Goal: Task Accomplishment & Management: Use online tool/utility

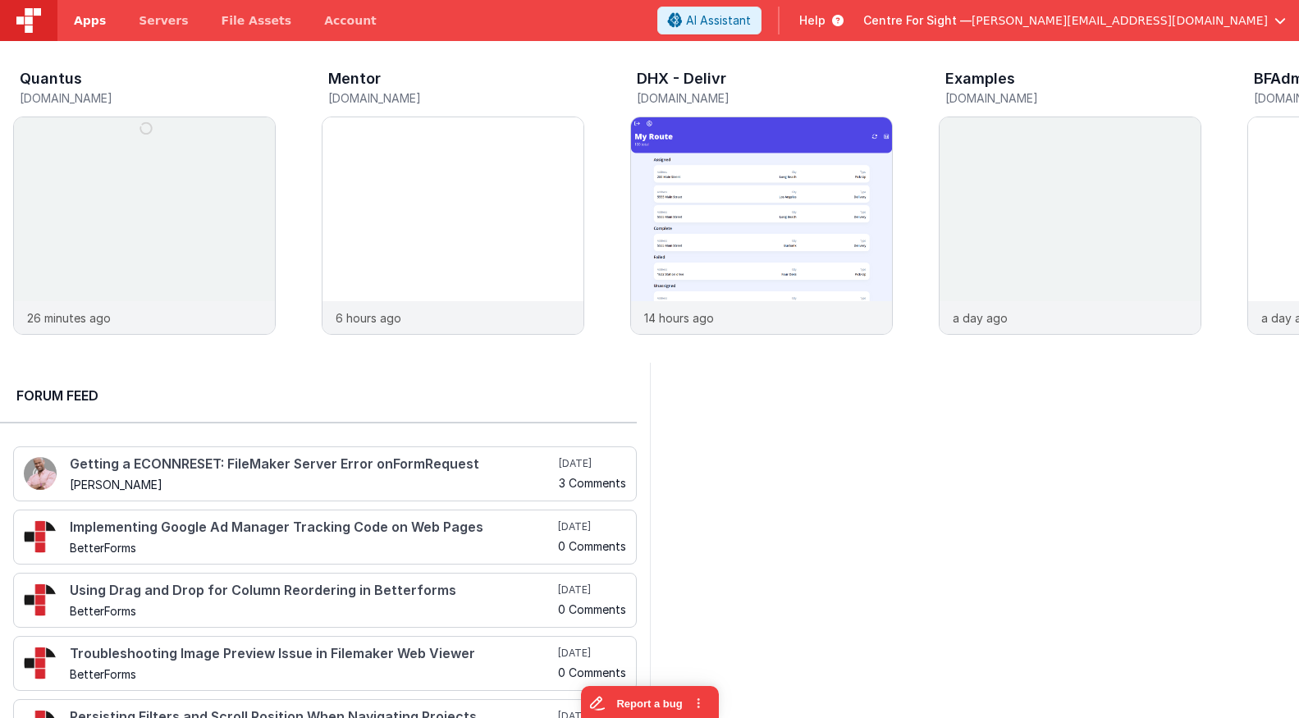
click at [83, 21] on span "Apps" at bounding box center [90, 20] width 32 height 16
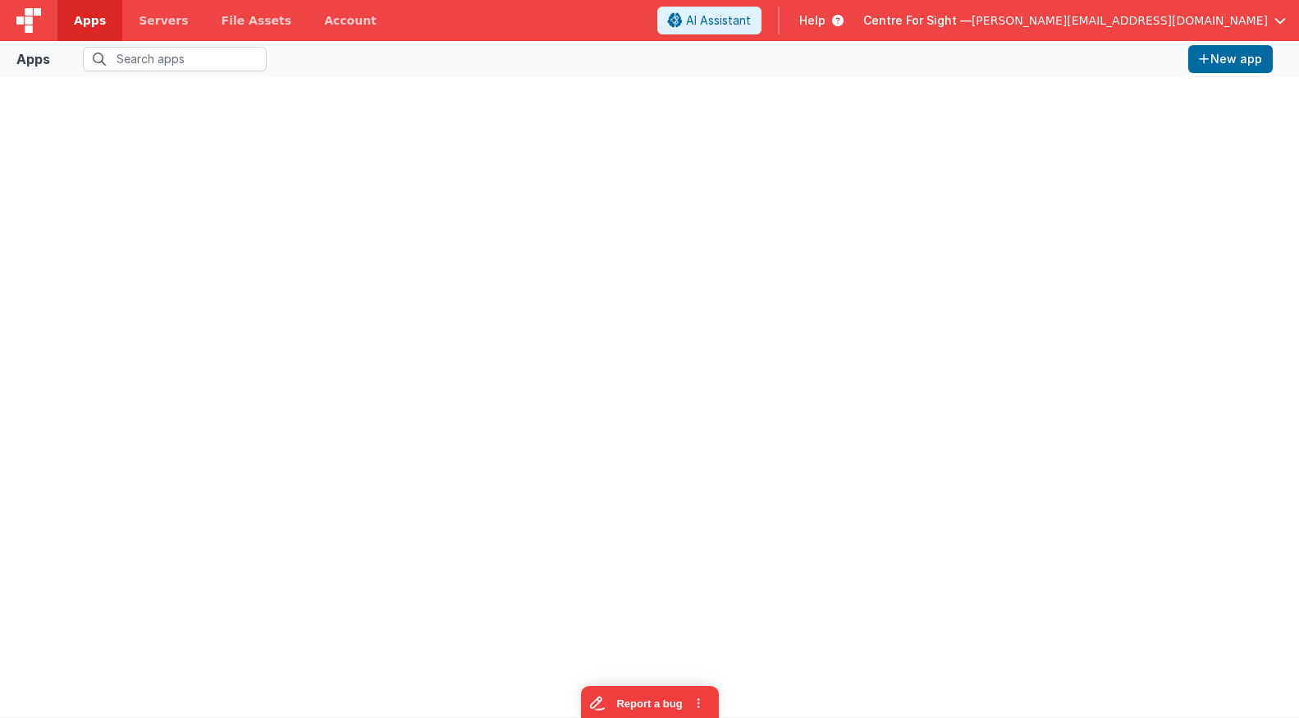
click at [971, 16] on span "Centre For Sight —" at bounding box center [917, 20] width 108 height 16
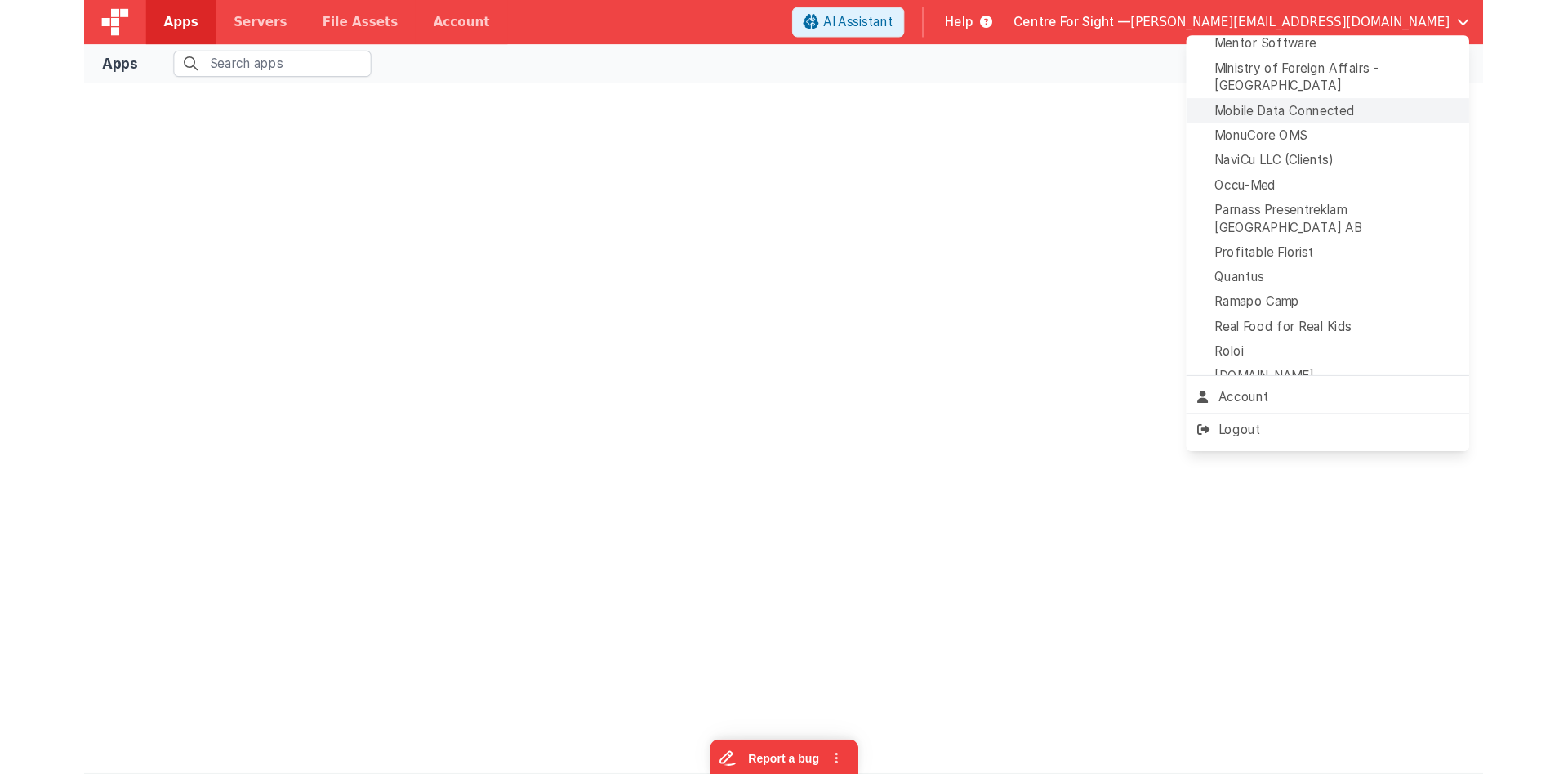
scroll to position [749, 0]
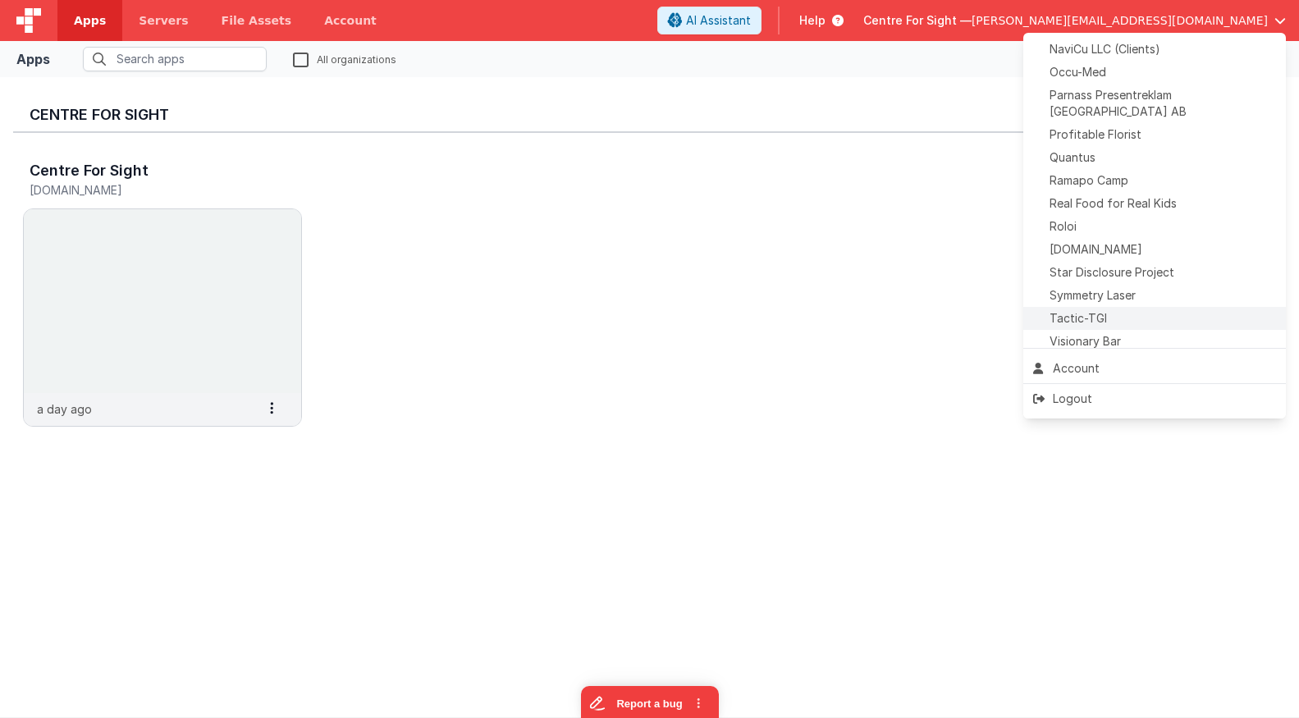
click at [1135, 310] on div "Tactic-TGI" at bounding box center [1154, 318] width 243 height 16
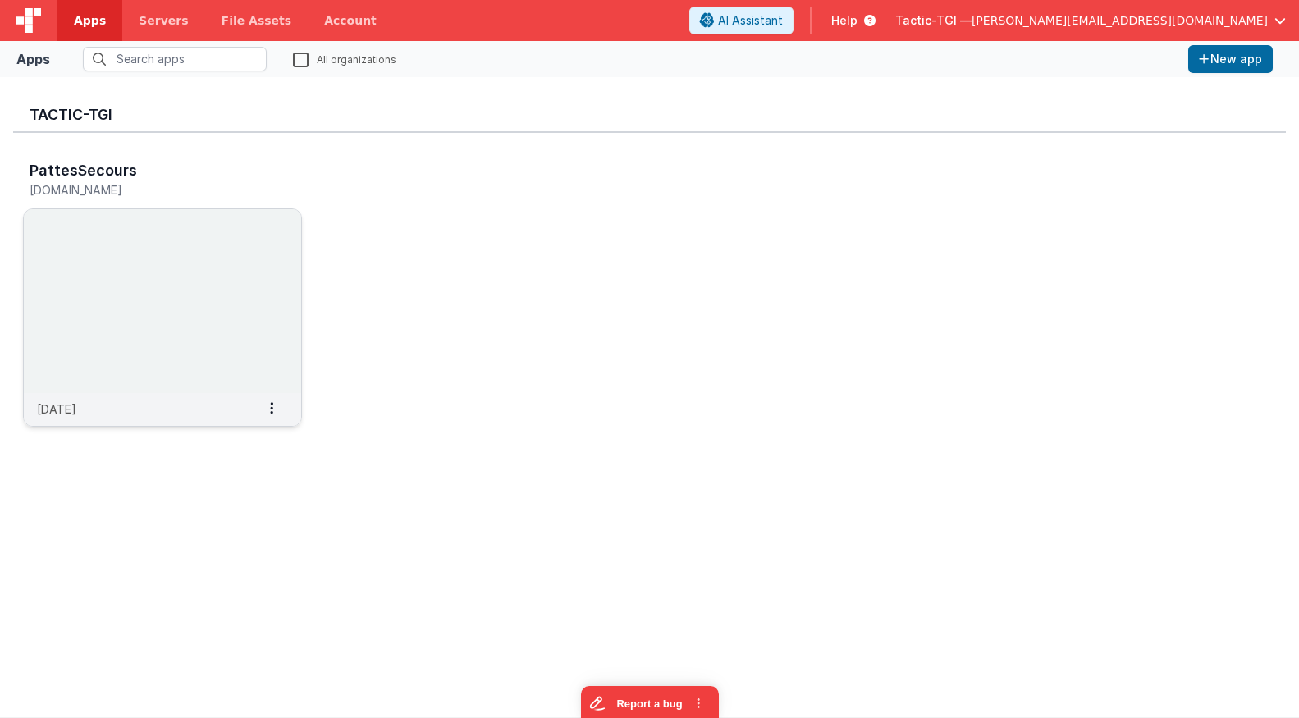
click at [124, 284] on img at bounding box center [162, 301] width 277 height 184
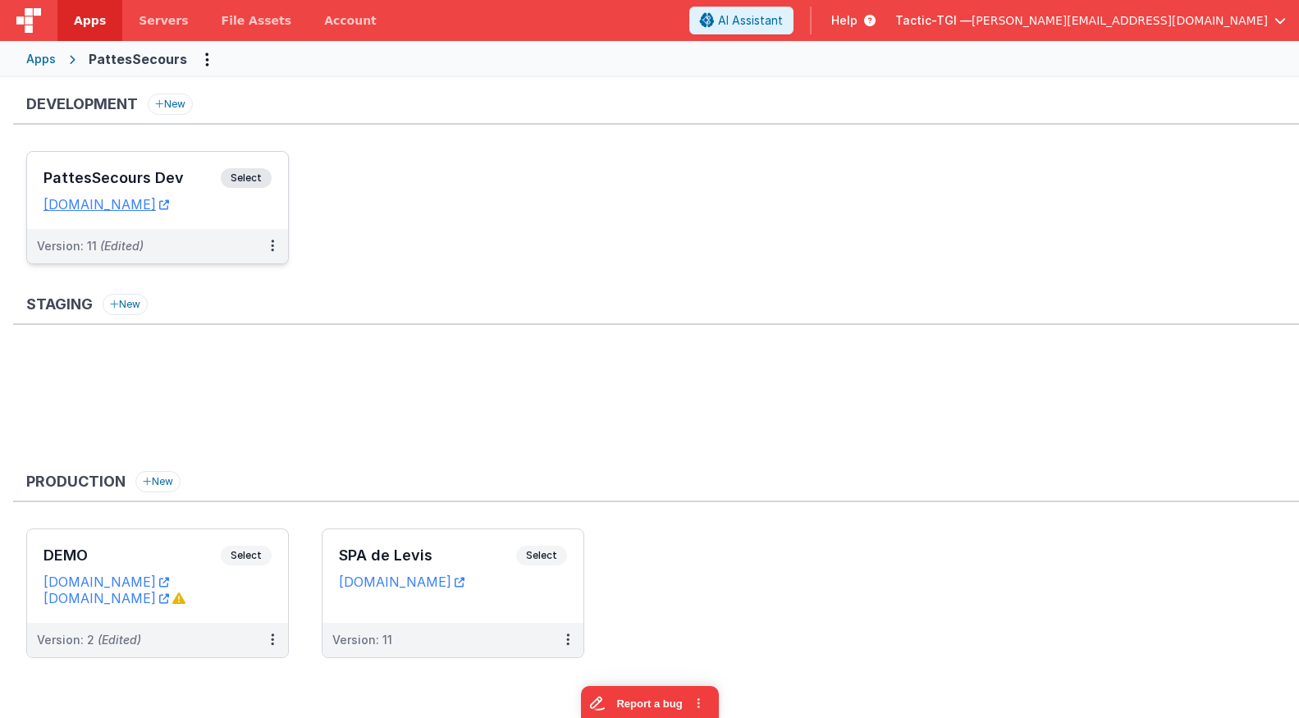
click at [168, 181] on h3 "PattesSecours Dev" at bounding box center [131, 178] width 177 height 16
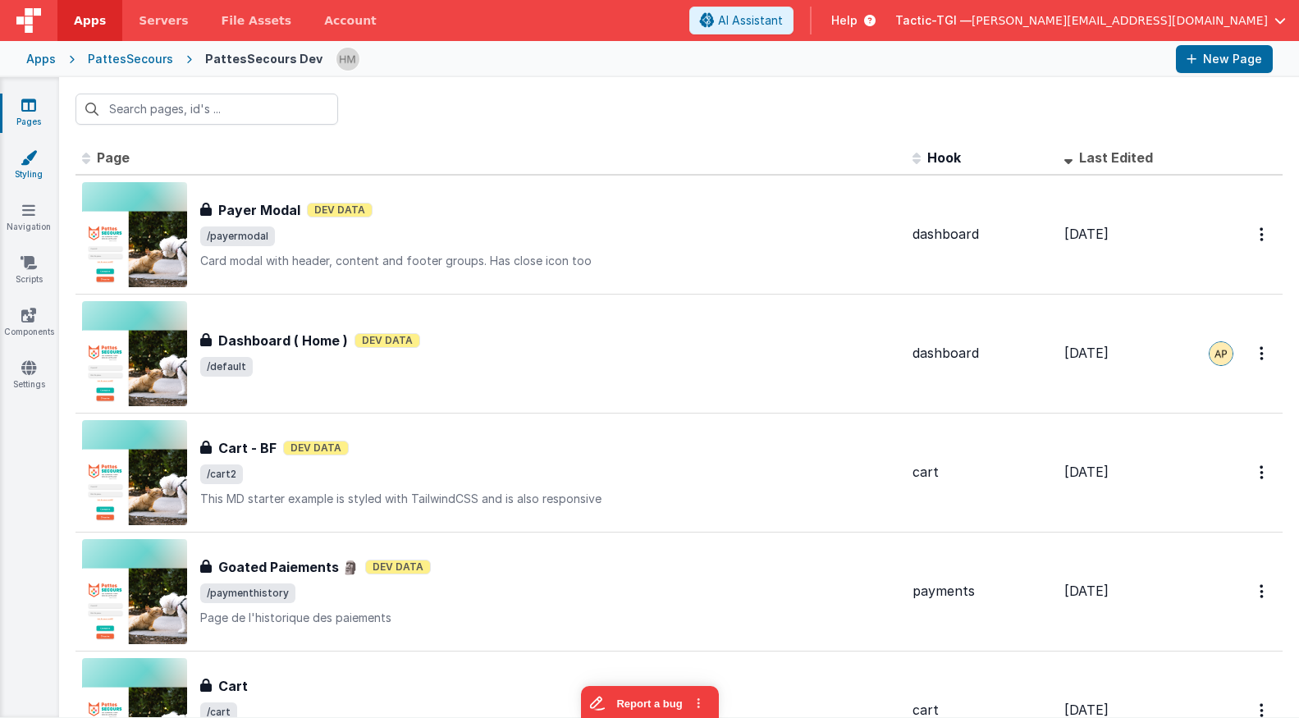
click at [27, 176] on link "Styling" at bounding box center [28, 165] width 59 height 33
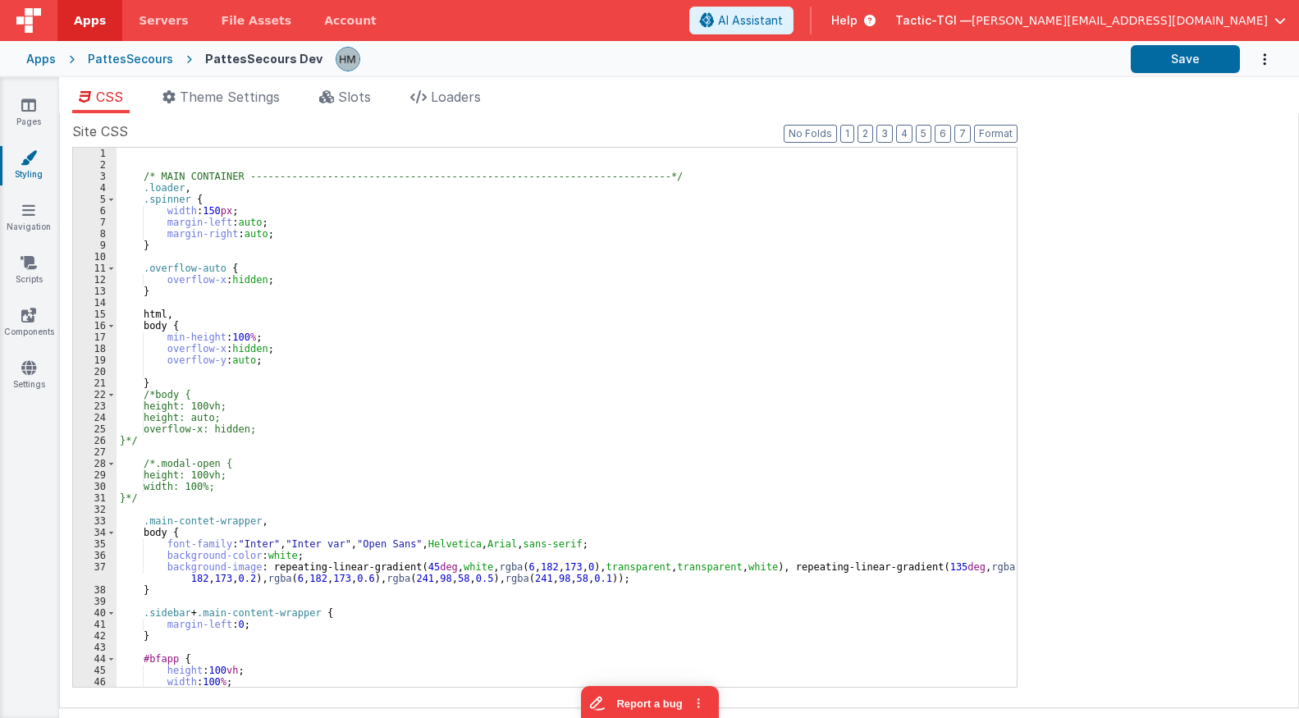
click at [388, 112] on ul "CSS Theme Settings Slots Loaders" at bounding box center [678, 100] width 1239 height 26
click at [377, 106] on li "Slots" at bounding box center [345, 100] width 65 height 26
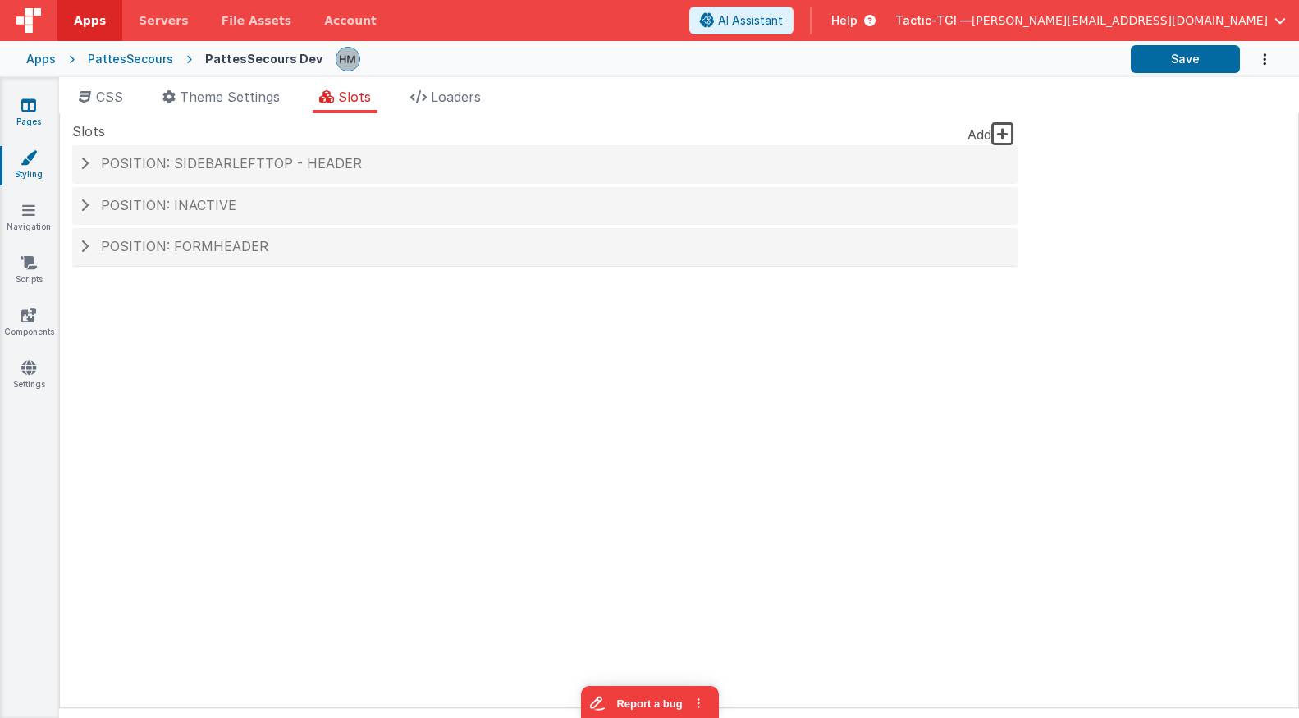
click at [39, 116] on link "Pages" at bounding box center [28, 113] width 59 height 33
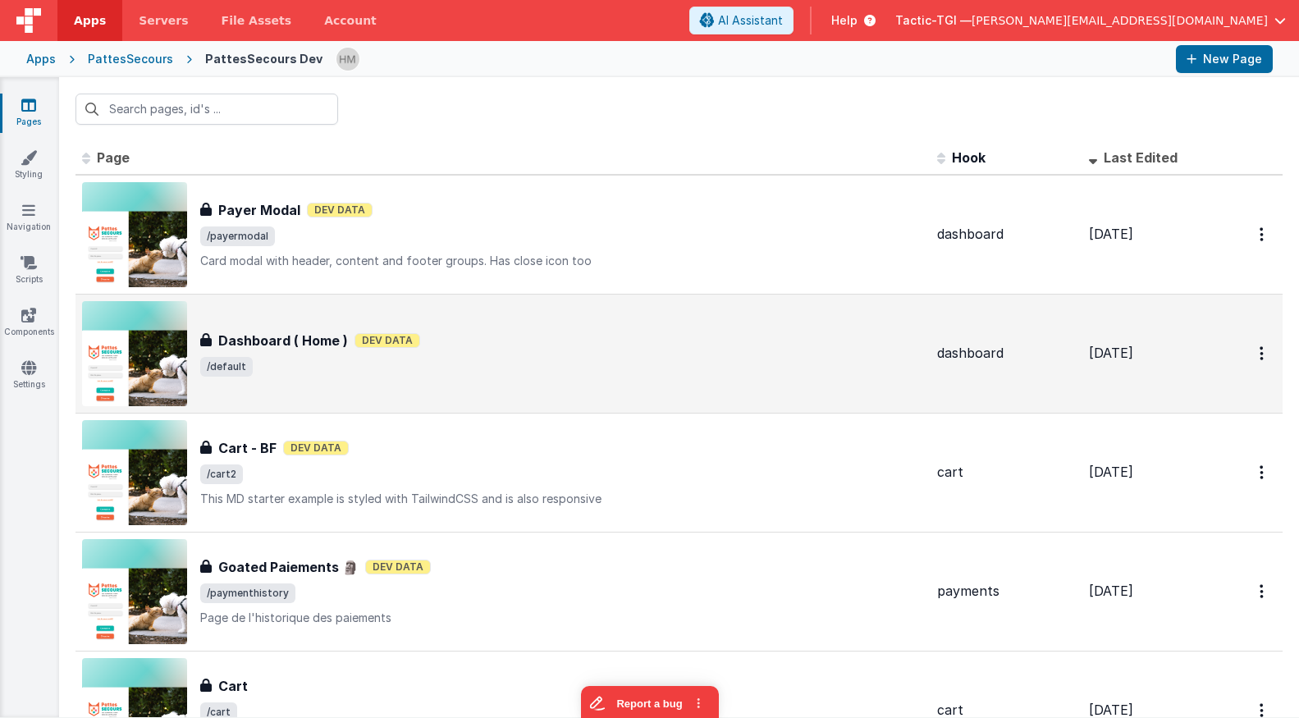
click at [825, 314] on div "Dashboard ( Home ) Dashboard ( Home ) Dev Data /default" at bounding box center [503, 353] width 842 height 105
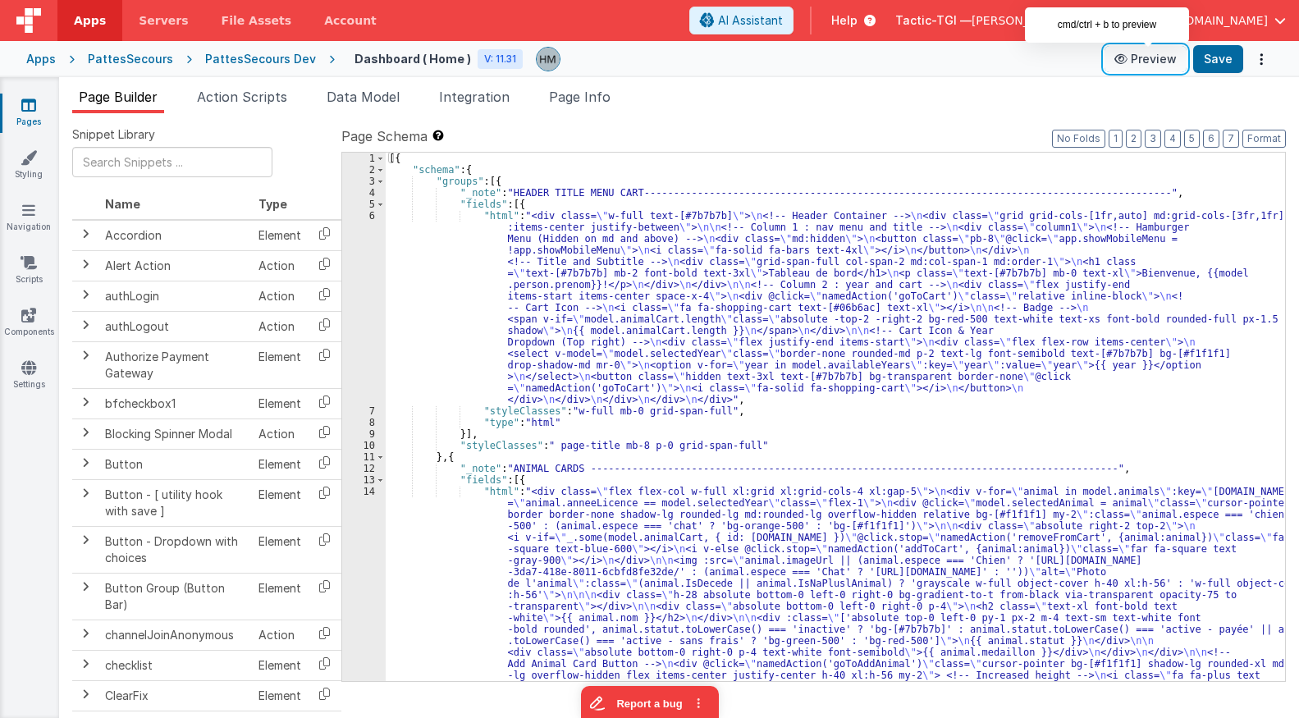
click at [1157, 61] on button "Preview" at bounding box center [1145, 59] width 82 height 26
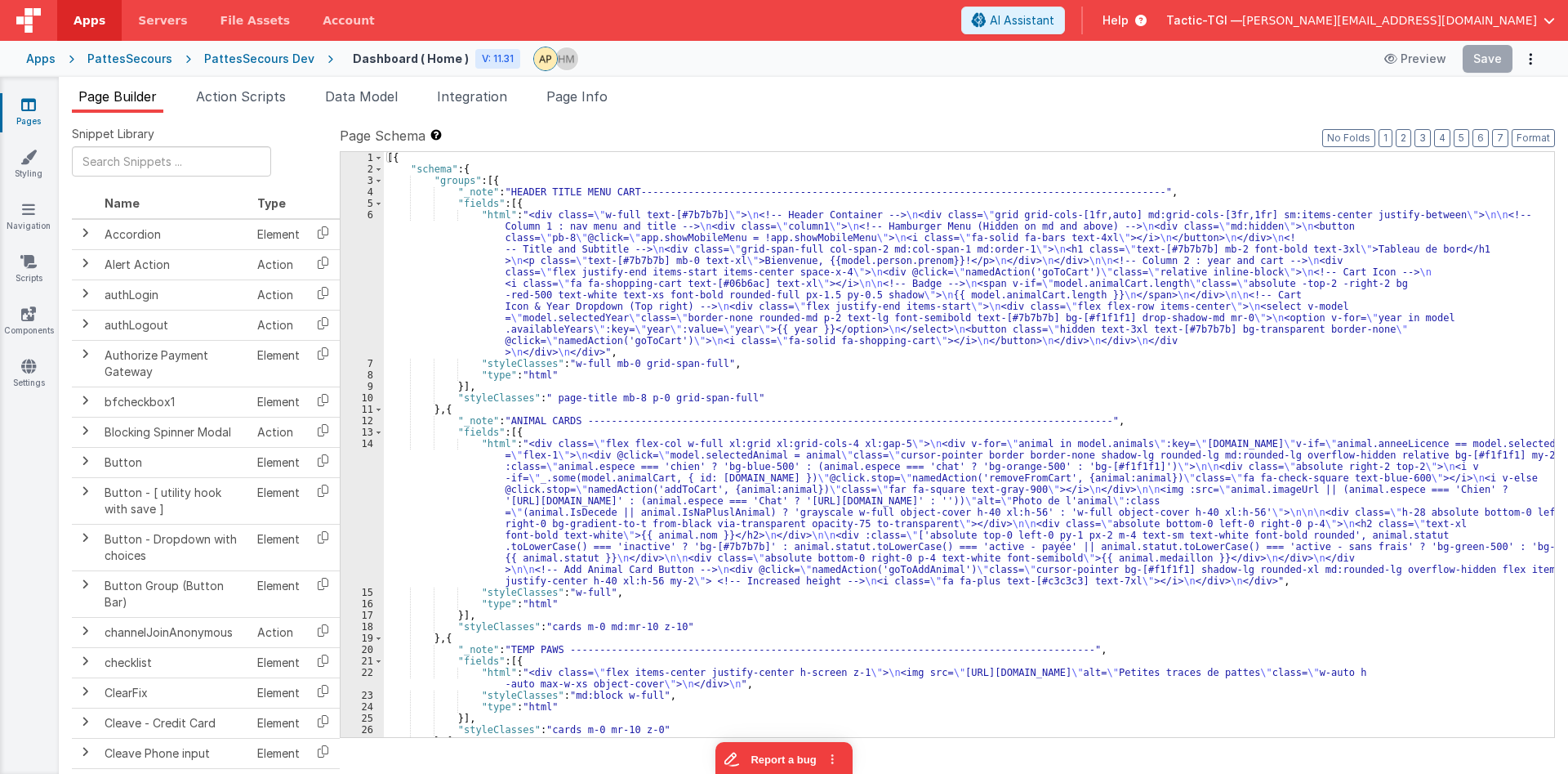
click at [281, 62] on div "PattesSecours Dev" at bounding box center [259, 59] width 111 height 16
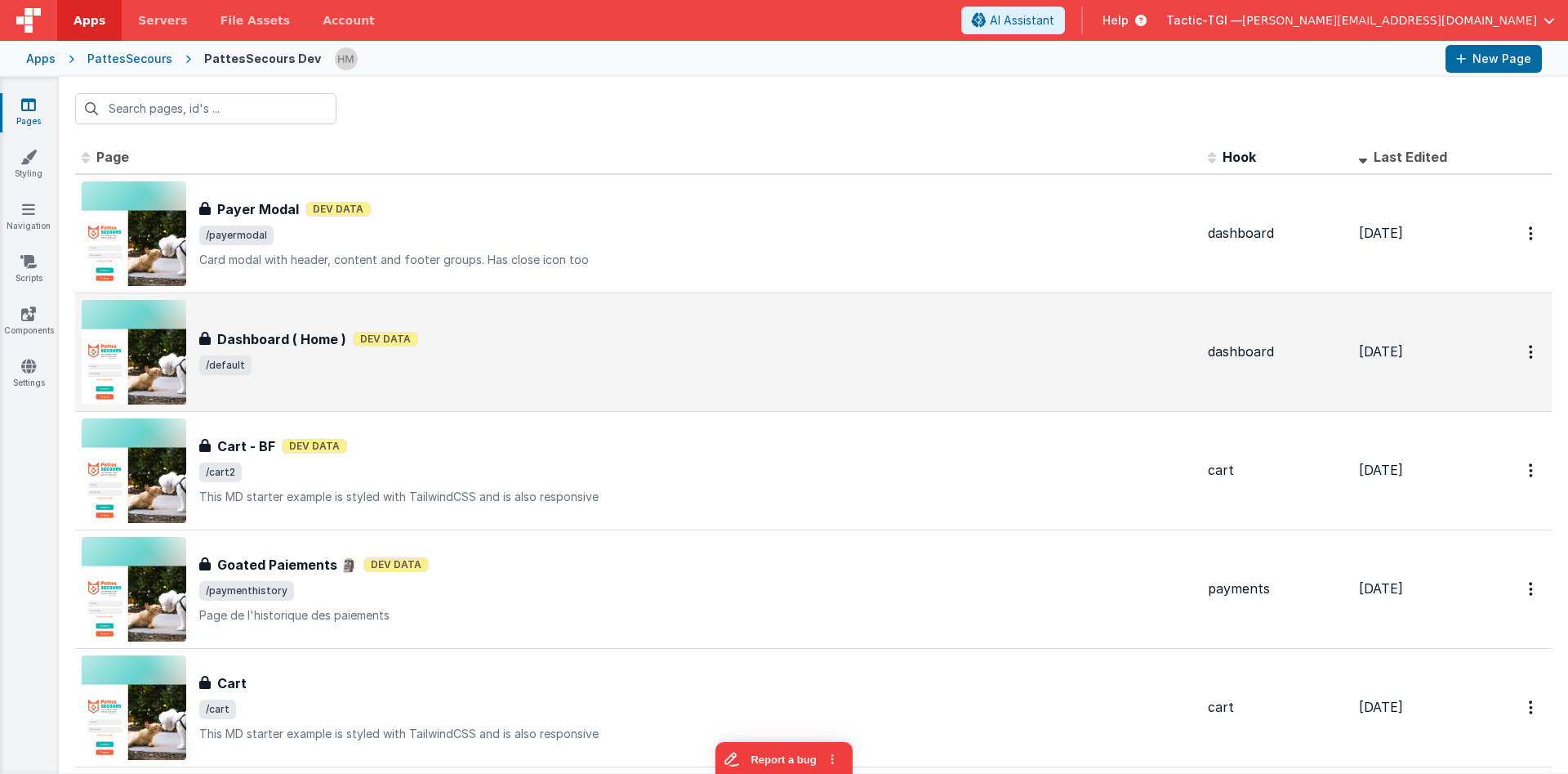
click at [487, 377] on div "Dashboard ( Home ) Dashboard ( Home ) Dev Data /default" at bounding box center [638, 352] width 1113 height 105
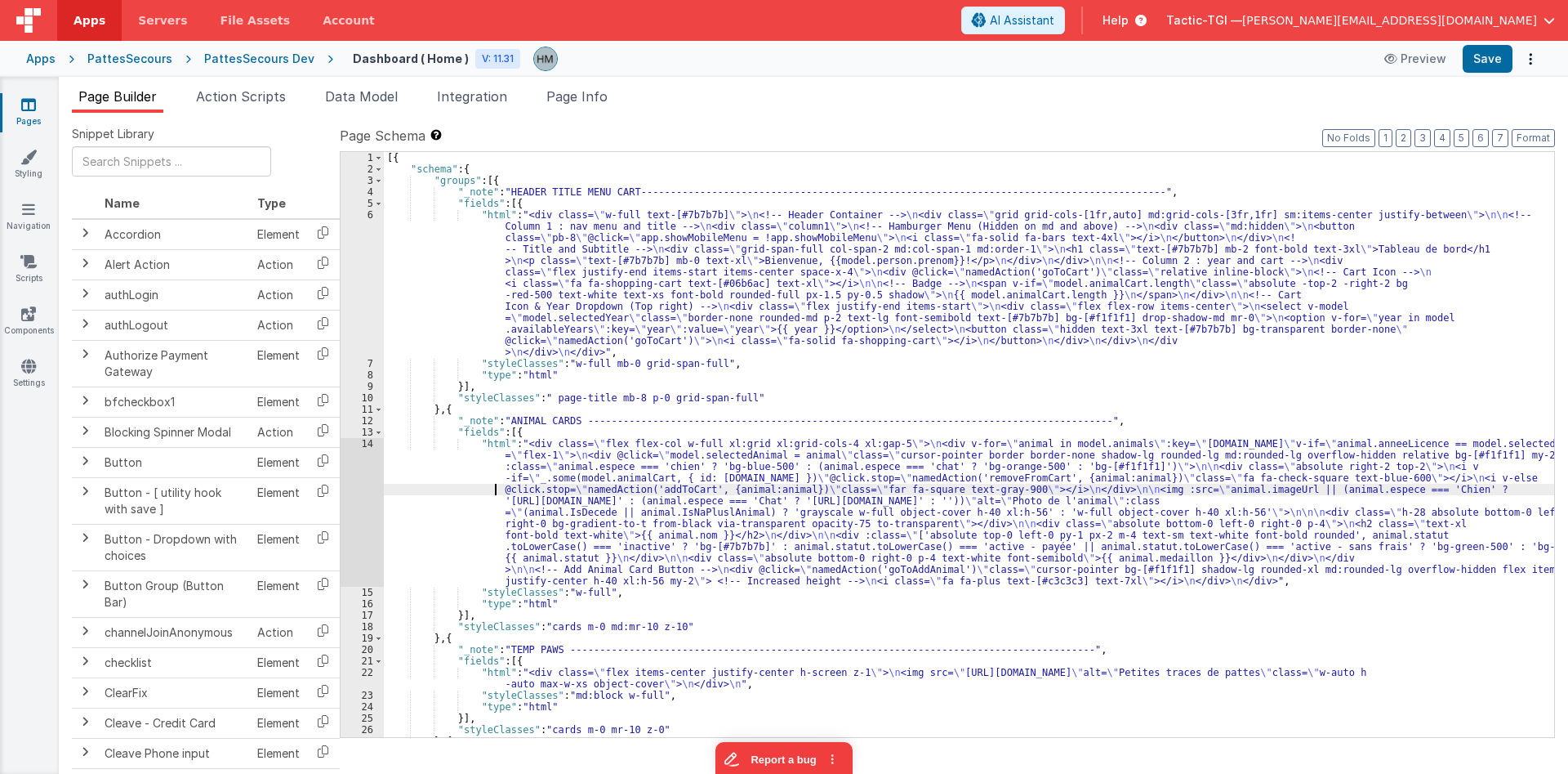
click at [461, 488] on div "[{ "schema" : { "groups" : [{ "_note" : "HEADER TITLE MENU CART----------------…" at bounding box center [970, 456] width 1171 height 608
click at [360, 443] on div "14" at bounding box center [361, 512] width 43 height 148
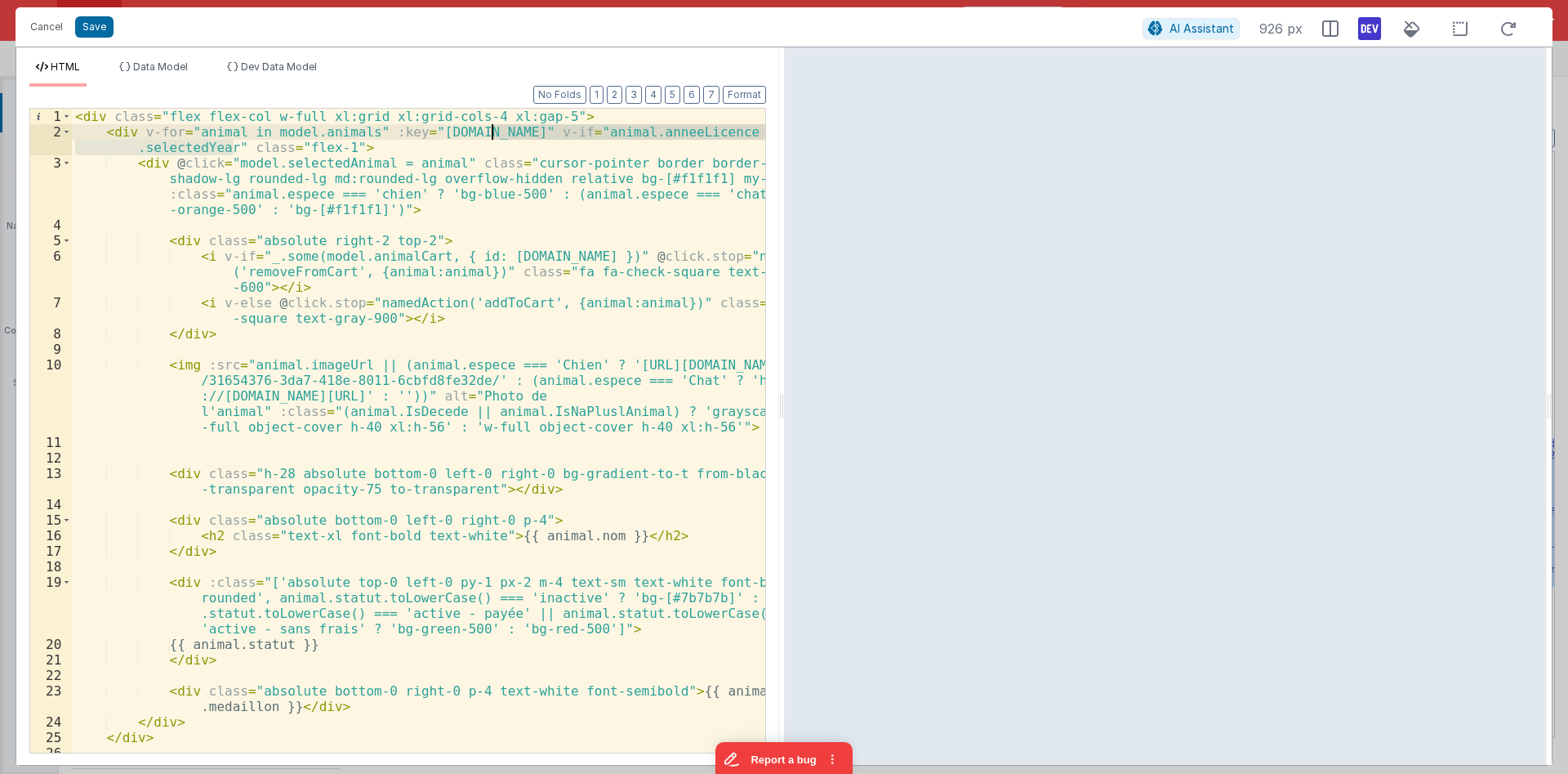
drag, startPoint x: 235, startPoint y: 147, endPoint x: 495, endPoint y: 129, distance: 260.6
click at [495, 129] on div "< div class = "flex flex-col w-full xl:grid xl:grid-cols-4 xl:gap-5" > < div v-…" at bounding box center [418, 446] width 693 height 675
click at [495, 129] on div "< div class = "flex flex-col w-full xl:grid xl:grid-cols-4 xl:gap-5" > < div v-…" at bounding box center [418, 430] width 693 height 644
click at [494, 134] on div "< div class = "flex flex-col w-full xl:grid xl:grid-cols-4 xl:gap-5" > < div v-…" at bounding box center [418, 446] width 693 height 675
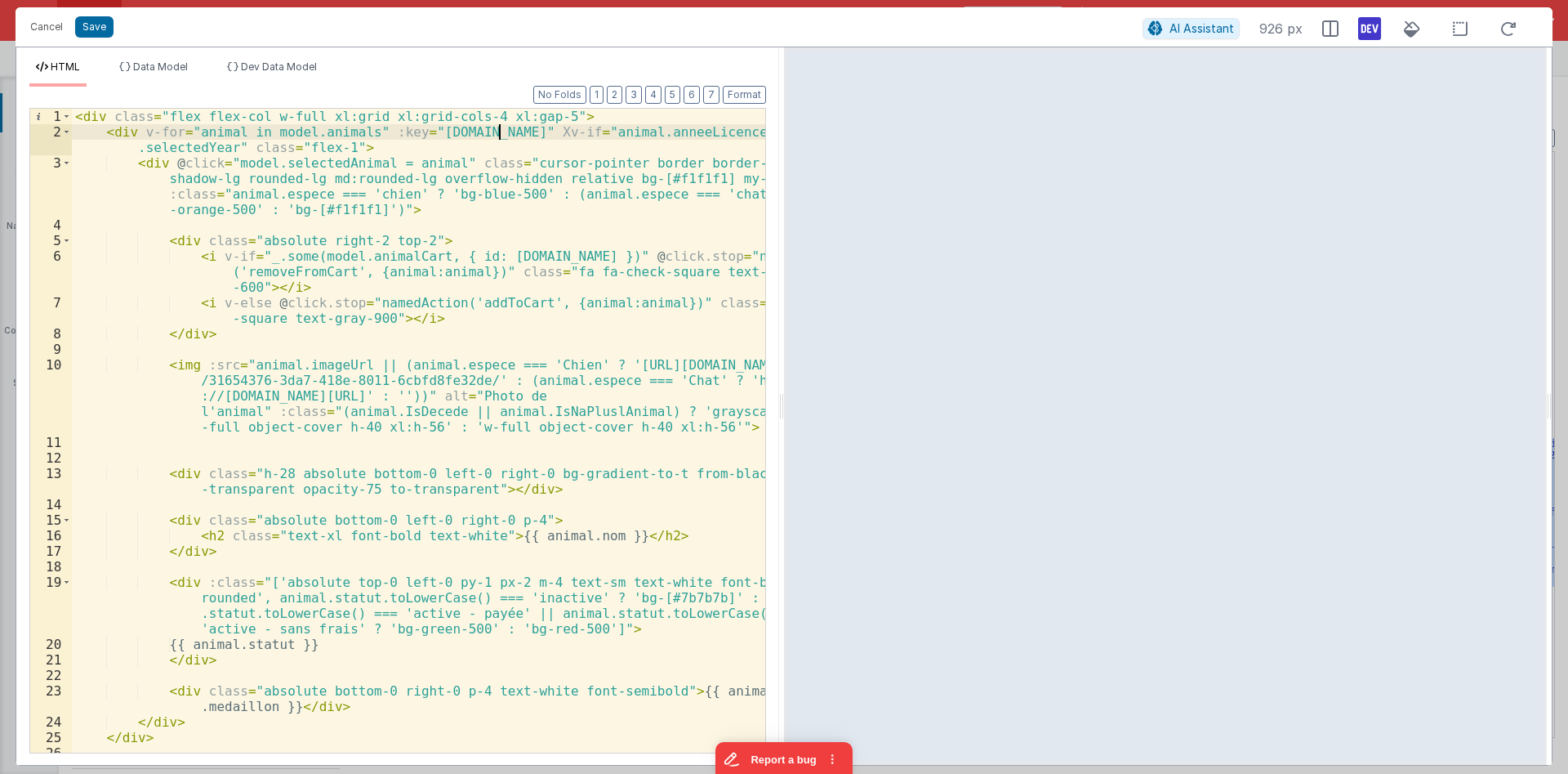
click at [194, 144] on div "< div class = "flex flex-col w-full xl:grid xl:grid-cols-4 xl:gap-5" > < div v-…" at bounding box center [418, 446] width 693 height 675
click at [480, 170] on div "< div class = "flex flex-col w-full xl:grid xl:grid-cols-4 xl:gap-5" > < div v-…" at bounding box center [418, 446] width 693 height 675
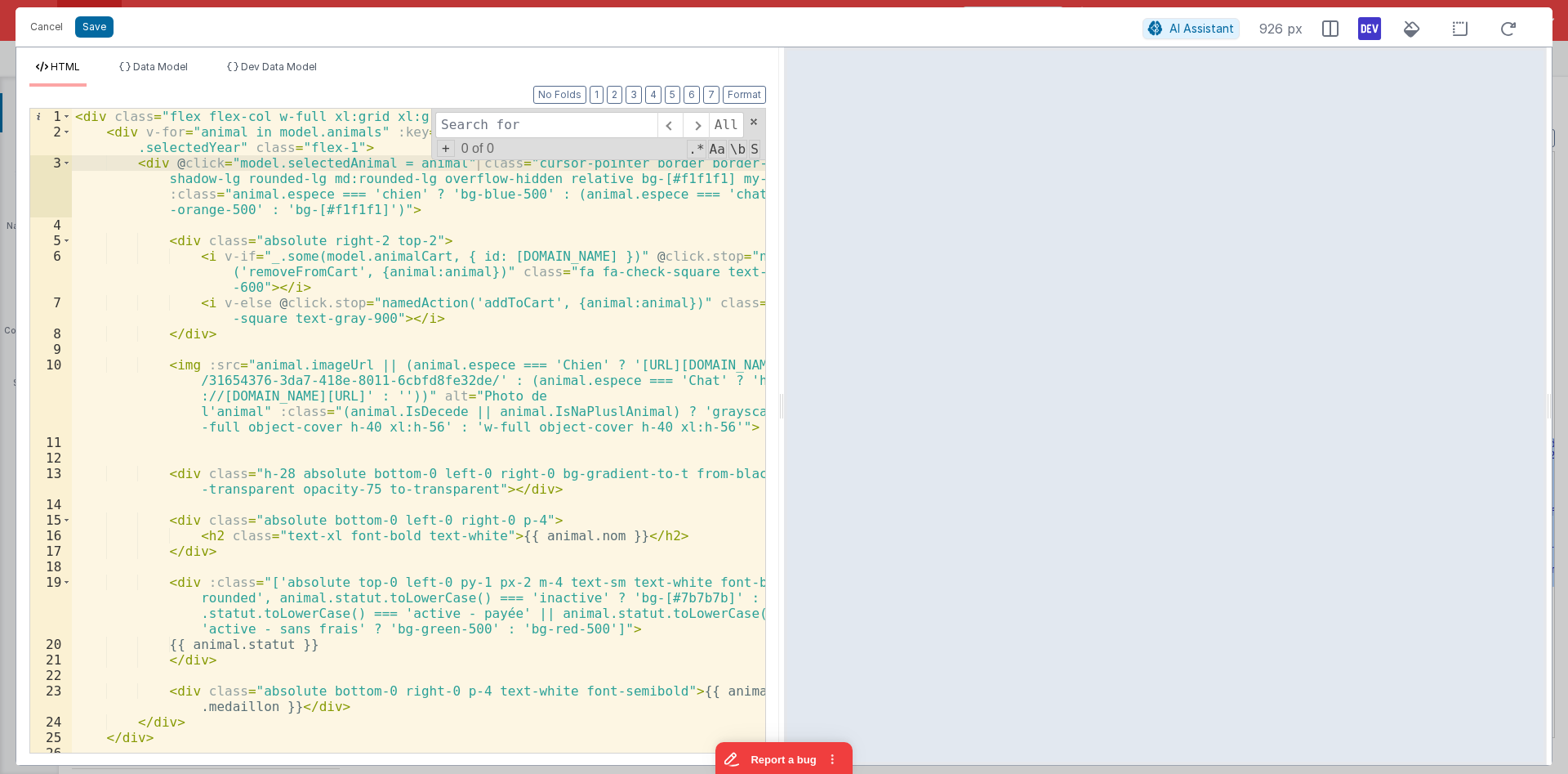
type input "selectedYear"
click at [44, 27] on button "Cancel" at bounding box center [46, 27] width 49 height 23
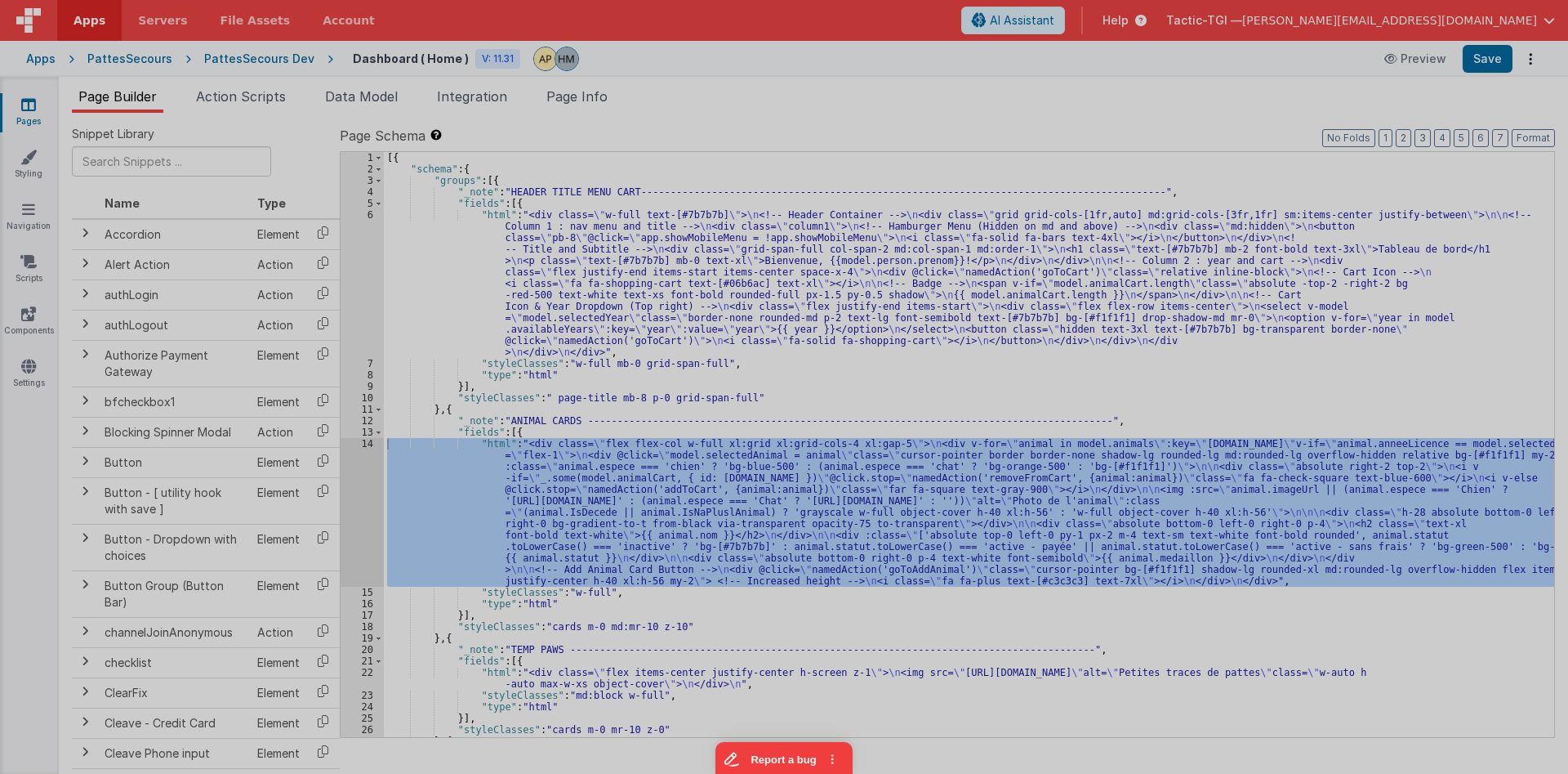
click at [47, 22] on button "Cancel" at bounding box center [46, 10] width 49 height 23
drag, startPoint x: 416, startPoint y: 229, endPoint x: 48, endPoint y: 0, distance: 433.4
click at [416, 230] on div "Format 7 6 5 4 3 2 1 No Folds" at bounding box center [398, 412] width 737 height 645
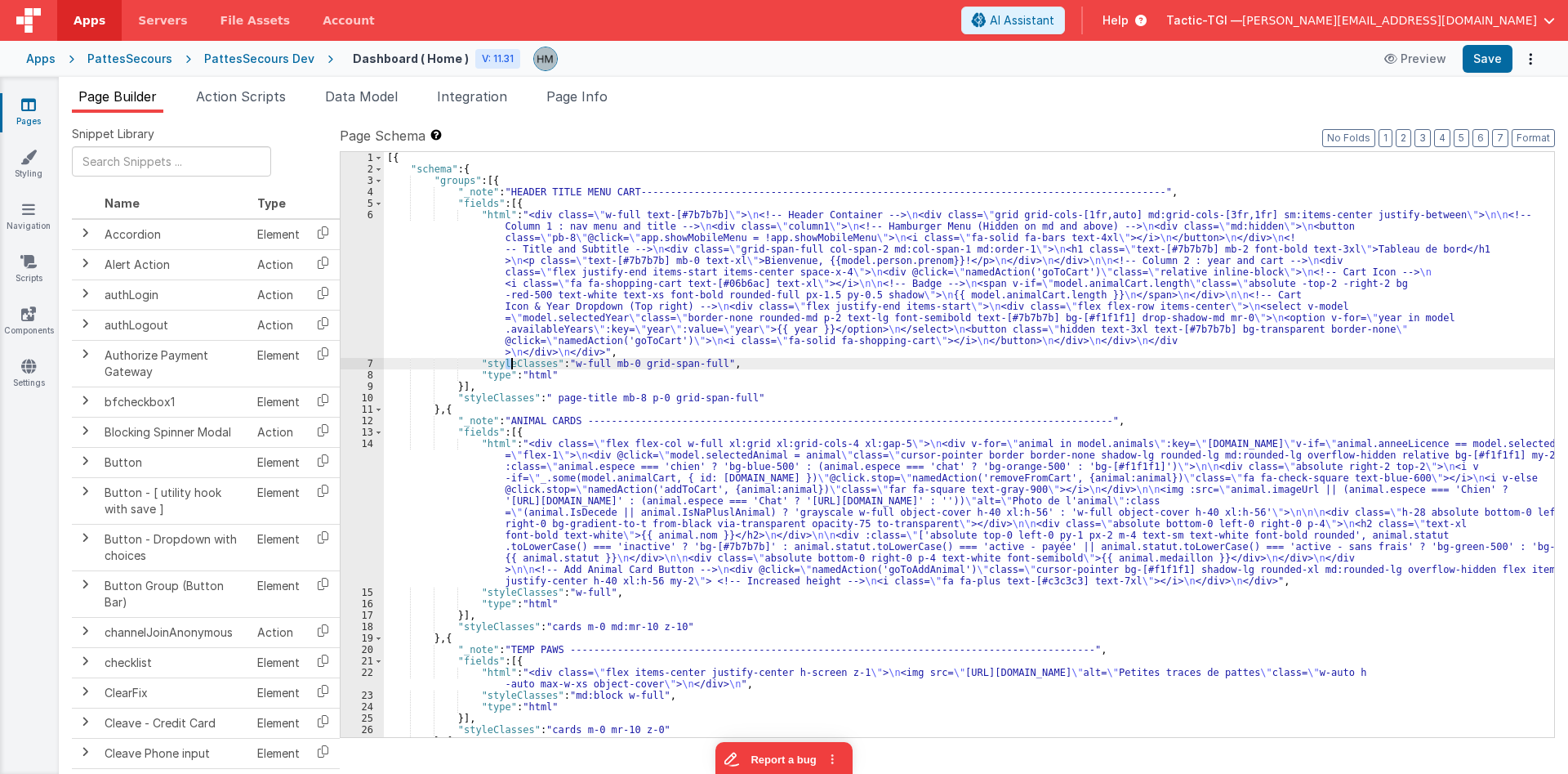
click at [509, 362] on div "[{ "schema" : { "groups" : [{ "_note" : "HEADER TITLE MENU CART----------------…" at bounding box center [970, 456] width 1171 height 608
click at [489, 450] on div "[{ "schema" : { "groups" : [{ "_note" : "HEADER TITLE MENU CART----------------…" at bounding box center [970, 456] width 1171 height 608
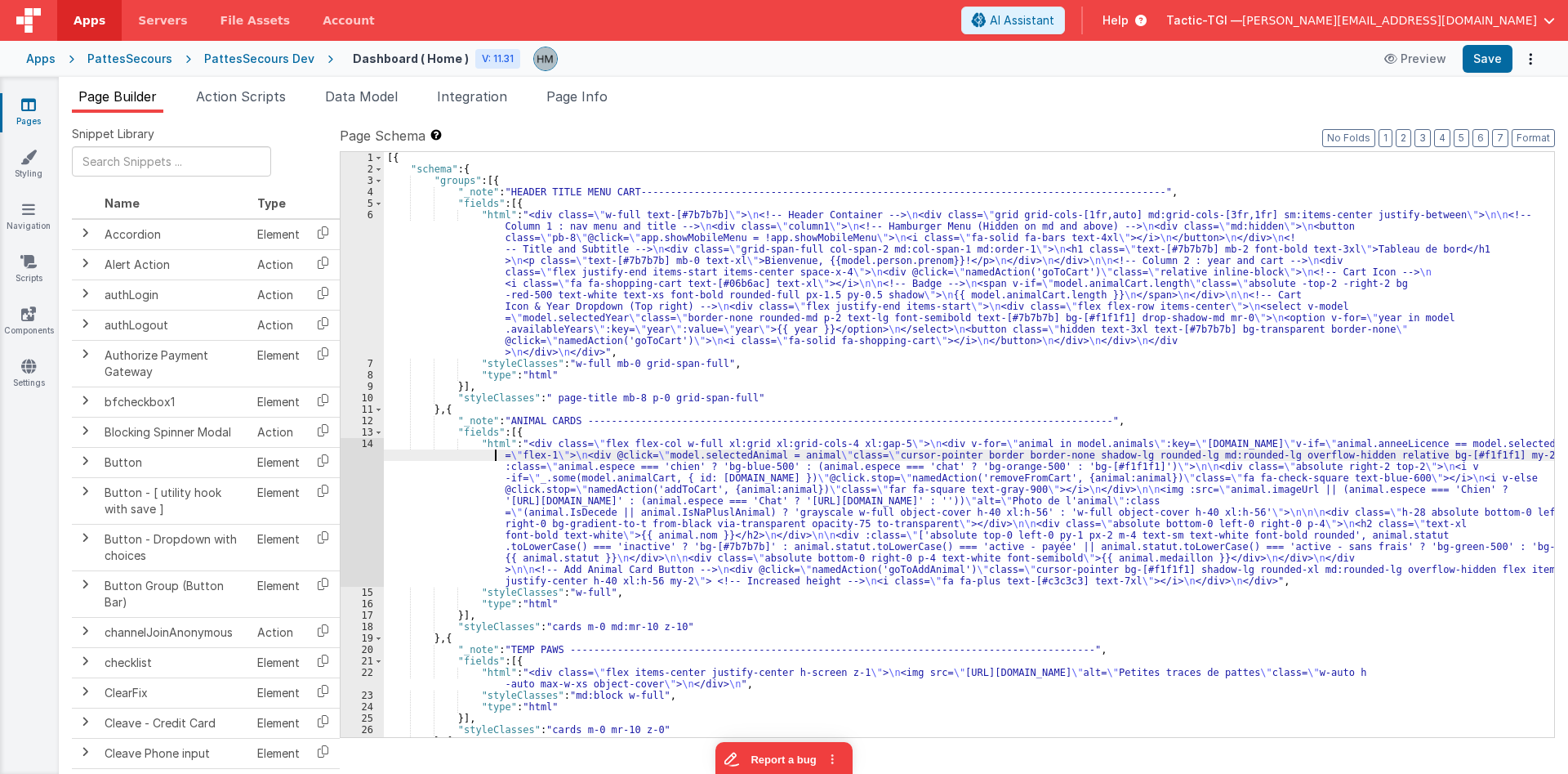
click at [361, 445] on div "14" at bounding box center [361, 512] width 43 height 148
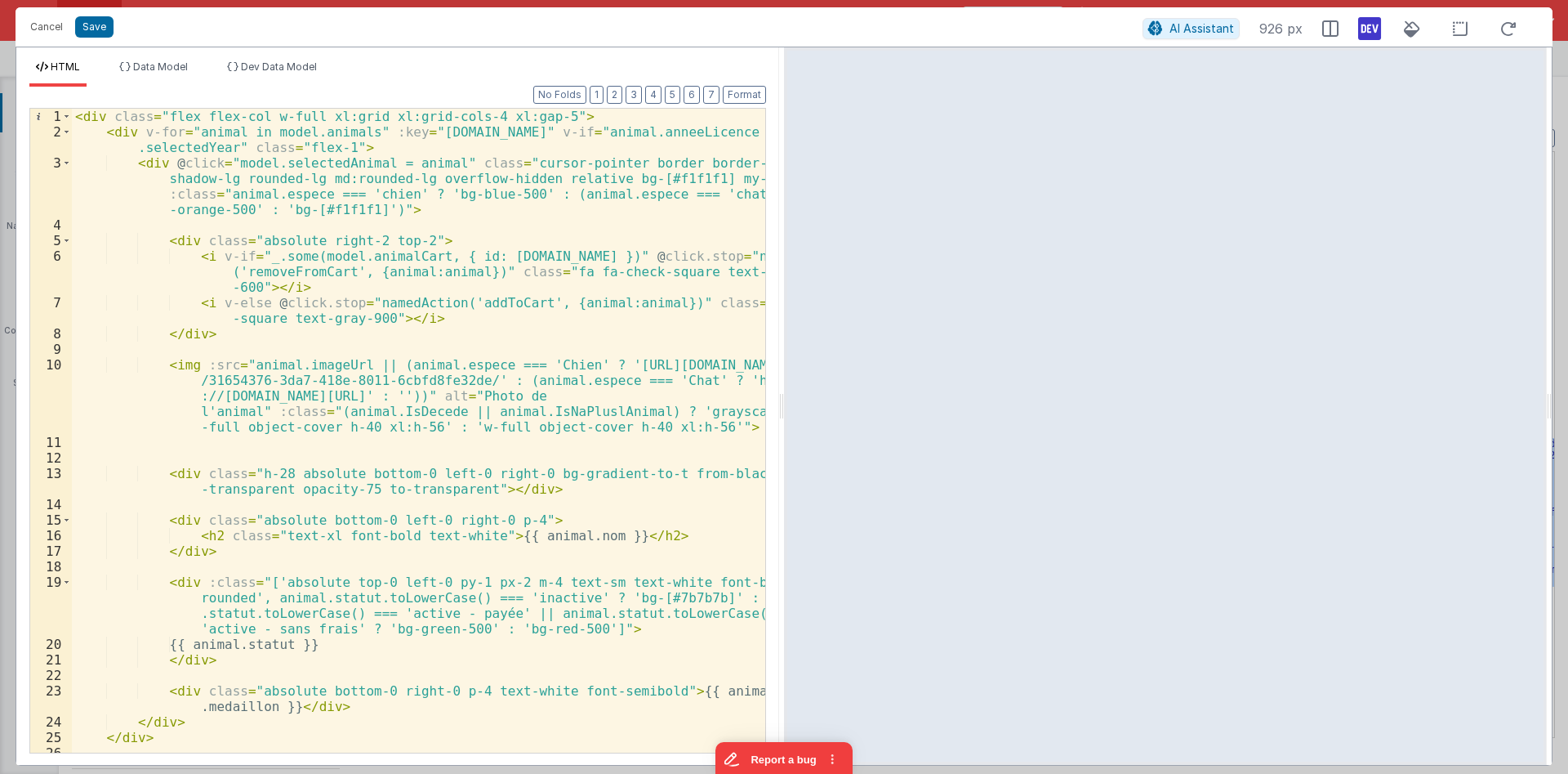
click at [491, 129] on div "< div class = "flex flex-col w-full xl:grid xl:grid-cols-4 xl:gap-5" > < div v-…" at bounding box center [418, 446] width 693 height 675
click at [204, 147] on div "< div class = "flex flex-col w-full xl:grid xl:grid-cols-4 xl:gap-5" > < div v-…" at bounding box center [418, 446] width 693 height 675
click at [391, 167] on div "< div class = "flex flex-col w-full xl:grid xl:grid-cols-4 xl:gap-5" > < div v-…" at bounding box center [418, 446] width 693 height 675
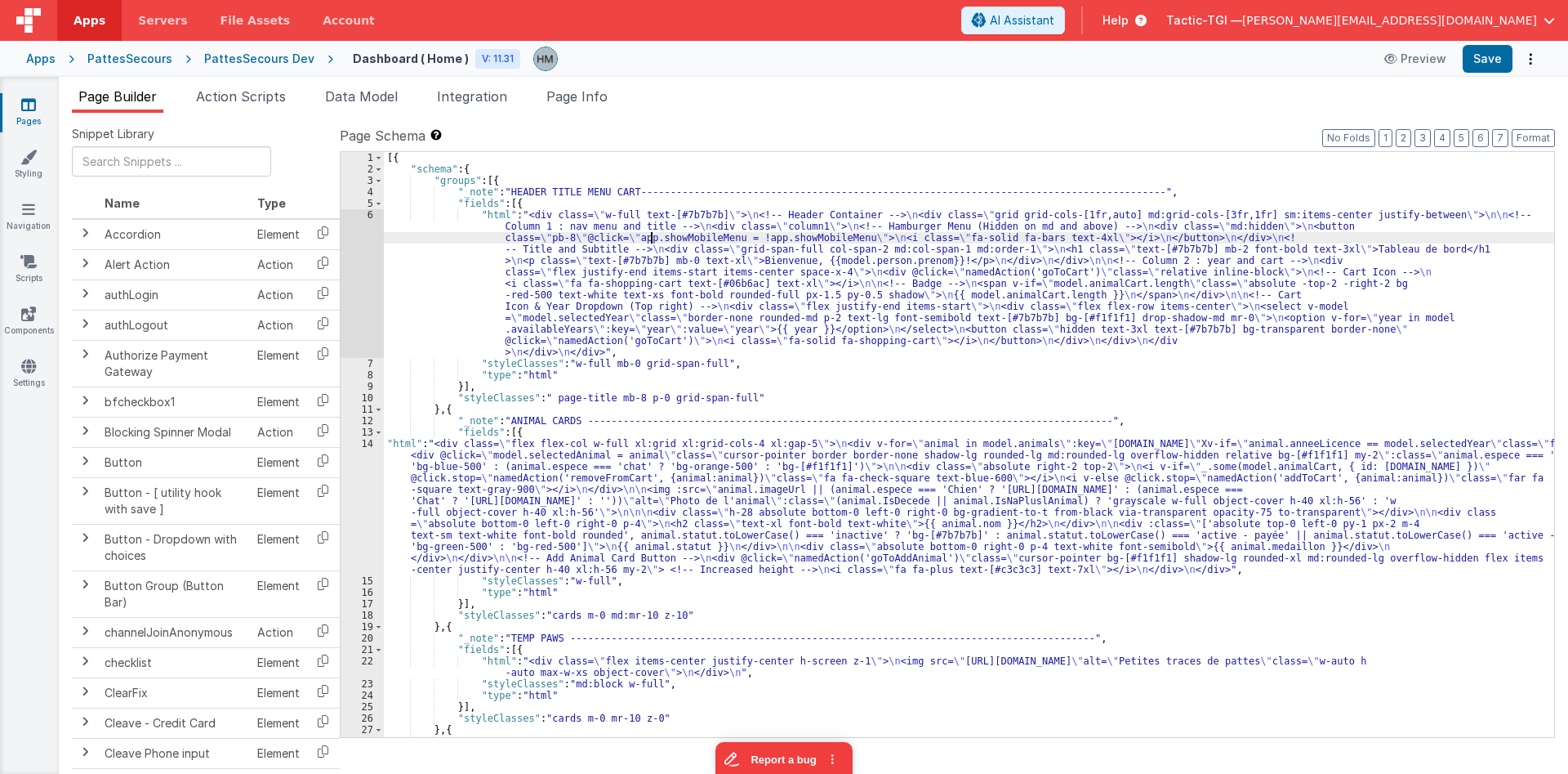
click at [651, 239] on div "[{ "schema" : { "groups" : [{ "_note" : "HEADER TITLE MENU CART----------------…" at bounding box center [970, 456] width 1171 height 608
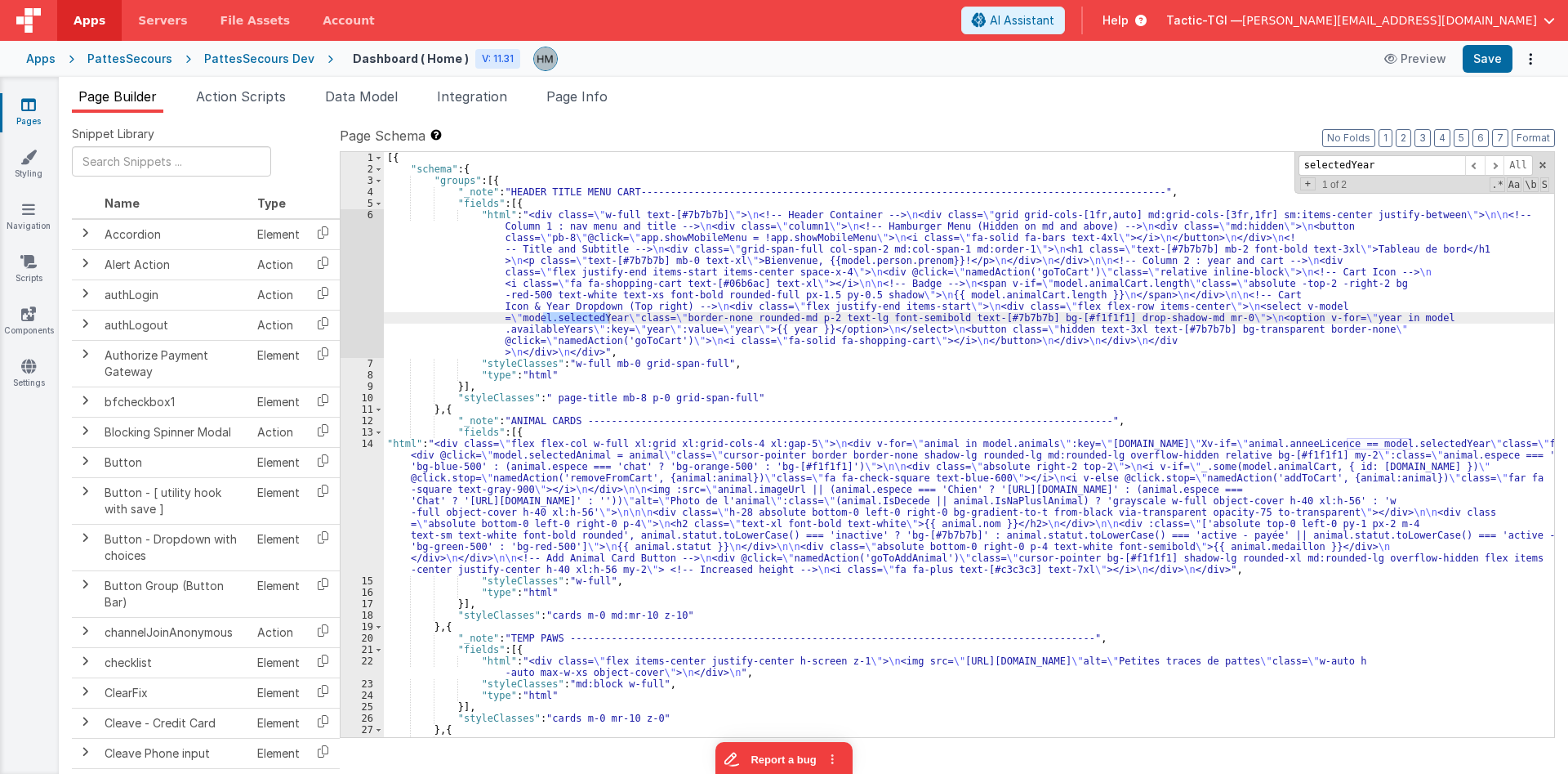
type input "selectedYear"
click at [1271, 228] on div "[{ "schema" : { "groups" : [{ "_note" : "HEADER TITLE MENU CART----------------…" at bounding box center [970, 456] width 1171 height 608
click at [439, 230] on div "[{ "schema" : { "groups" : [{ "_note" : "HEADER TITLE MENU CART----------------…" at bounding box center [970, 456] width 1171 height 608
click at [367, 219] on div "6" at bounding box center [361, 283] width 43 height 148
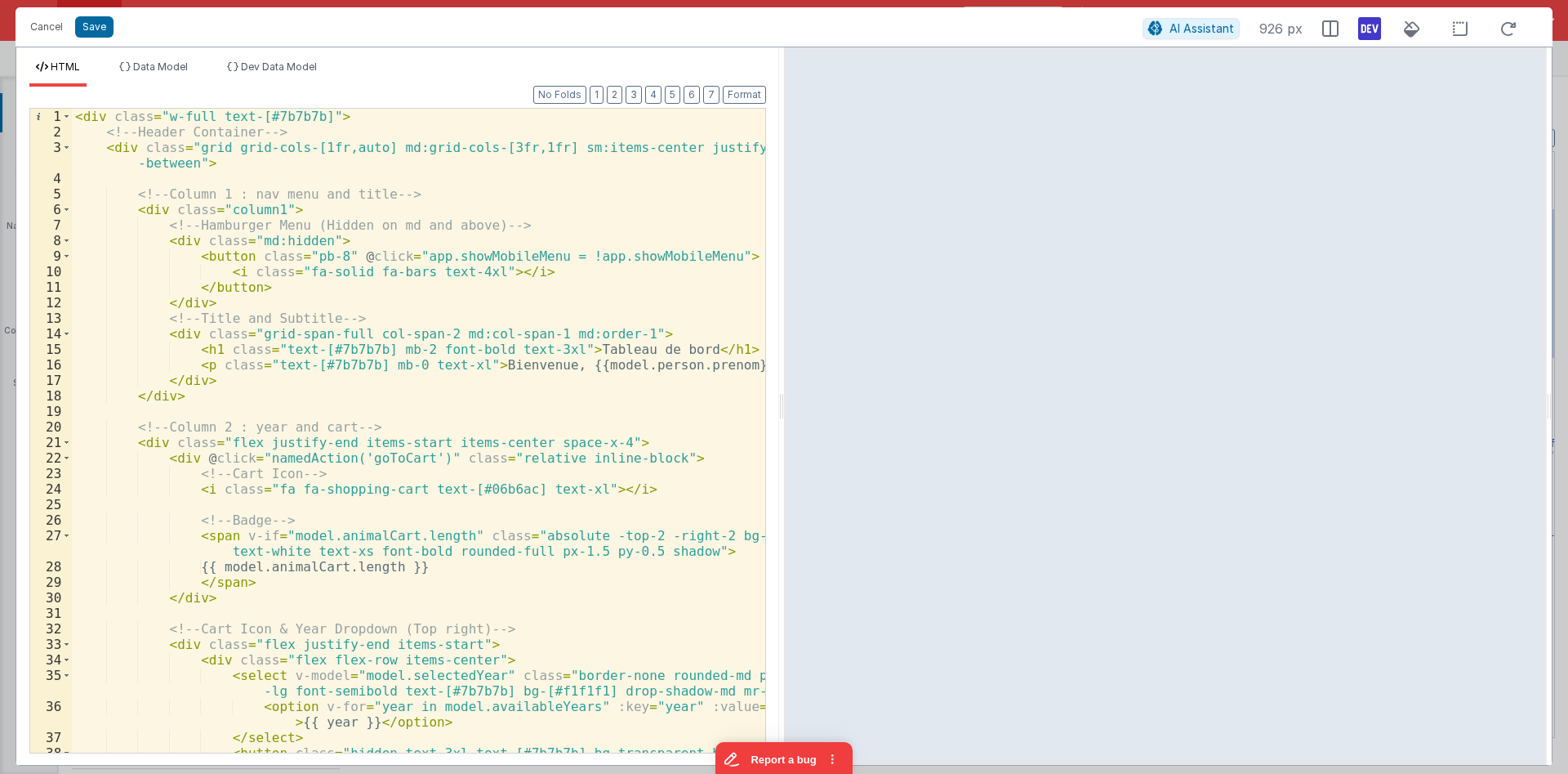
click at [238, 208] on div "< div class = "w-full text-[#7b7b7b]" > <!-- Header Container --> < div class =…" at bounding box center [418, 453] width 693 height 690
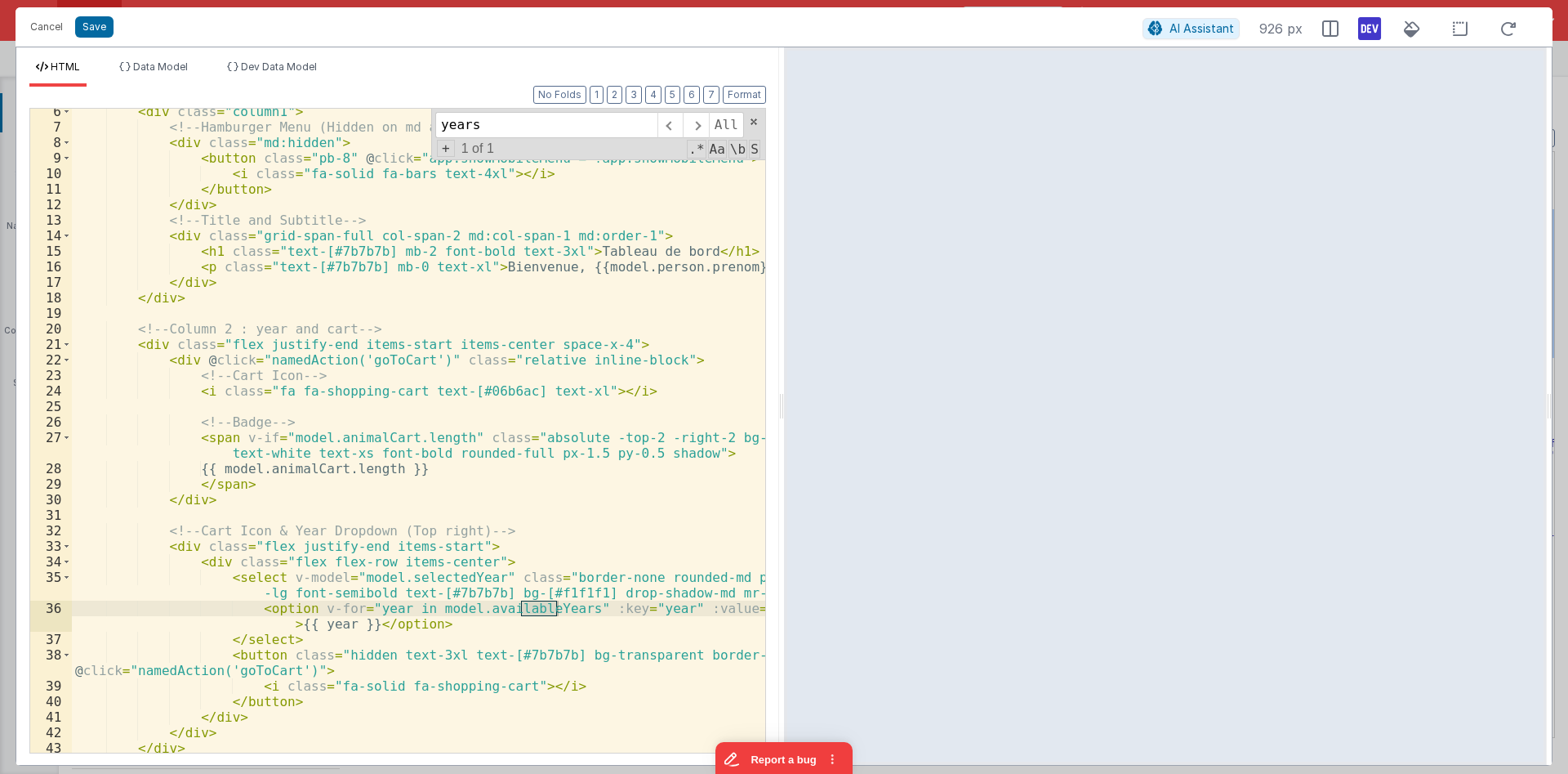
scroll to position [132, 0]
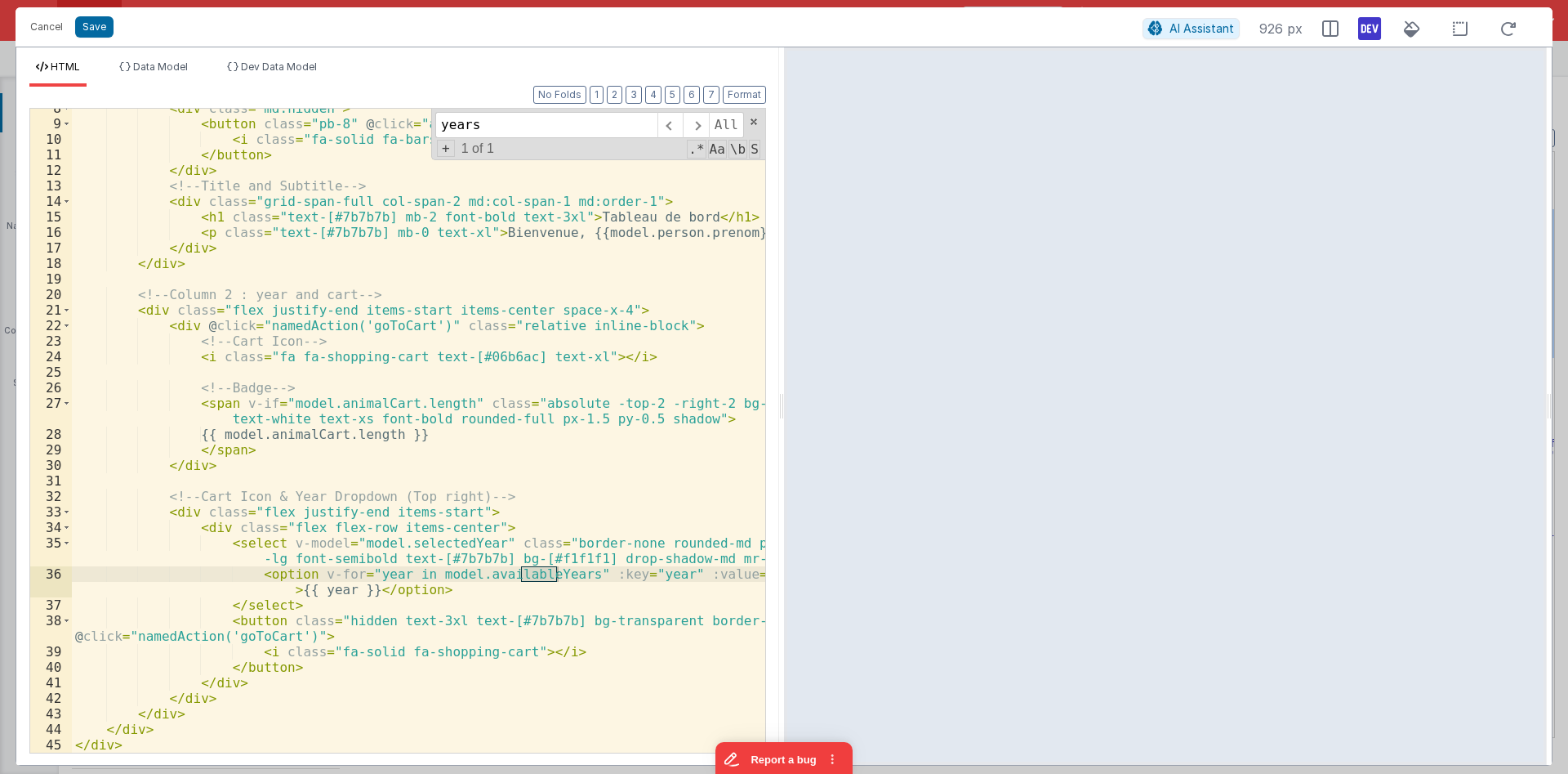
type input "years"
click at [180, 512] on div "< div class = "md:hidden" > < button class = "pb-8" @ click = "app.showMobileMe…" at bounding box center [418, 438] width 693 height 675
click at [451, 511] on div "< div class = "md:hidden" > < button class = "pb-8" @ click = "app.showMobileMe…" at bounding box center [418, 438] width 693 height 675
click at [251, 604] on div "< div class = "md:hidden" > < button class = "pb-8" @ click = "app.showMobileMe…" at bounding box center [418, 438] width 693 height 675
click at [537, 544] on div "< div class = "md:hidden" > < button class = "pb-8" @ click = "app.showMobileMe…" at bounding box center [418, 438] width 693 height 675
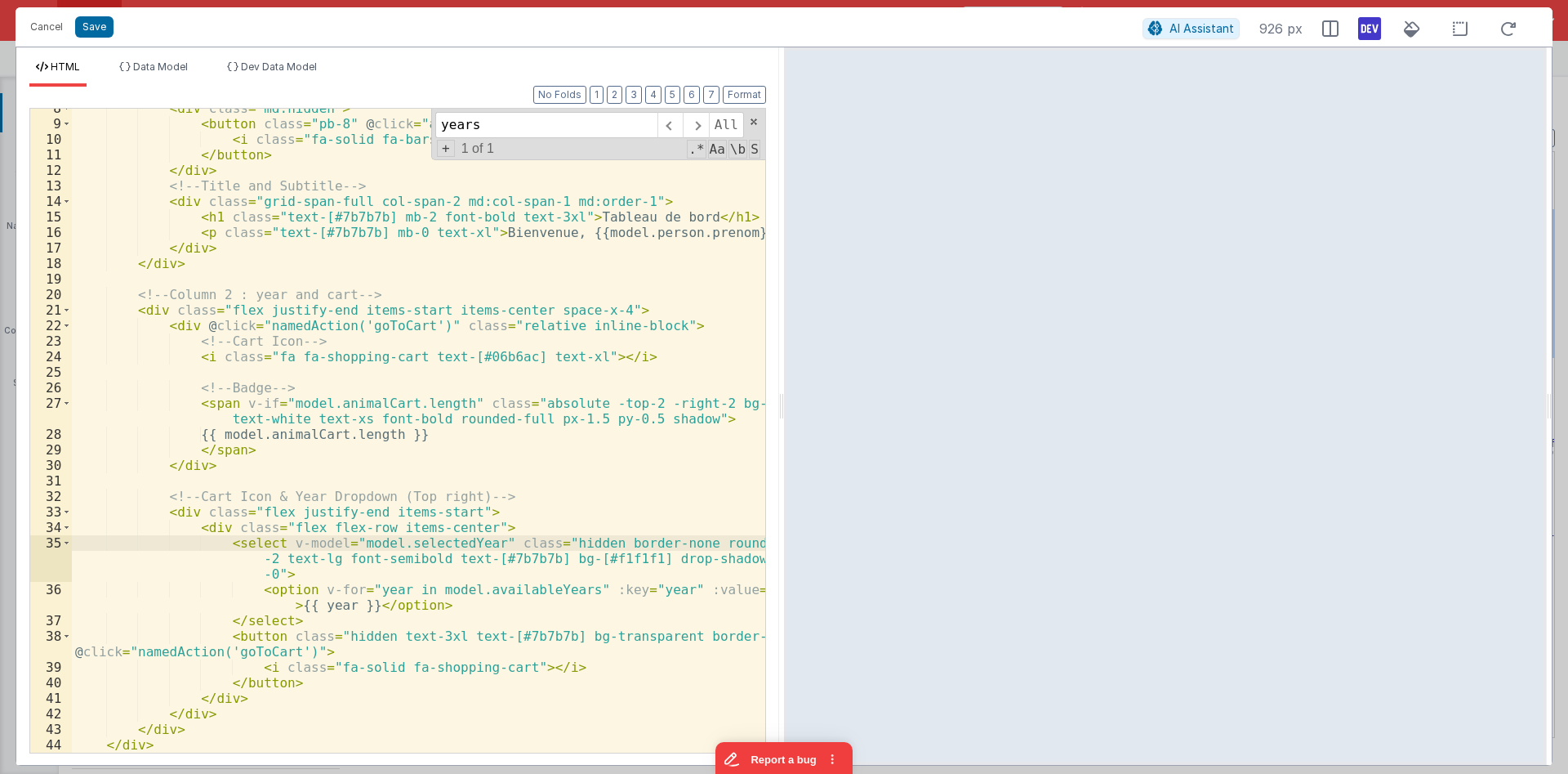
click at [244, 544] on div "< div class = "md:hidden" > < button class = "pb-8" @ click = "app.showMobileMe…" at bounding box center [418, 438] width 693 height 675
click at [445, 513] on div "< div class = "md:hidden" > < button class = "pb-8" @ click = "app.showMobileMe…" at bounding box center [418, 438] width 693 height 675
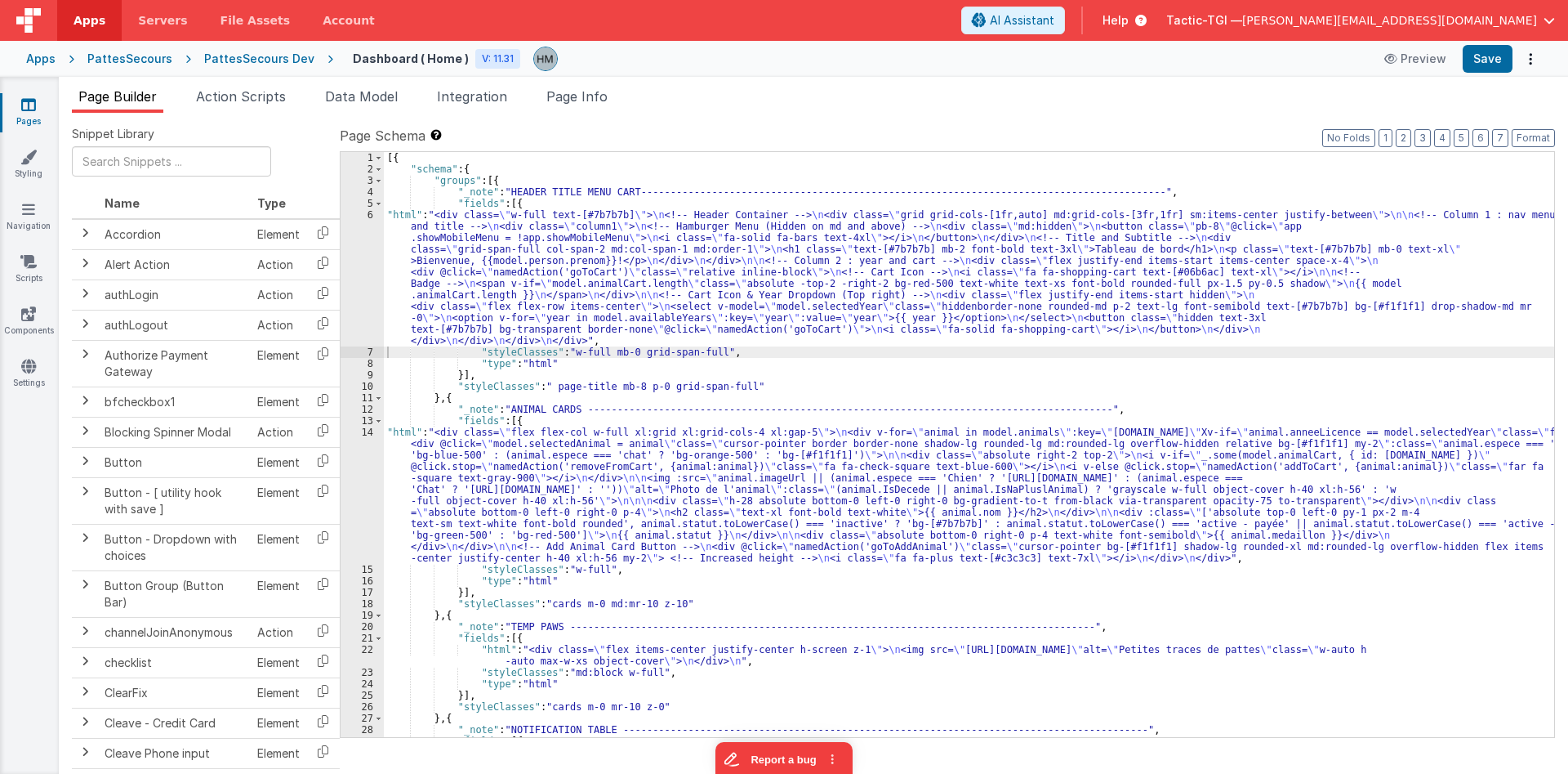
scroll to position [98, 0]
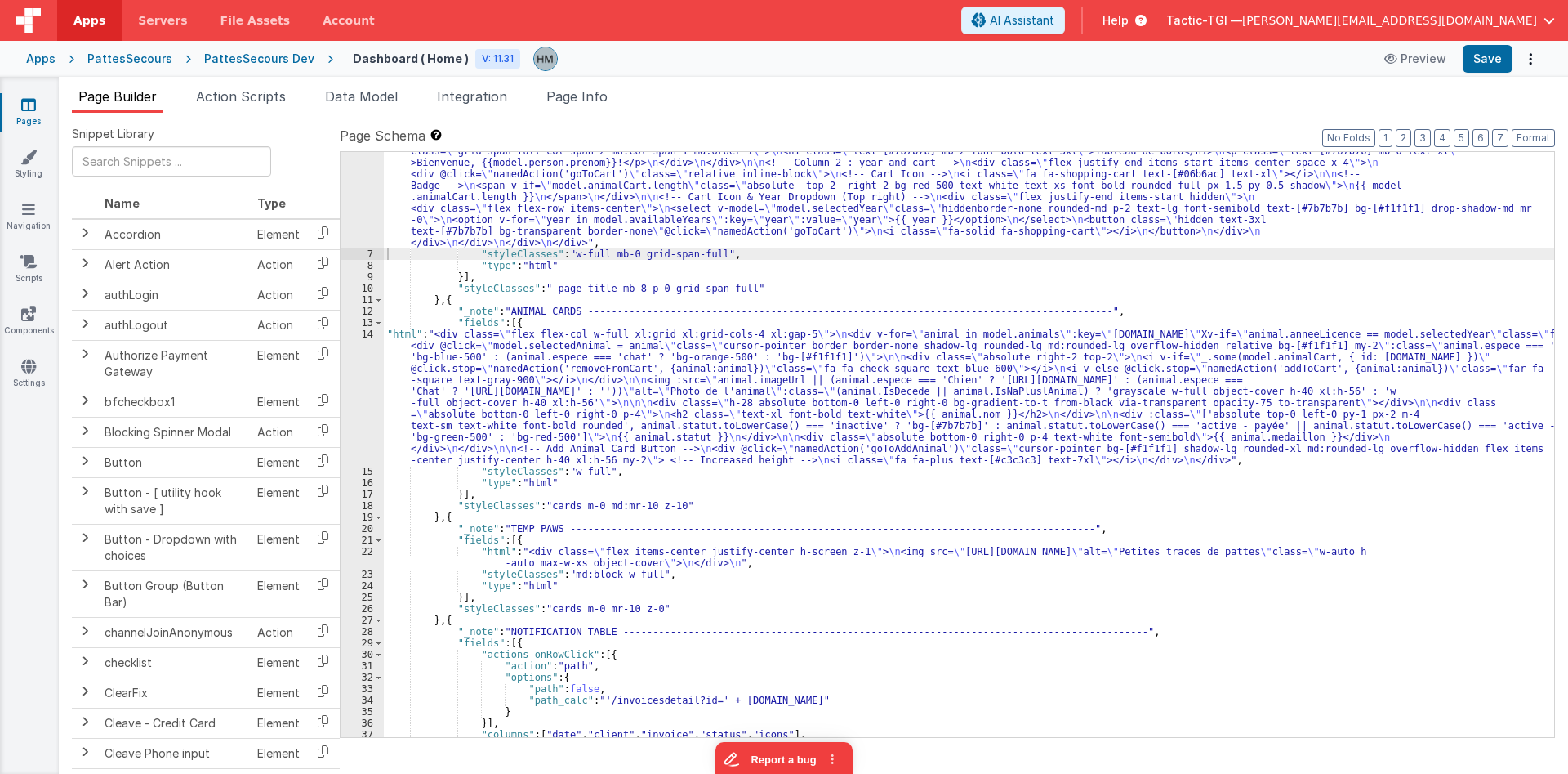
click at [457, 375] on div ""html" : "<div class= \" w-full text-[#7b7b7b] \" > \n <!-- Header Container --…" at bounding box center [970, 478] width 1171 height 734
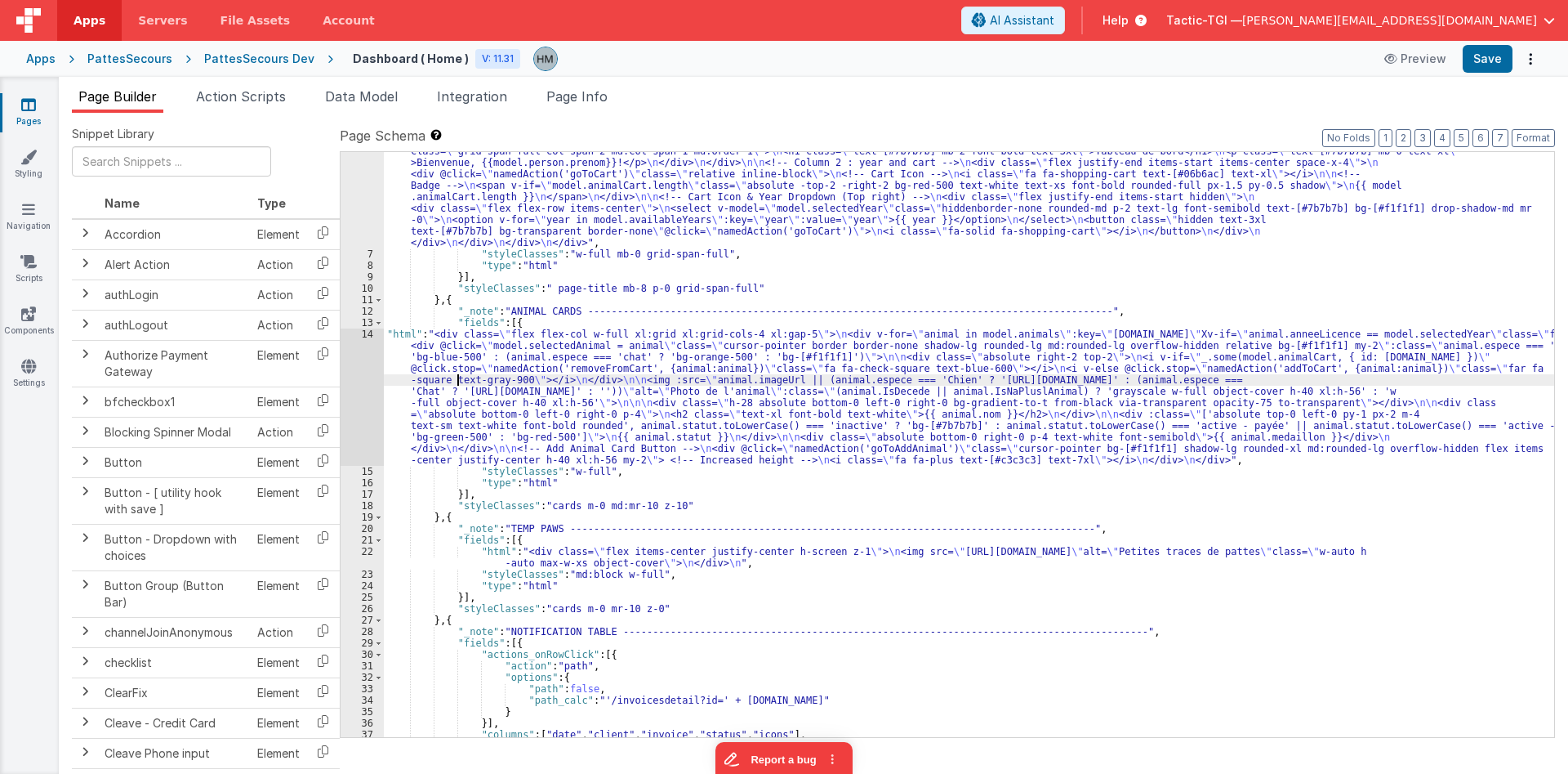
click at [364, 335] on div "14" at bounding box center [361, 397] width 43 height 137
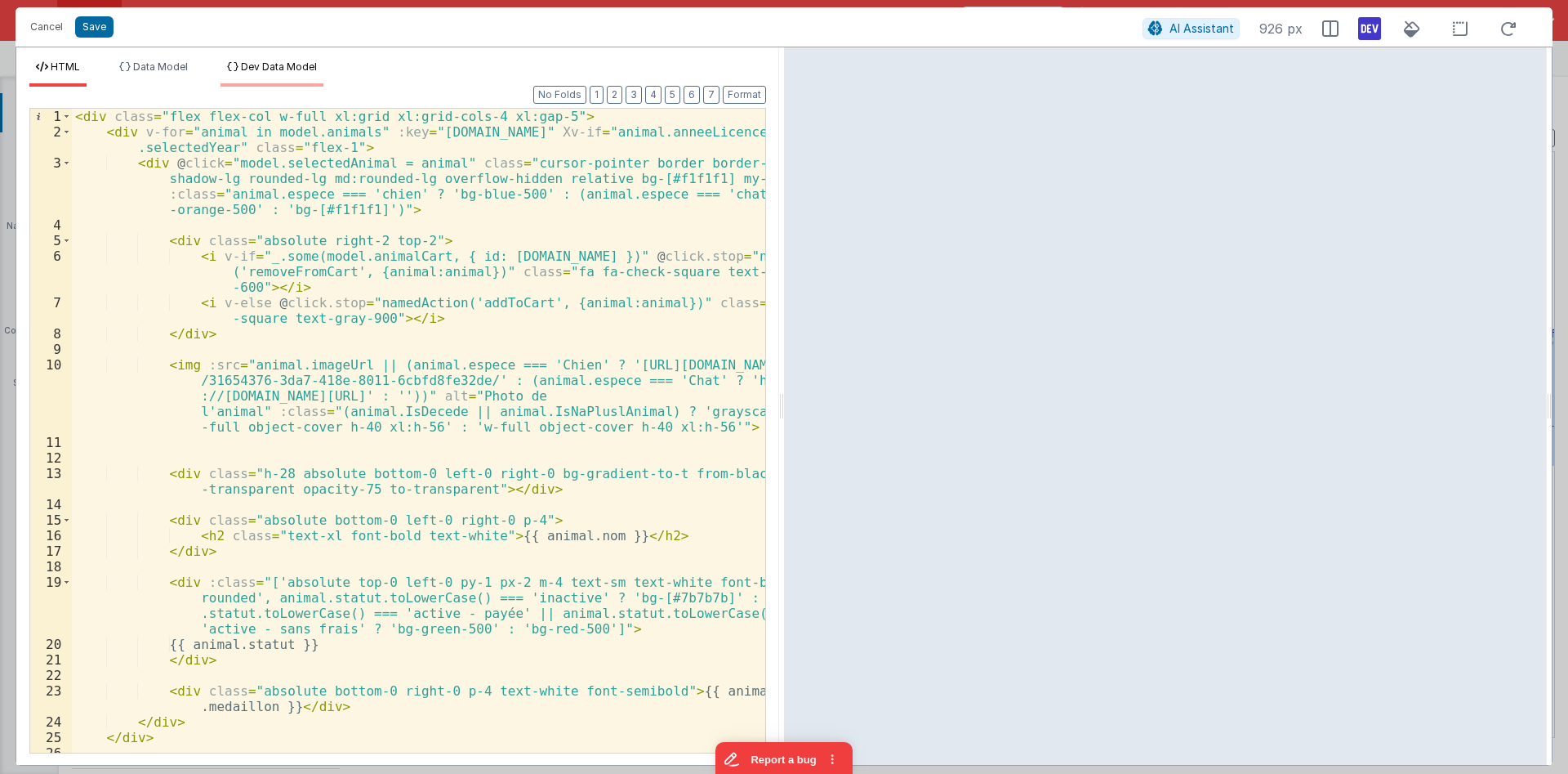
click at [262, 68] on span "Dev Data Model" at bounding box center [279, 67] width 76 height 12
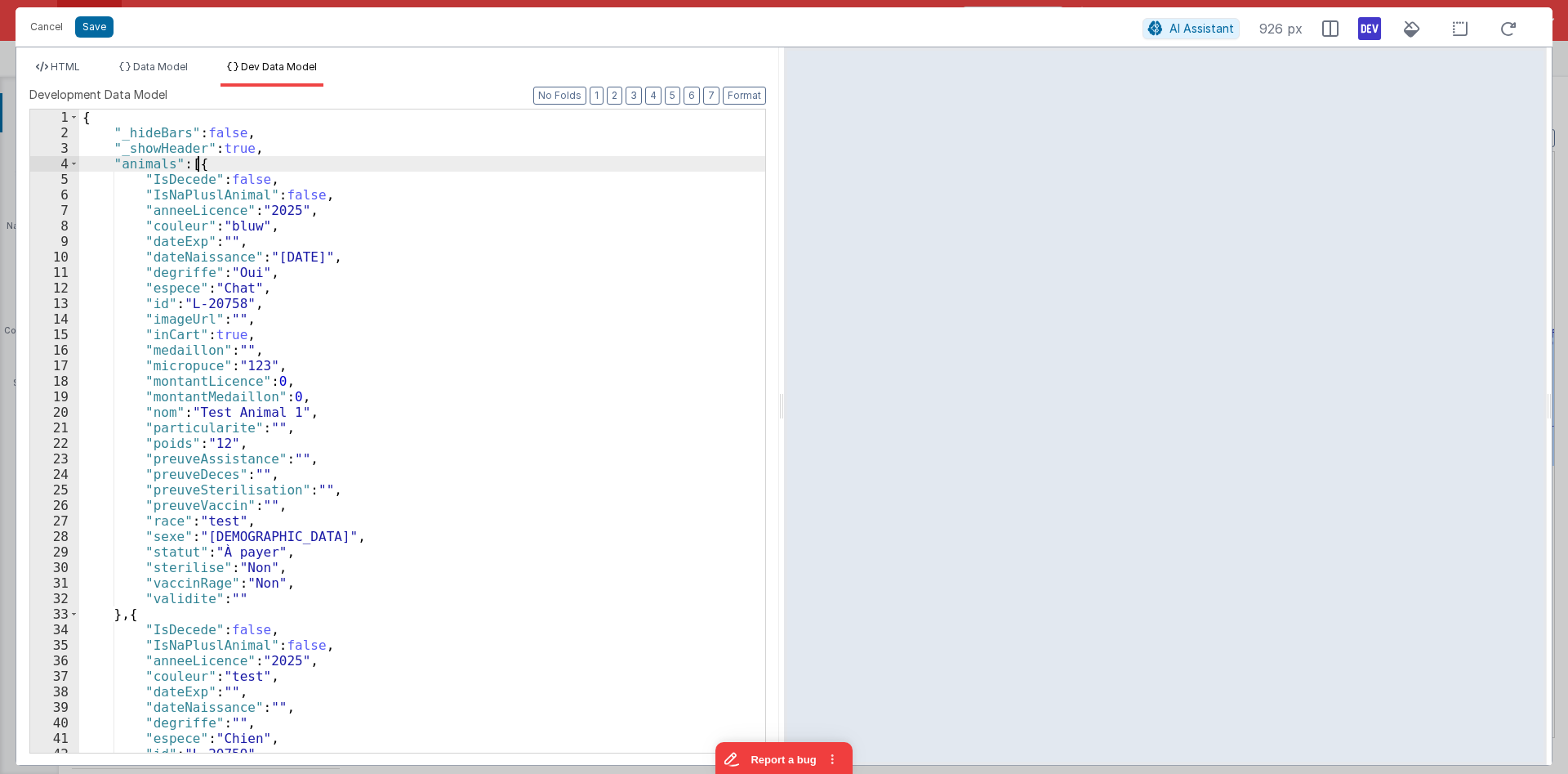
click at [195, 166] on div "{ "_hideBars" : false , "_showHeader" : true , "animals" : [{ "IsDecede" : fals…" at bounding box center [422, 446] width 686 height 674
click at [194, 166] on div "{ "_hideBars" : false , "_showHeader" : true , "animals" : [{ "IsDecede" : fals…" at bounding box center [422, 446] width 686 height 674
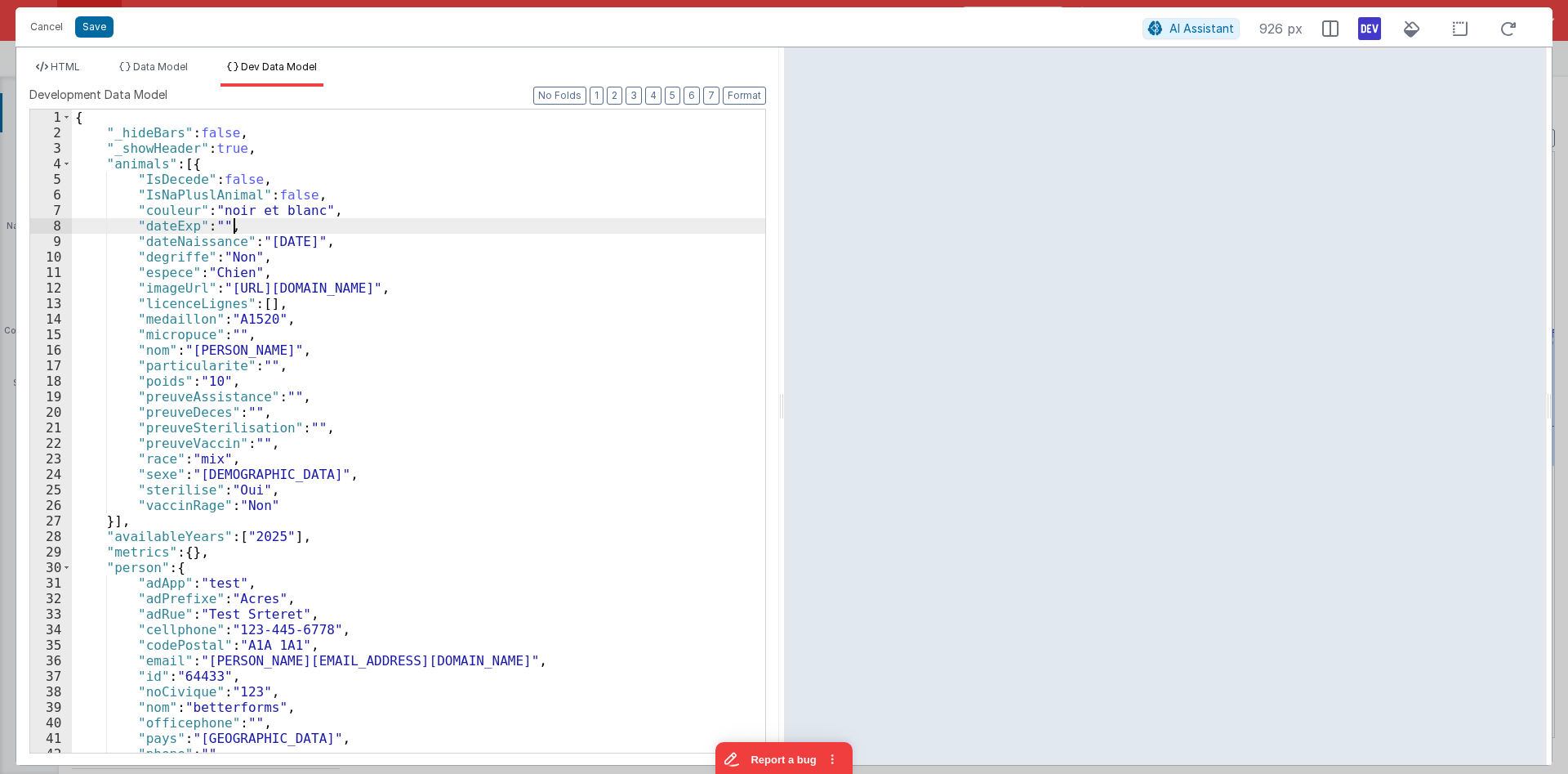
click at [299, 228] on div "{ "_hideBars" : false , "_showHeader" : true , "animals" : [{ "IsDecede" : fals…" at bounding box center [418, 446] width 693 height 674
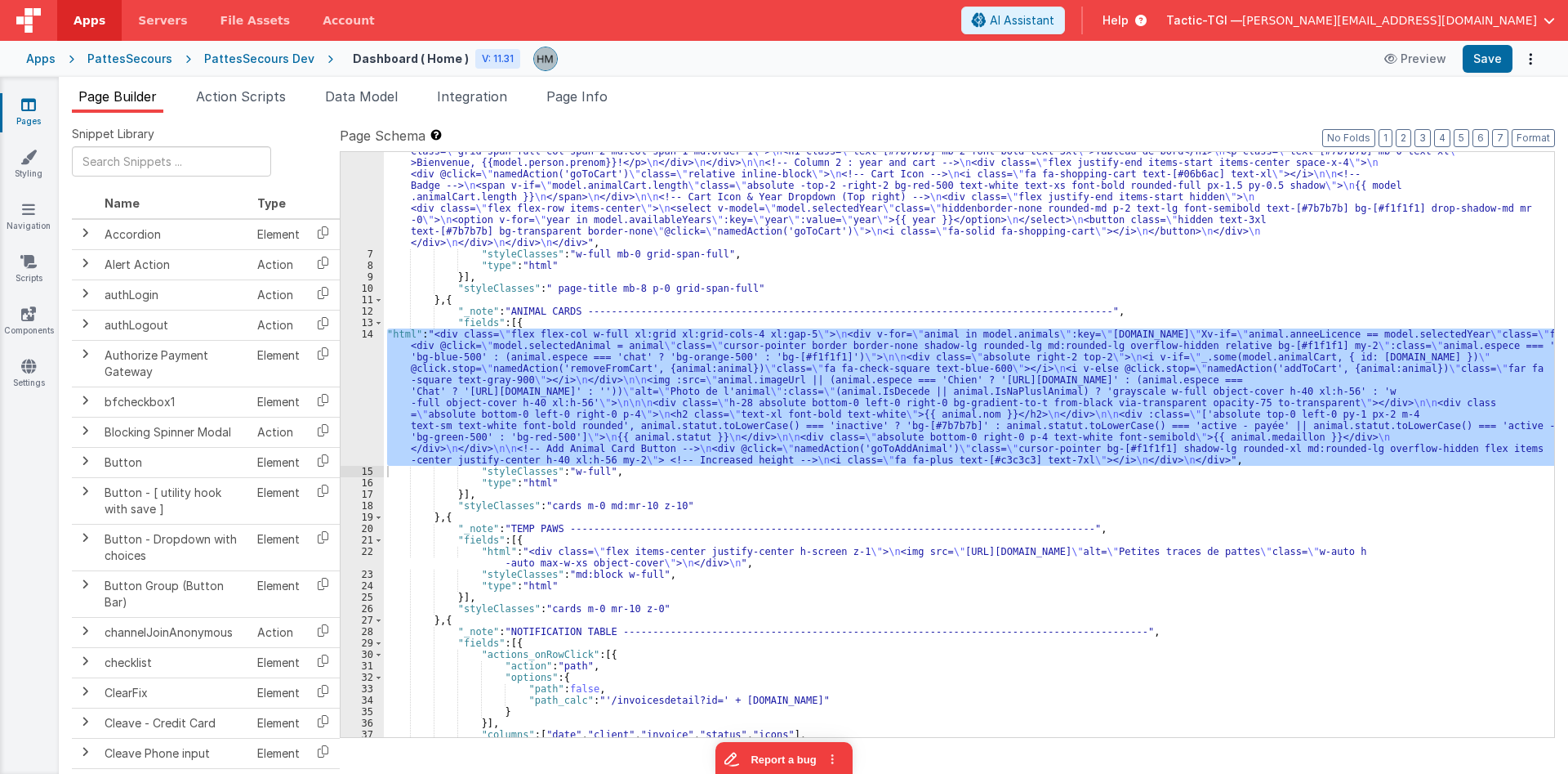
click at [616, 401] on div ""html" : "<div class= \" w-full text-[#7b7b7b] \" > \n <!-- Header Container --…" at bounding box center [970, 444] width 1171 height 585
click at [360, 330] on div "14" at bounding box center [361, 397] width 43 height 137
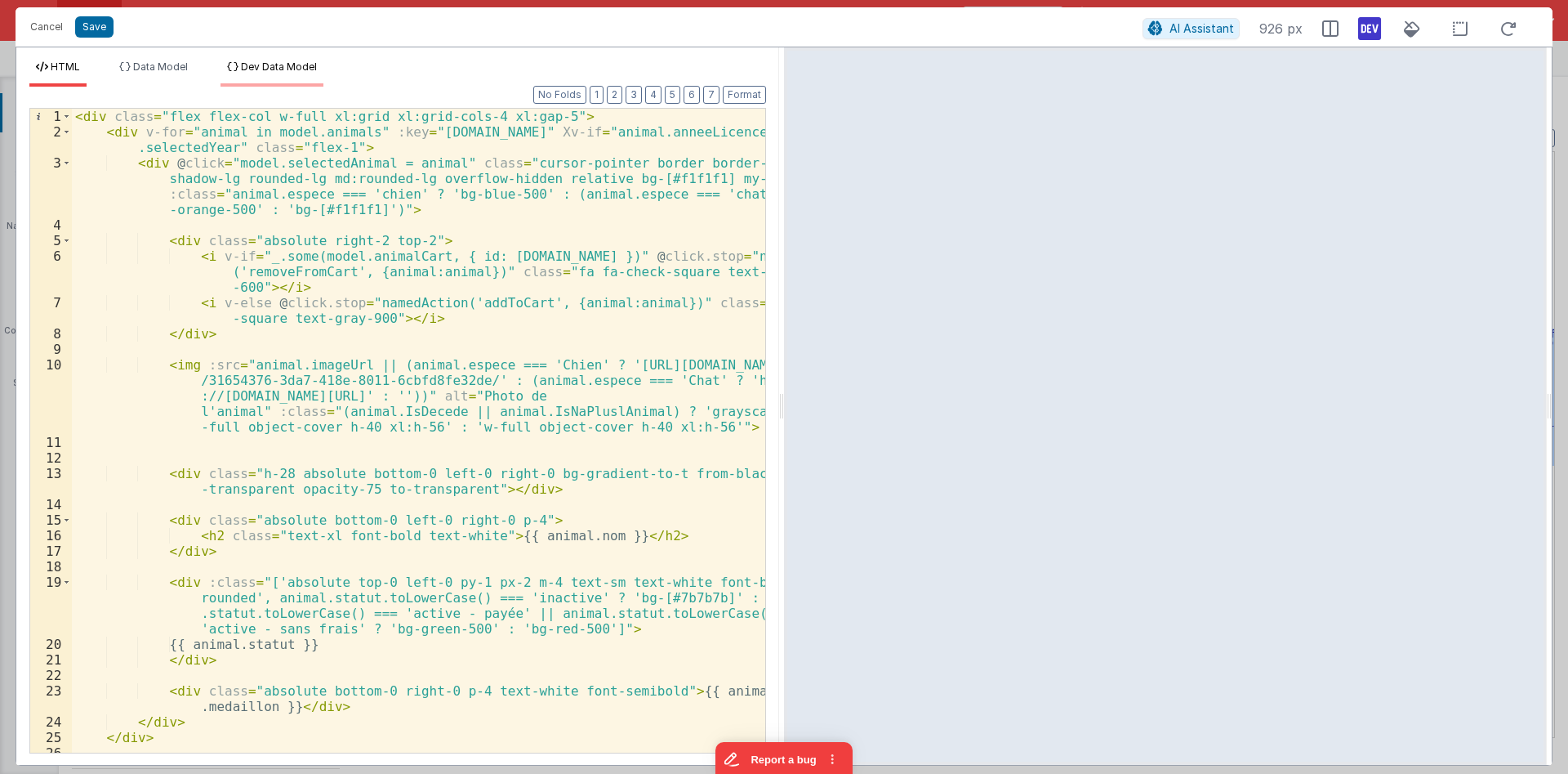
click at [283, 80] on li "Dev Data Model" at bounding box center [271, 74] width 103 height 26
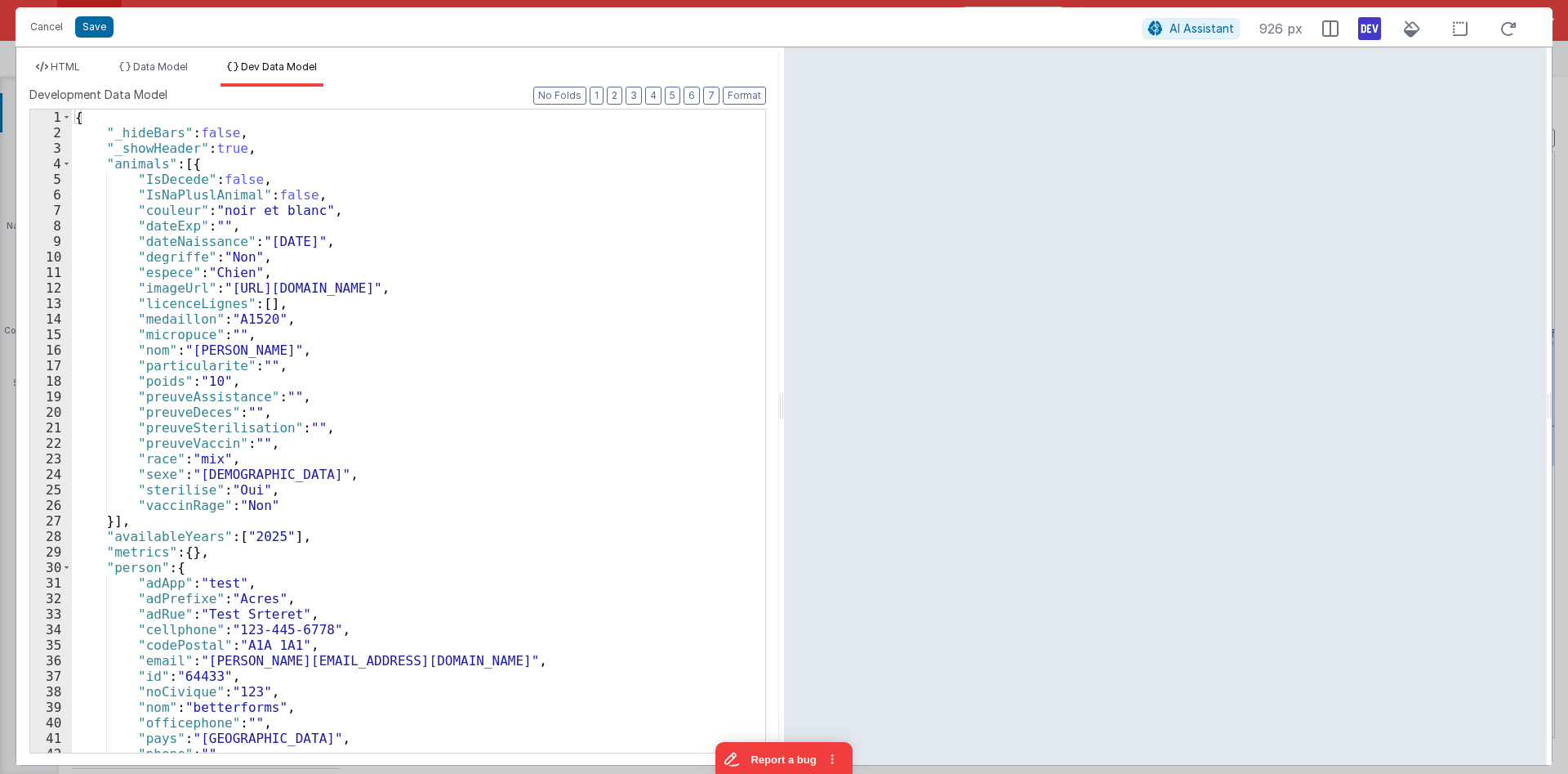
click at [373, 266] on div "{ "_hideBars" : false , "_showHeader" : true , "animals" : [{ "IsDecede" : fals…" at bounding box center [418, 446] width 693 height 674
click at [49, 29] on button "Cancel" at bounding box center [46, 27] width 49 height 23
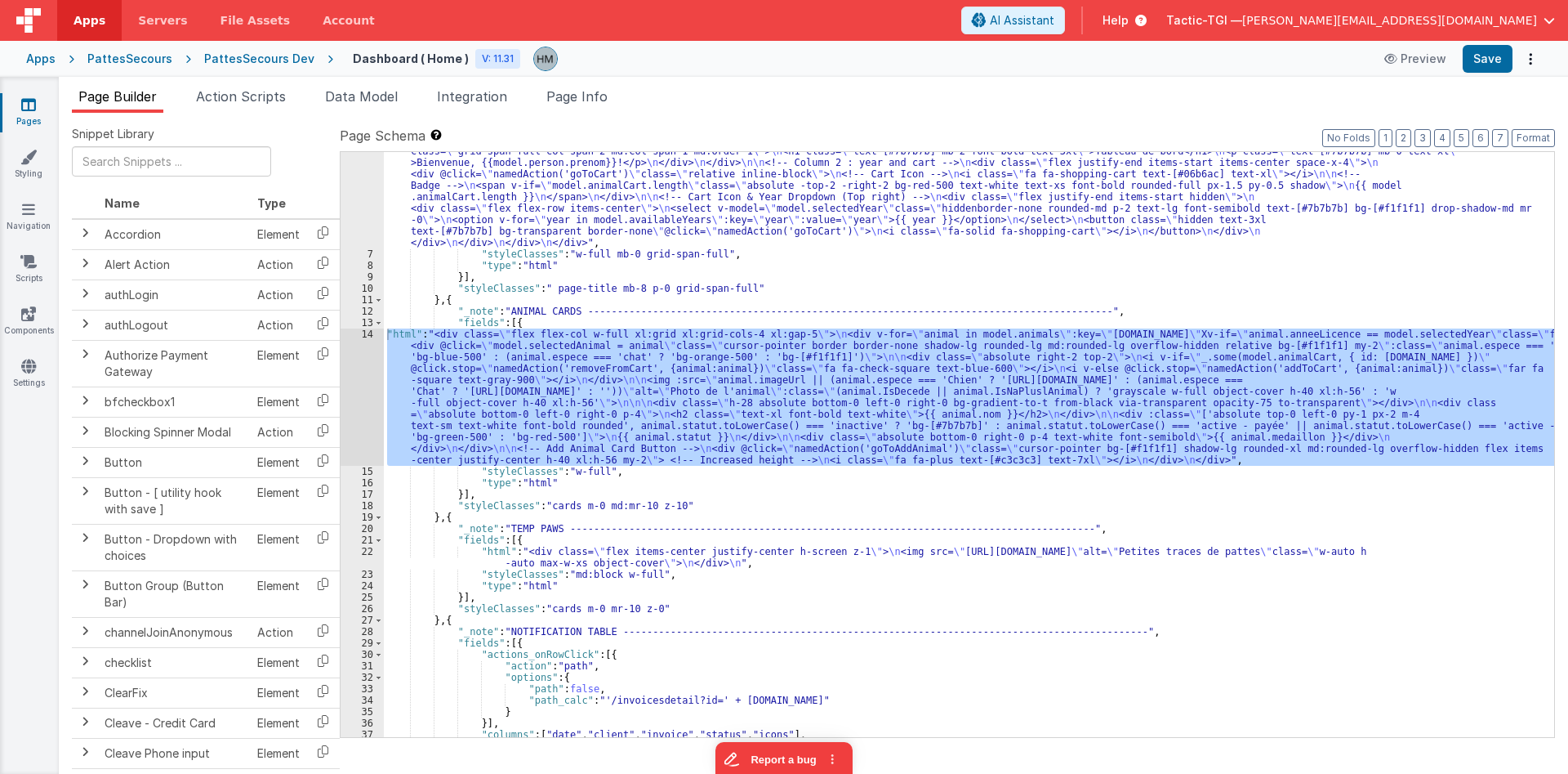
click at [257, 53] on div "PattesSecours Dev" at bounding box center [259, 59] width 111 height 16
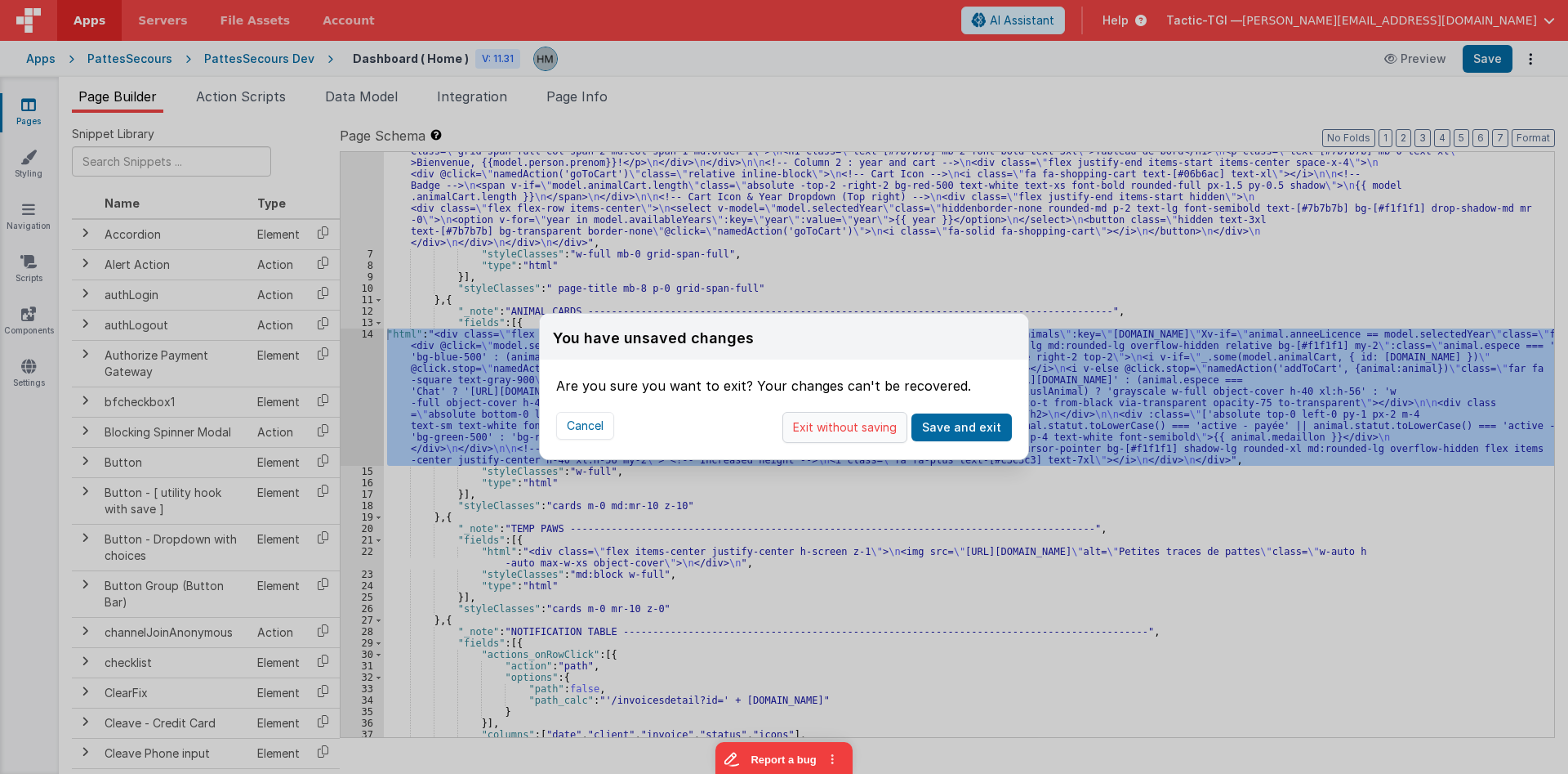
click at [857, 429] on button "Exit without saving" at bounding box center [845, 426] width 125 height 31
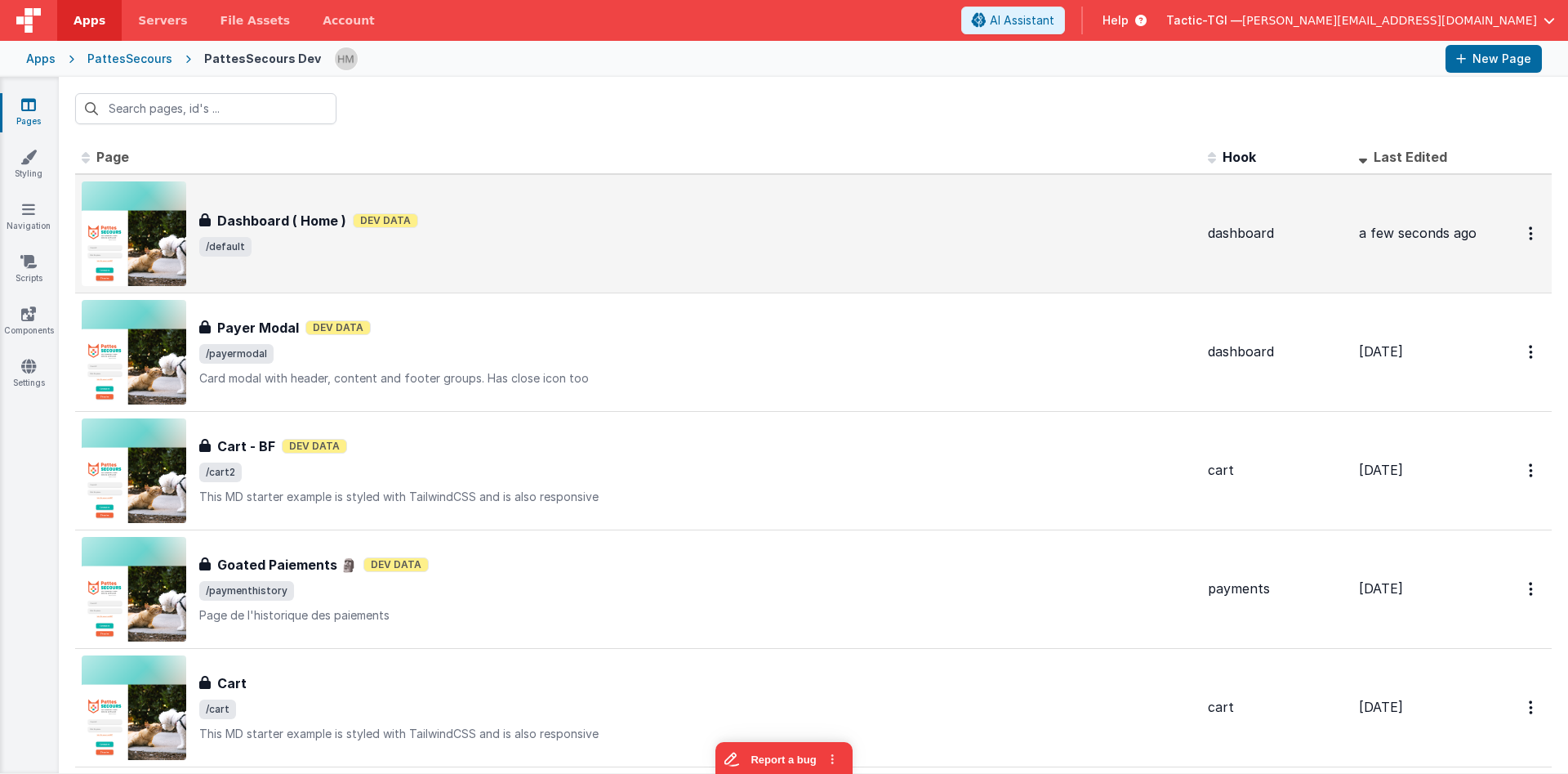
click at [595, 225] on div "Dashboard ( Home ) Dev Data" at bounding box center [697, 221] width 996 height 20
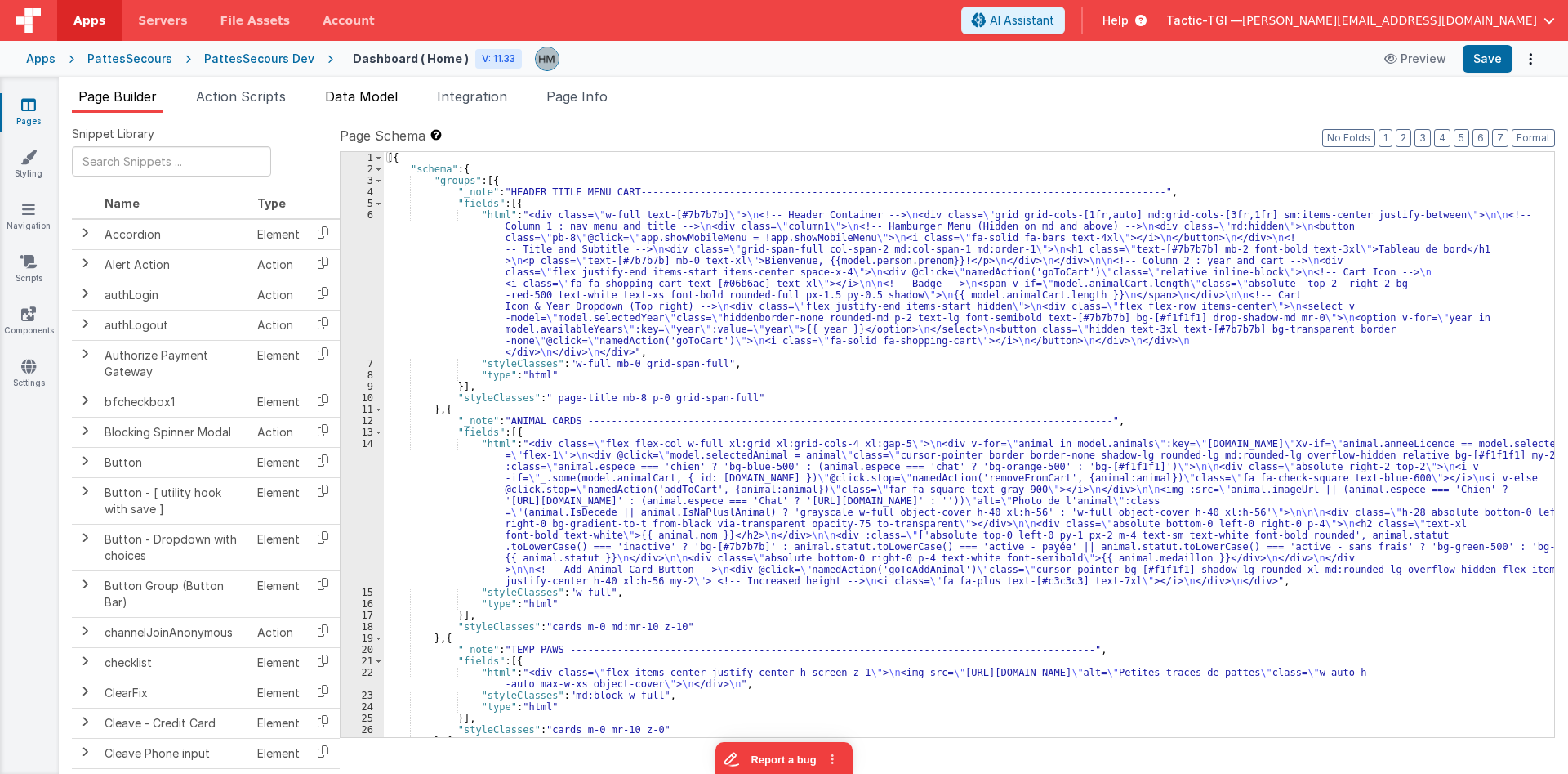
click at [350, 96] on span "Data Model" at bounding box center [360, 97] width 73 height 16
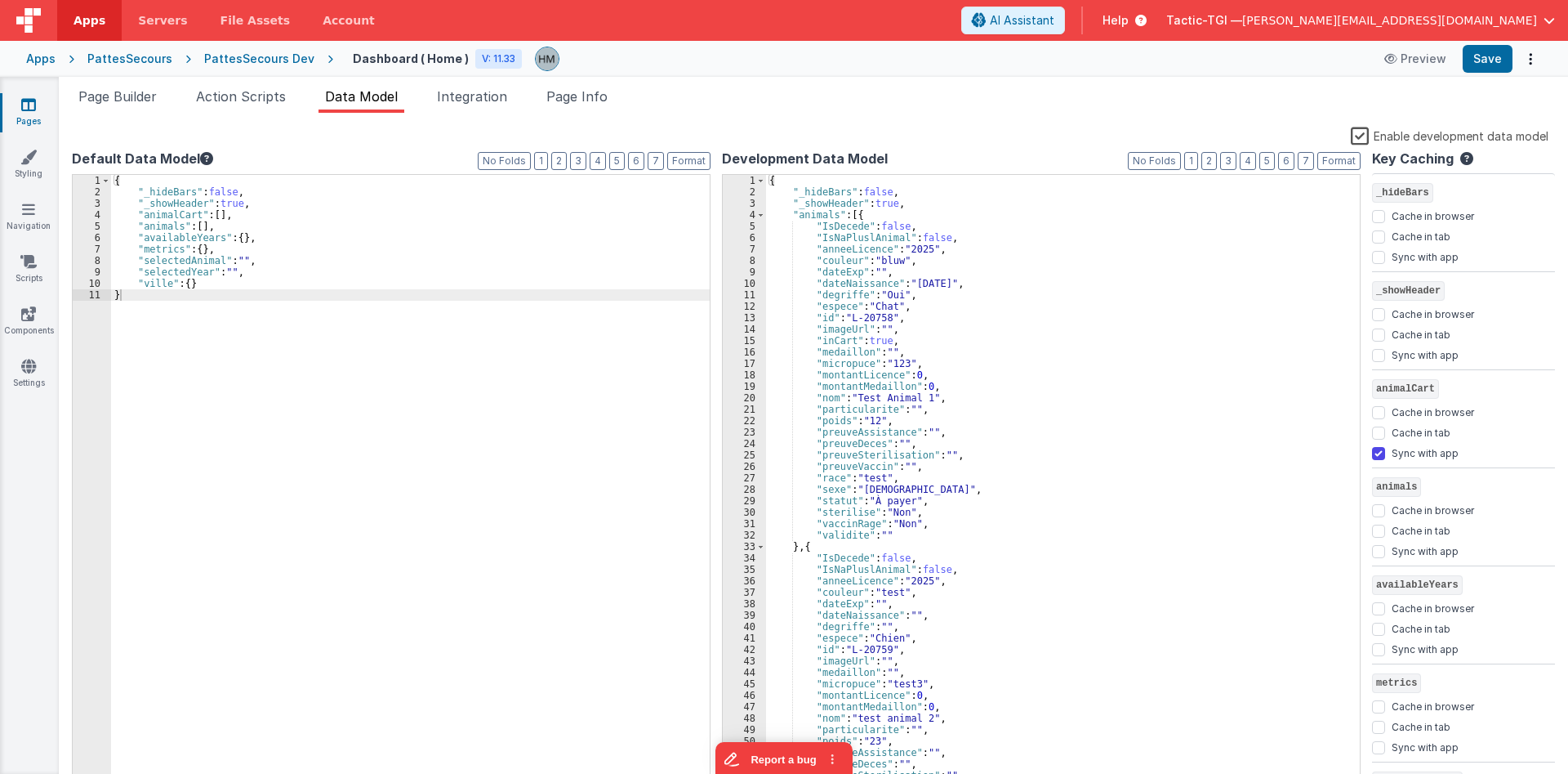
click at [807, 547] on div "{ "_hideBars" : false , "_showHeader" : true , "animals" : [{ "IsDecede" : fals…" at bounding box center [1062, 493] width 593 height 636
paste textarea
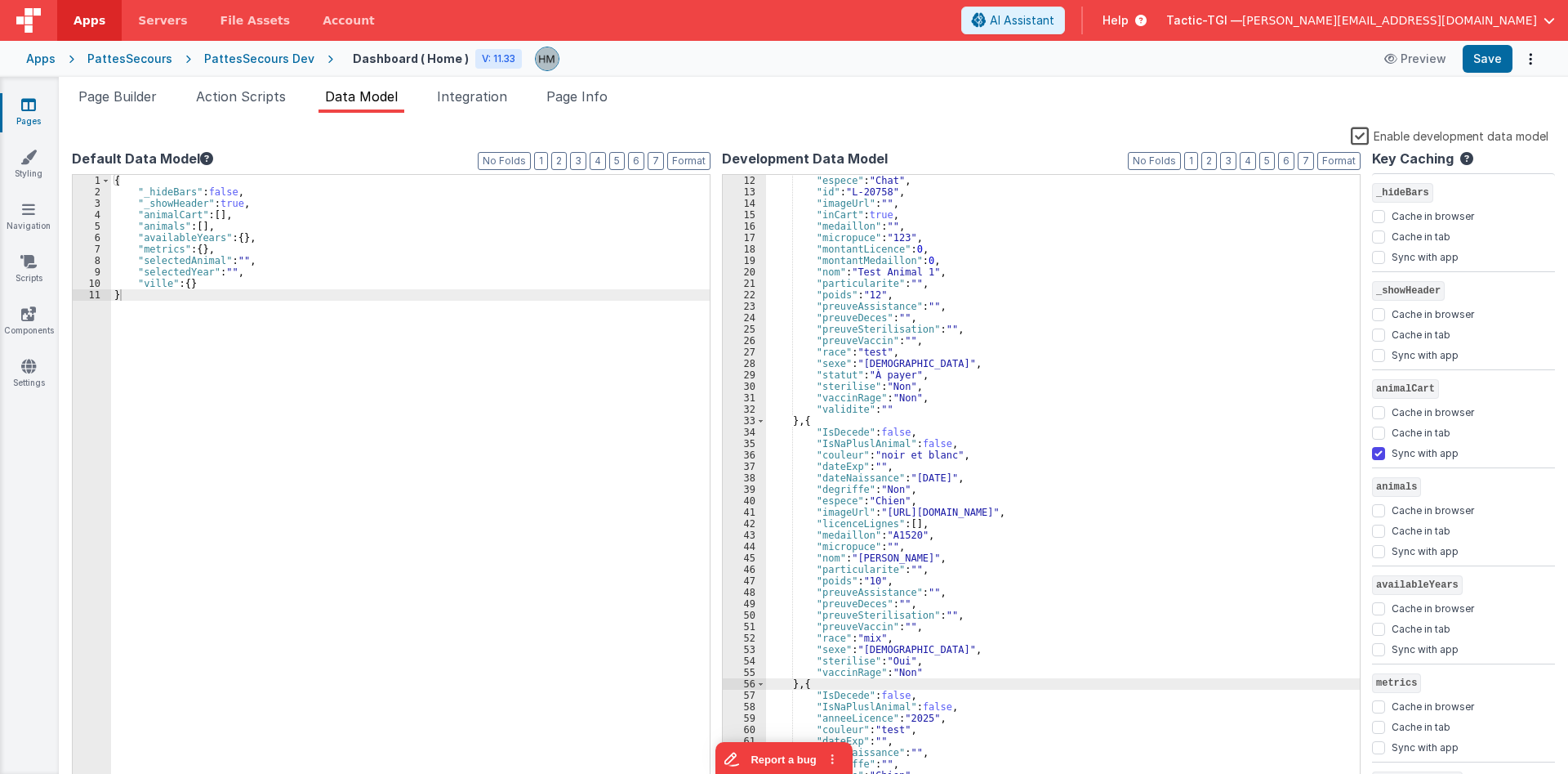
scroll to position [28, 0]
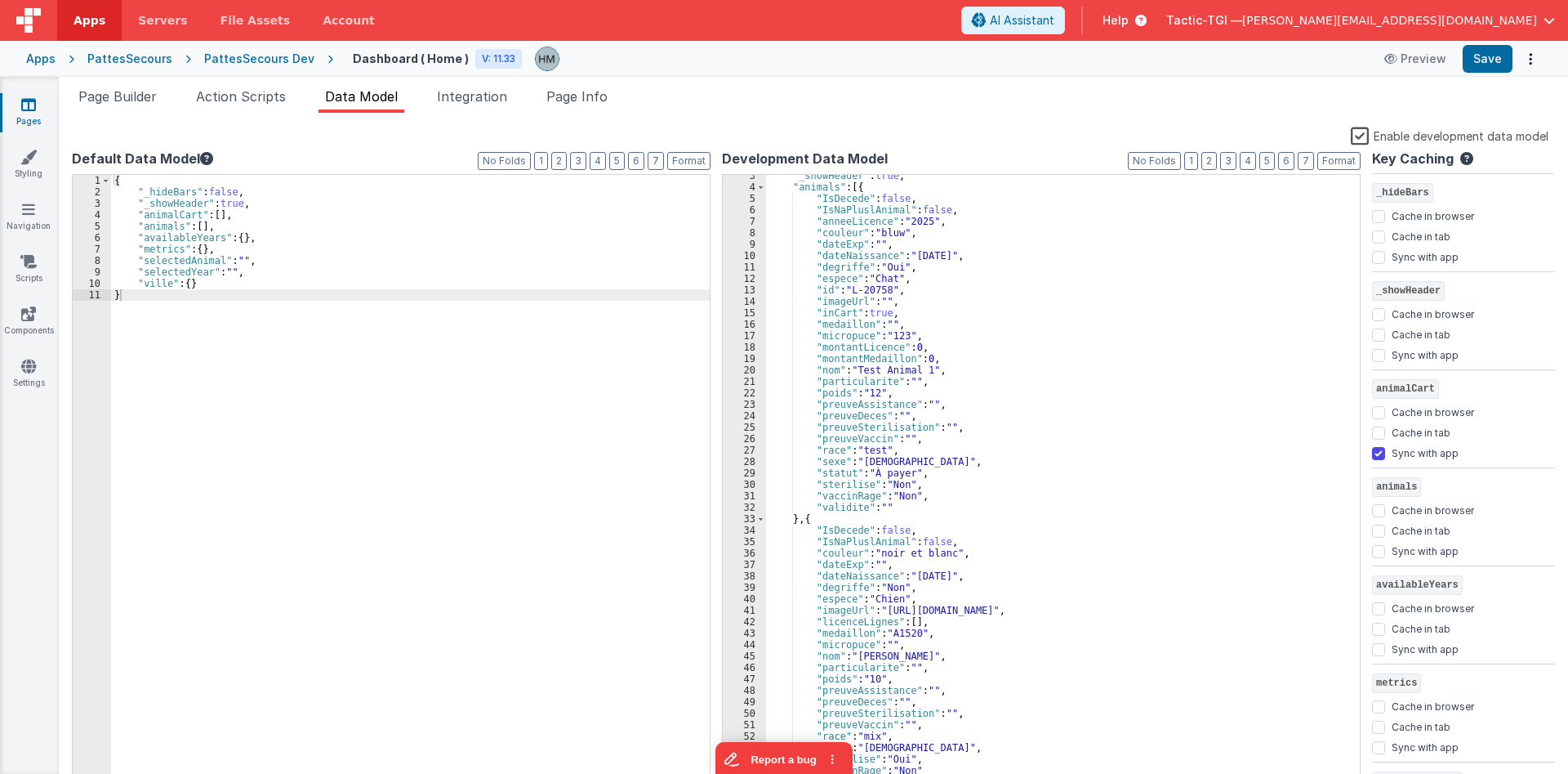
click at [844, 544] on div ""_showHeader" : true , "animals" : [{ "IsDecede" : false , "IsNaPluslAnimal" : …" at bounding box center [1062, 488] width 593 height 636
click at [837, 558] on div ""_showHeader" : true , "animals" : [{ "IsDecede" : false , "IsNaPluslAnimal" : …" at bounding box center [1062, 488] width 593 height 636
click at [837, 575] on div ""_showHeader" : true , "animals" : [{ "IsDecede" : false , "IsNaPluslAnimal" : …" at bounding box center [1062, 488] width 593 height 636
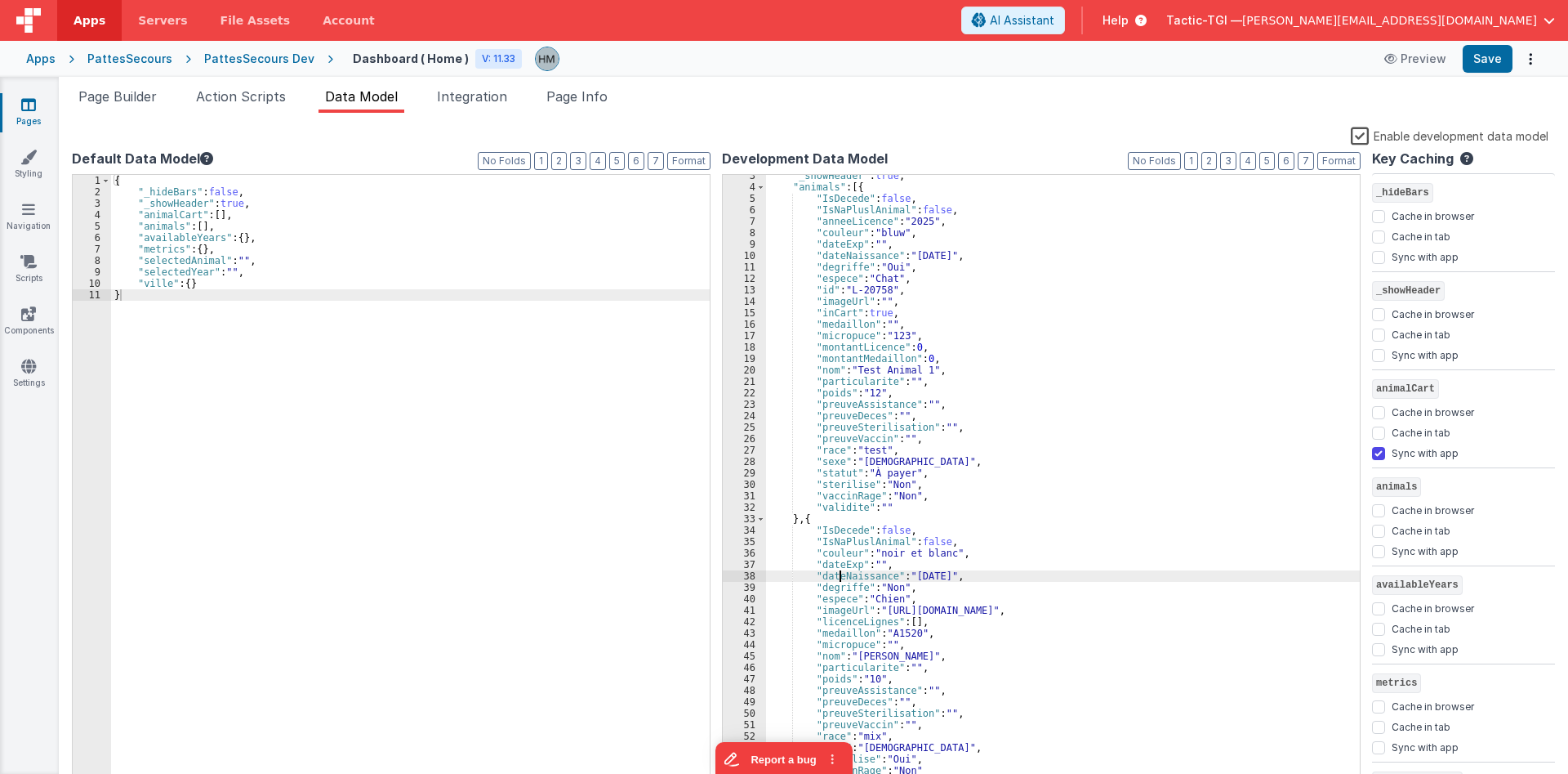
click at [837, 575] on div ""_showHeader" : true , "animals" : [{ "IsDecede" : false , "IsNaPluslAnimal" : …" at bounding box center [1062, 488] width 593 height 636
click at [839, 591] on div ""_showHeader" : true , "animals" : [{ "IsDecede" : false , "IsNaPluslAnimal" : …" at bounding box center [1062, 488] width 593 height 636
click at [834, 607] on div ""_showHeader" : true , "animals" : [{ "IsDecede" : false , "IsNaPluslAnimal" : …" at bounding box center [1062, 488] width 593 height 636
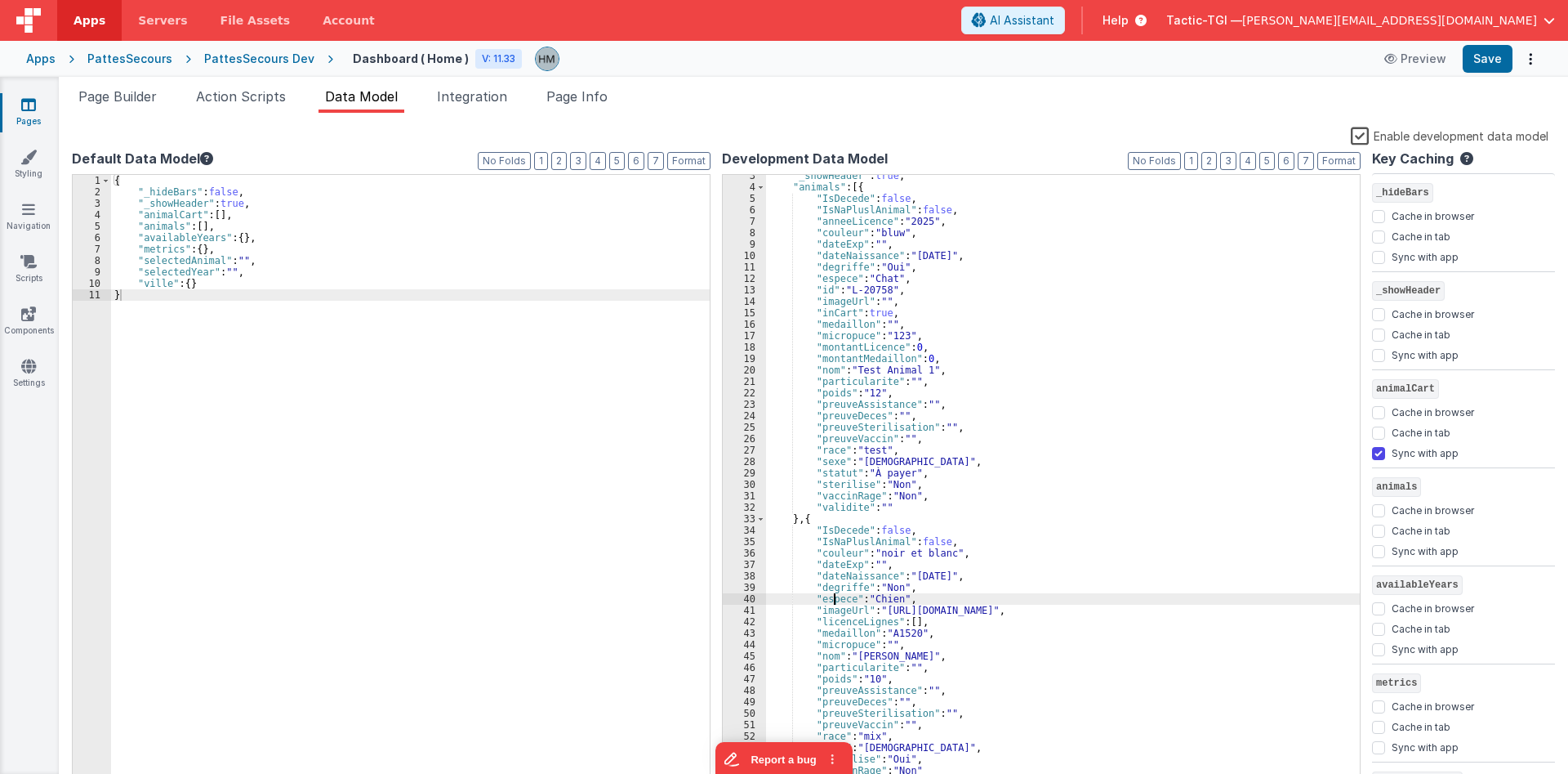
click at [834, 594] on div ""_showHeader" : true , "animals" : [{ "IsDecede" : false , "IsNaPluslAnimal" : …" at bounding box center [1062, 488] width 593 height 636
click at [834, 621] on div ""_showHeader" : true , "animals" : [{ "IsDecede" : false , "IsNaPluslAnimal" : …" at bounding box center [1062, 488] width 593 height 636
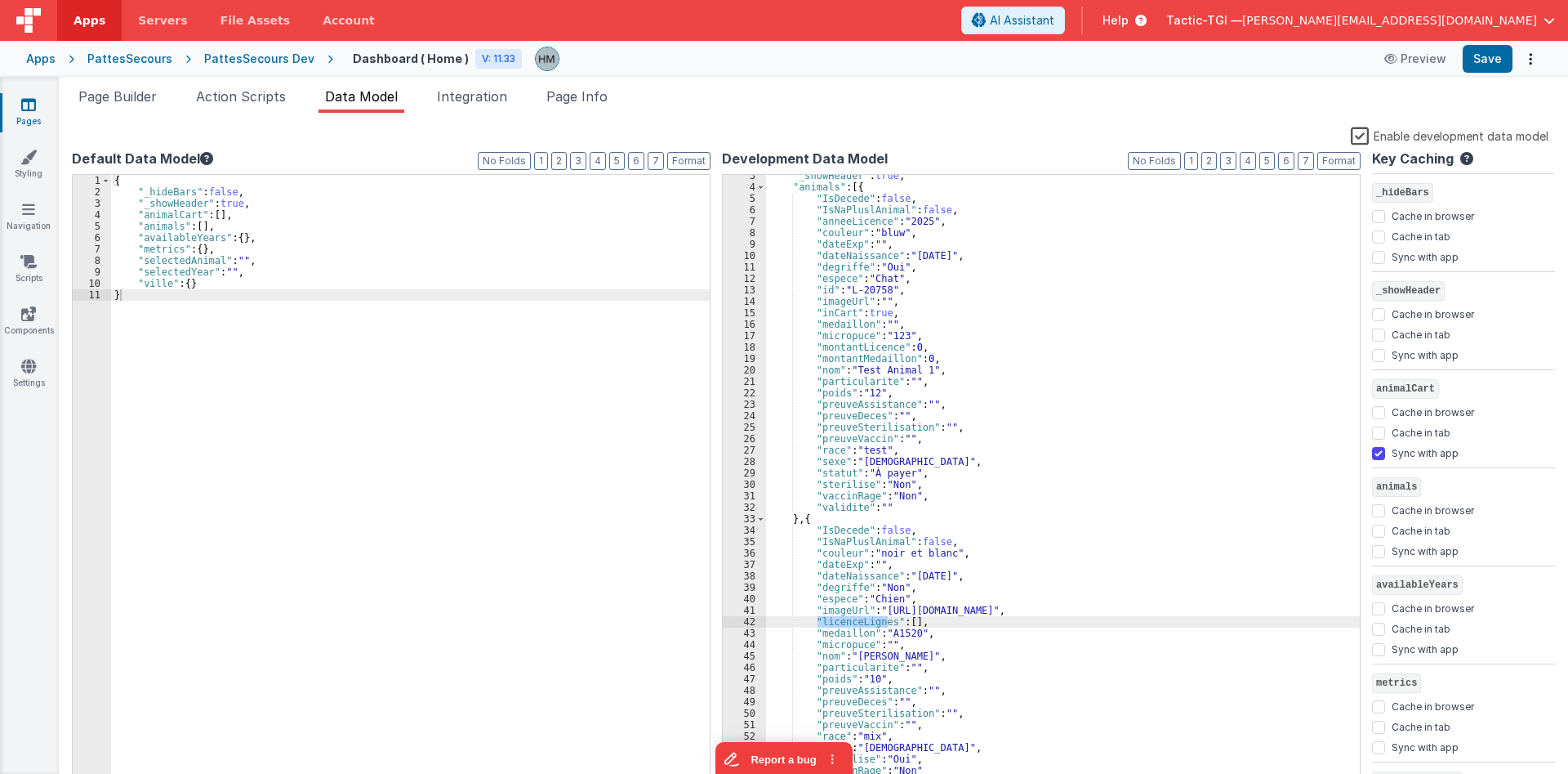
scroll to position [126, 0]
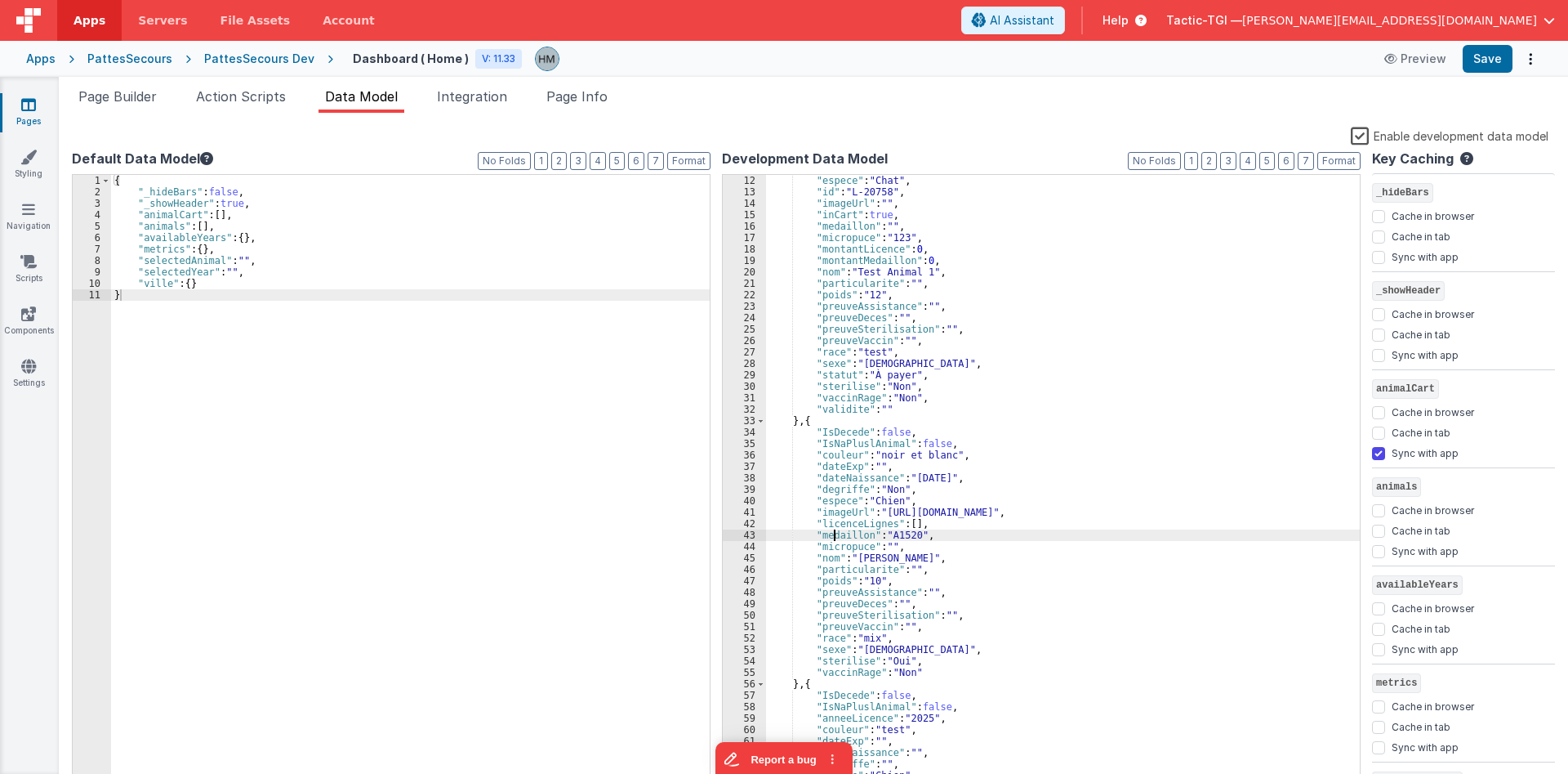
click at [834, 533] on div ""espece" : "Chat" , "id" : "L-20758" , "imageUrl" : "" , "inCart" : true , "med…" at bounding box center [1062, 493] width 593 height 636
click at [835, 239] on div ""espece" : "Chat" , "id" : "L-20758" , "imageUrl" : "" , "inCart" : true , "med…" at bounding box center [1062, 493] width 593 height 636
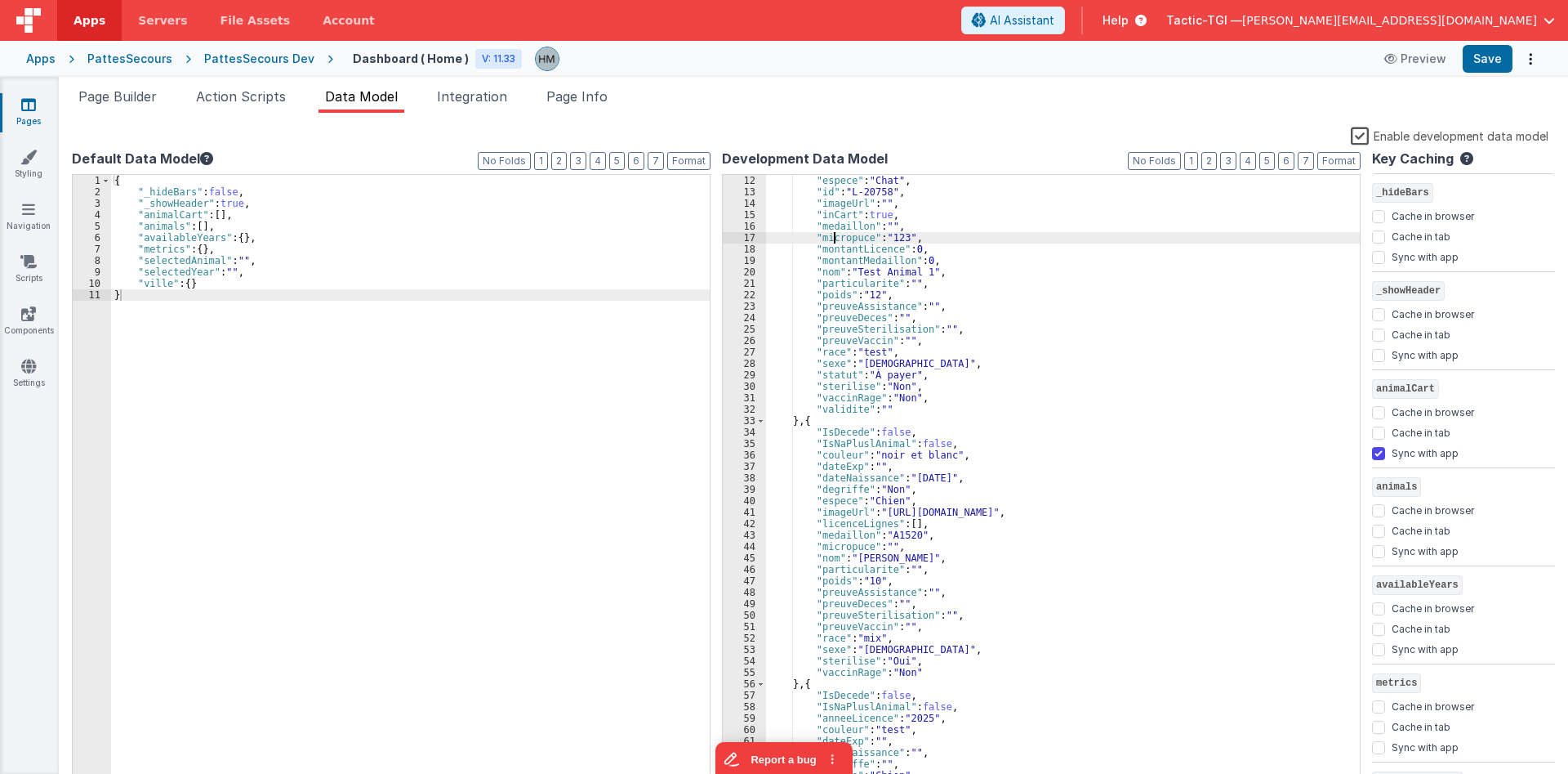
click at [835, 239] on div ""espece" : "Chat" , "id" : "L-20758" , "imageUrl" : "" , "inCart" : true , "med…" at bounding box center [1062, 493] width 593 height 636
click at [840, 220] on div ""espece" : "Chat" , "id" : "L-20758" , "imageUrl" : "" , "inCart" : true , "med…" at bounding box center [1062, 493] width 593 height 636
click at [839, 220] on div ""espece" : "Chat" , "id" : "L-20758" , "imageUrl" : "" , "inCart" : true , "med…" at bounding box center [1062, 493] width 593 height 636
click at [841, 213] on div ""espece" : "Chat" , "id" : "L-20758" , "imageUrl" : "" , "inCart" : true , "med…" at bounding box center [1062, 493] width 593 height 636
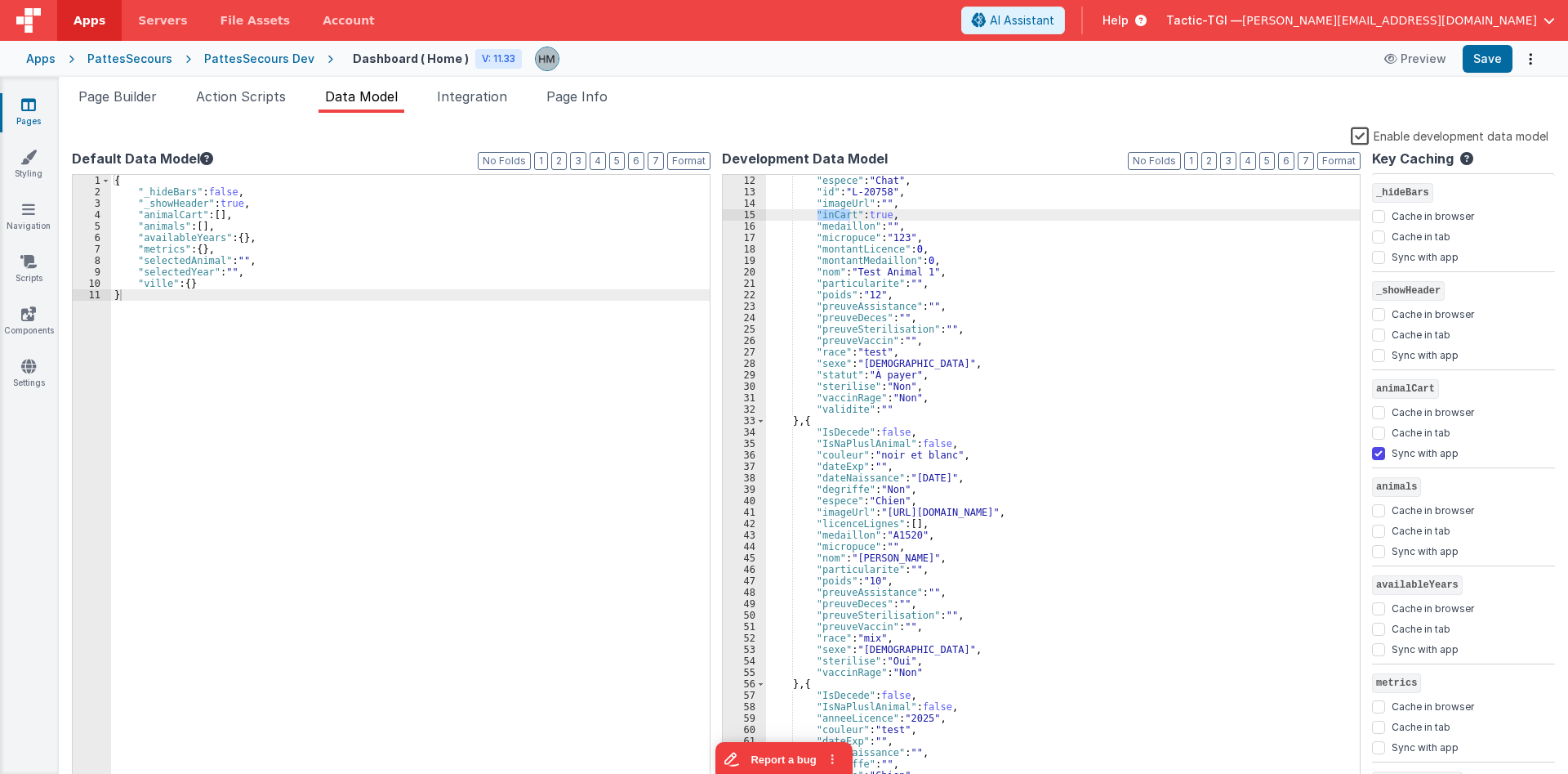
click at [837, 249] on div ""espece" : "Chat" , "id" : "L-20758" , "imageUrl" : "" , "inCart" : true , "med…" at bounding box center [1062, 493] width 593 height 636
click at [843, 260] on div ""espece" : "Chat" , "id" : "L-20758" , "imageUrl" : "" , "inCart" : true , "med…" at bounding box center [1062, 493] width 593 height 636
click at [842, 274] on div ""espece" : "Chat" , "id" : "L-20758" , "imageUrl" : "" , "inCart" : true , "med…" at bounding box center [1062, 493] width 593 height 636
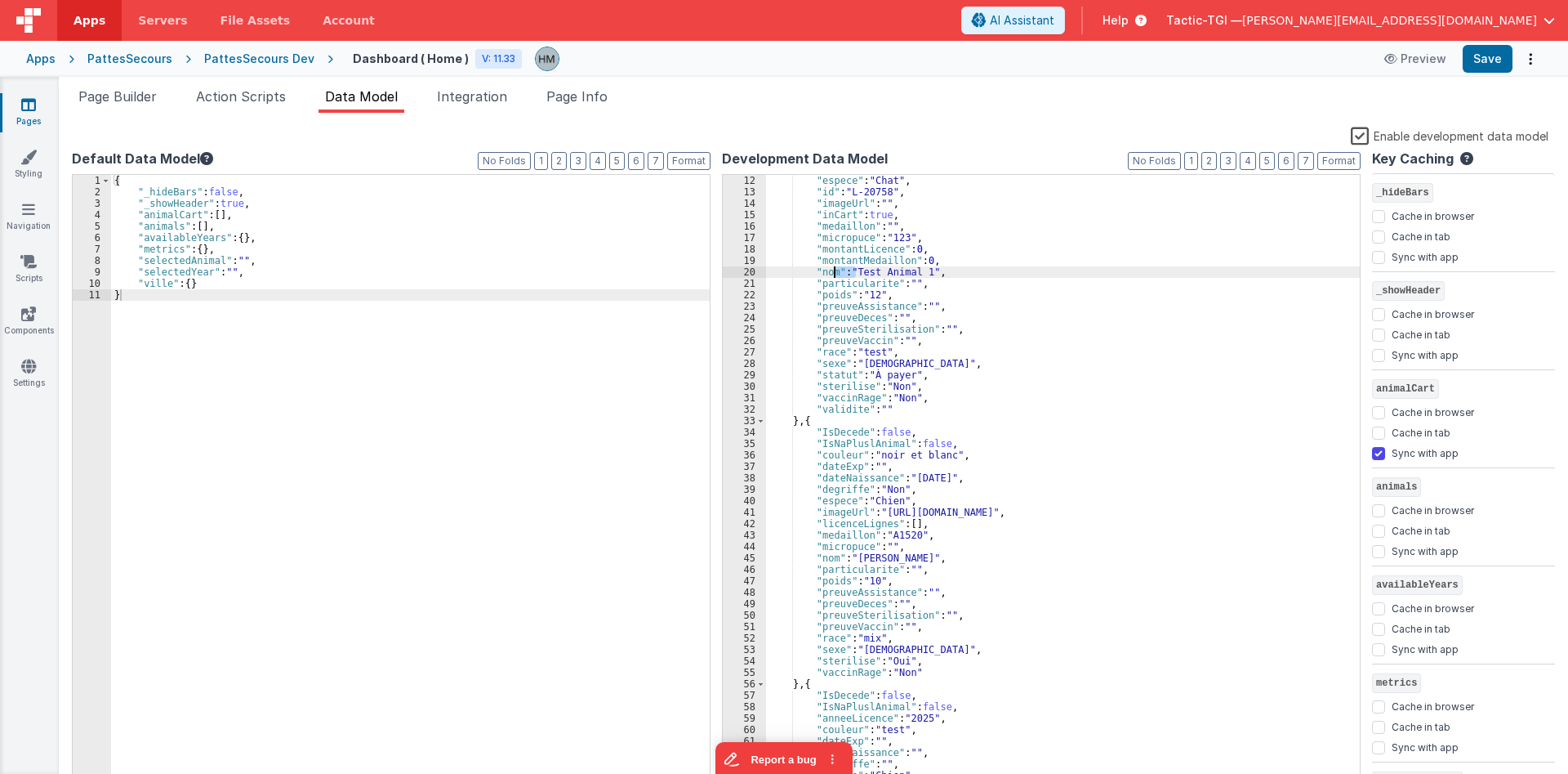
click at [842, 274] on div ""espece" : "Chat" , "id" : "L-20758" , "imageUrl" : "" , "inCart" : true , "med…" at bounding box center [1062, 493] width 593 height 636
click at [827, 274] on div ""espece" : "Chat" , "id" : "L-20758" , "imageUrl" : "" , "inCart" : true , "med…" at bounding box center [1062, 493] width 593 height 636
click at [828, 284] on div ""espece" : "Chat" , "id" : "L-20758" , "imageUrl" : "" , "inCart" : true , "med…" at bounding box center [1062, 493] width 593 height 636
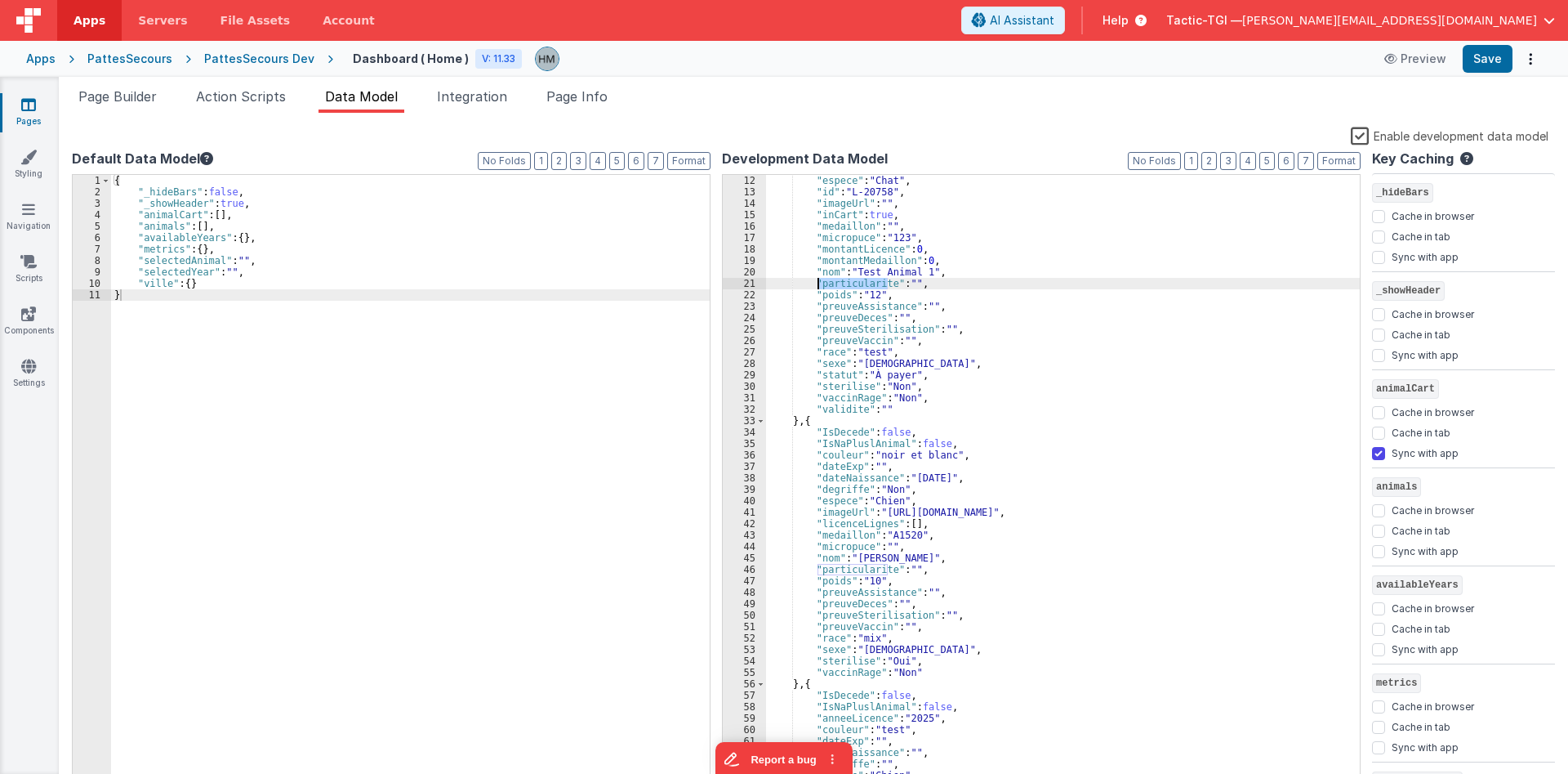
click at [830, 298] on div ""espece" : "Chat" , "id" : "L-20758" , "imageUrl" : "" , "inCart" : true , "med…" at bounding box center [1062, 493] width 593 height 636
click at [832, 308] on div ""espece" : "Chat" , "id" : "L-20758" , "imageUrl" : "" , "inCart" : true , "med…" at bounding box center [1062, 493] width 593 height 636
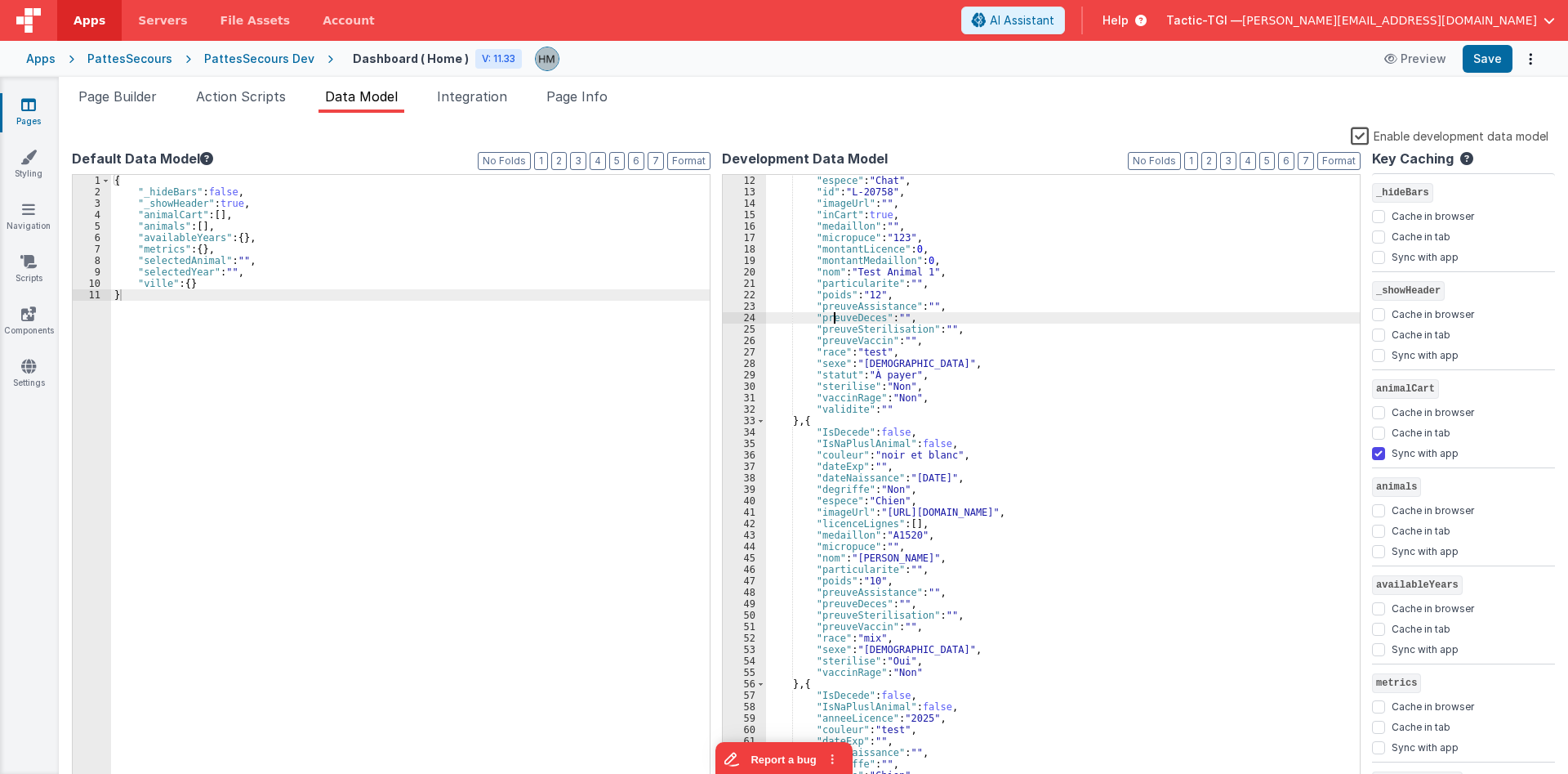
click at [832, 321] on div ""espece" : "Chat" , "id" : "L-20758" , "imageUrl" : "" , "inCart" : true , "med…" at bounding box center [1062, 493] width 593 height 636
click at [832, 331] on div ""espece" : "Chat" , "id" : "L-20758" , "imageUrl" : "" , "inCart" : true , "med…" at bounding box center [1062, 493] width 593 height 636
click at [831, 350] on div ""espece" : "Chat" , "id" : "L-20758" , "imageUrl" : "" , "inCart" : true , "med…" at bounding box center [1062, 493] width 593 height 636
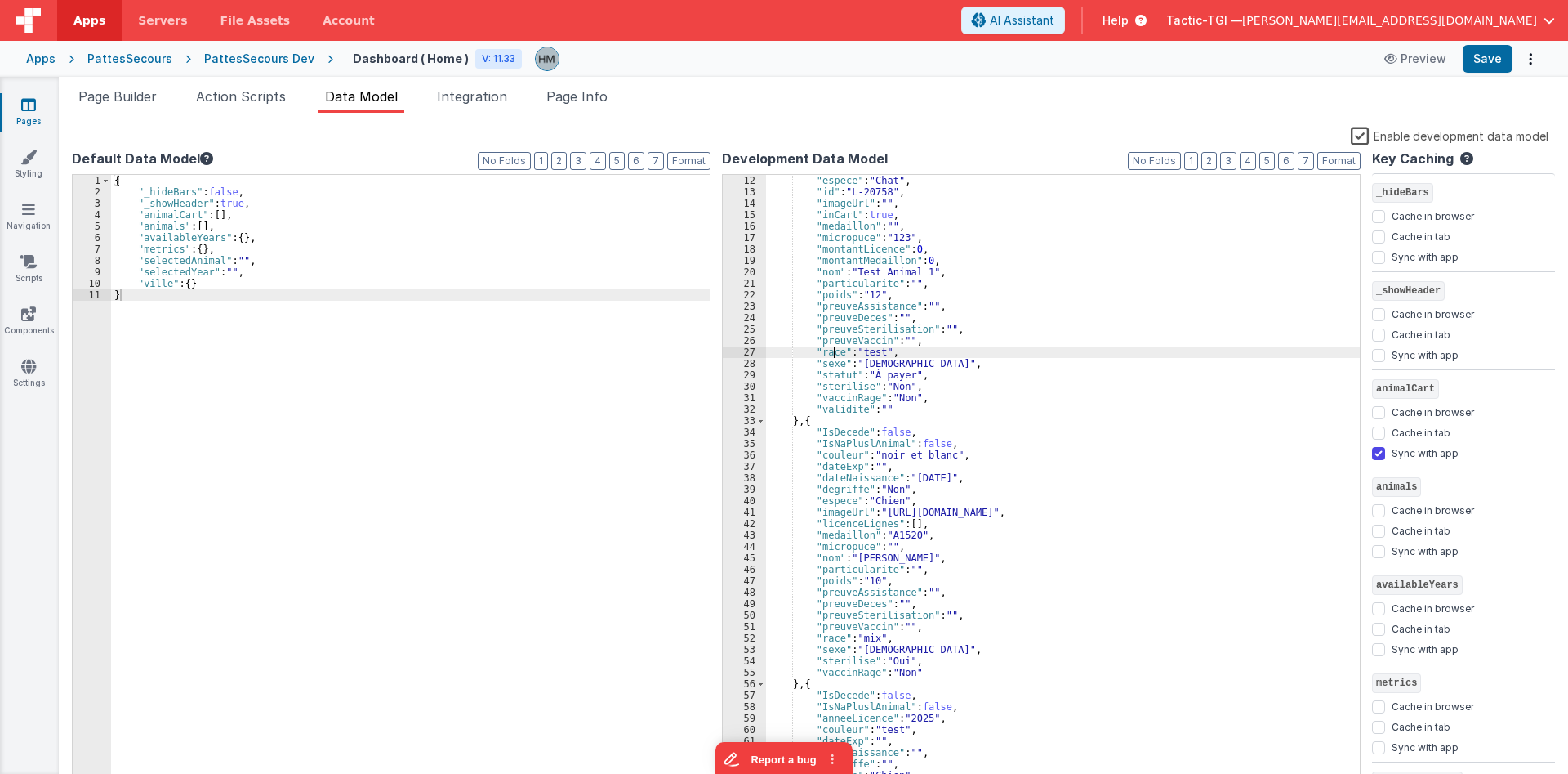
click at [831, 350] on div ""espece" : "Chat" , "id" : "L-20758" , "imageUrl" : "" , "inCart" : true , "med…" at bounding box center [1062, 493] width 593 height 636
click at [831, 359] on div ""espece" : "Chat" , "id" : "L-20758" , "imageUrl" : "" , "inCart" : true , "med…" at bounding box center [1062, 493] width 593 height 636
click at [829, 371] on div ""espece" : "Chat" , "id" : "L-20758" , "imageUrl" : "" , "inCart" : true , "med…" at bounding box center [1062, 493] width 593 height 636
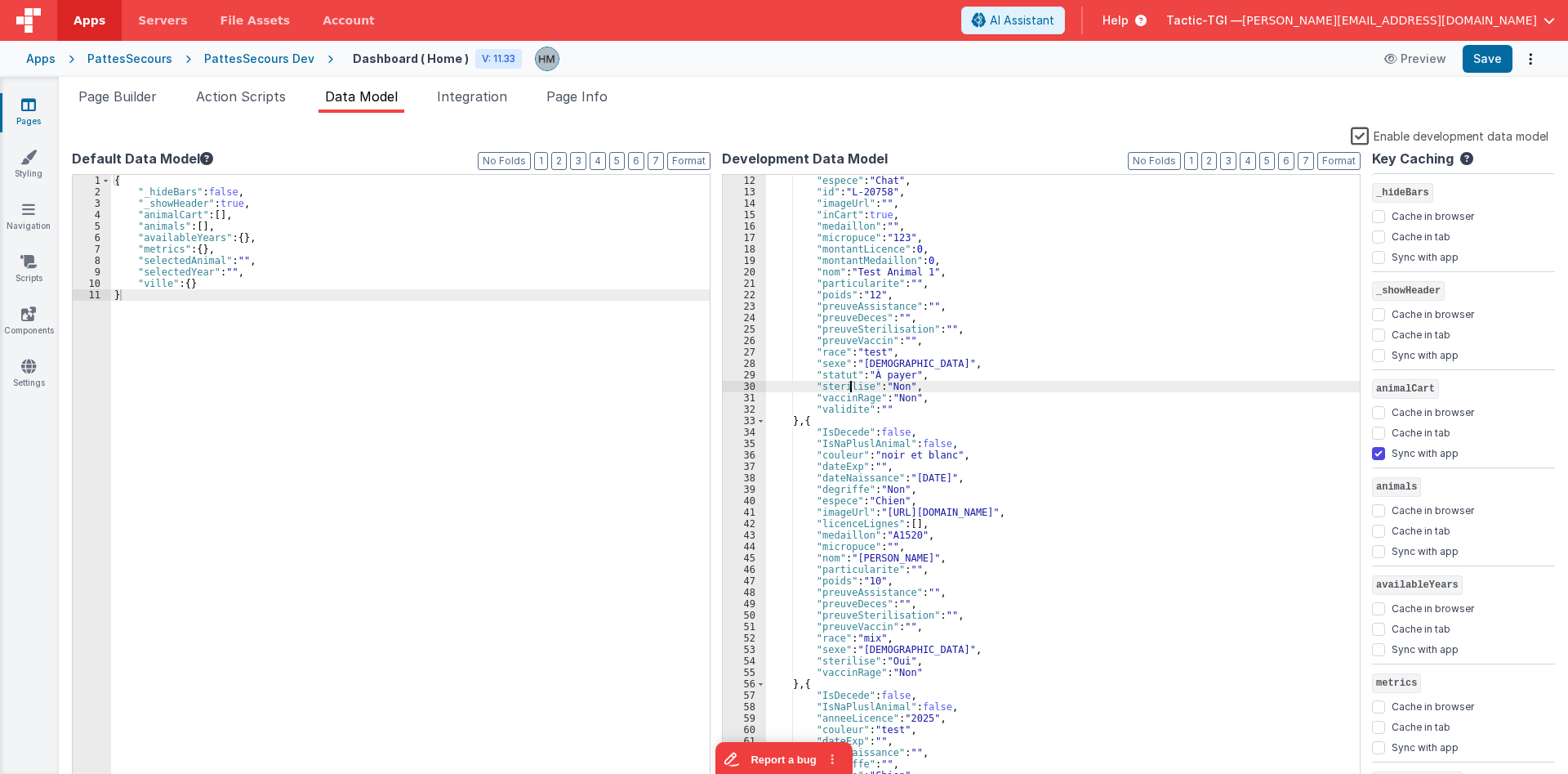
click at [848, 385] on div ""espece" : "Chat" , "id" : "L-20758" , "imageUrl" : "" , "inCart" : true , "med…" at bounding box center [1062, 493] width 593 height 636
click at [846, 395] on div ""espece" : "Chat" , "id" : "L-20758" , "imageUrl" : "" , "inCart" : true , "med…" at bounding box center [1062, 493] width 593 height 636
click at [841, 410] on div ""espece" : "Chat" , "id" : "L-20758" , "imageUrl" : "" , "inCart" : true , "med…" at bounding box center [1062, 493] width 593 height 636
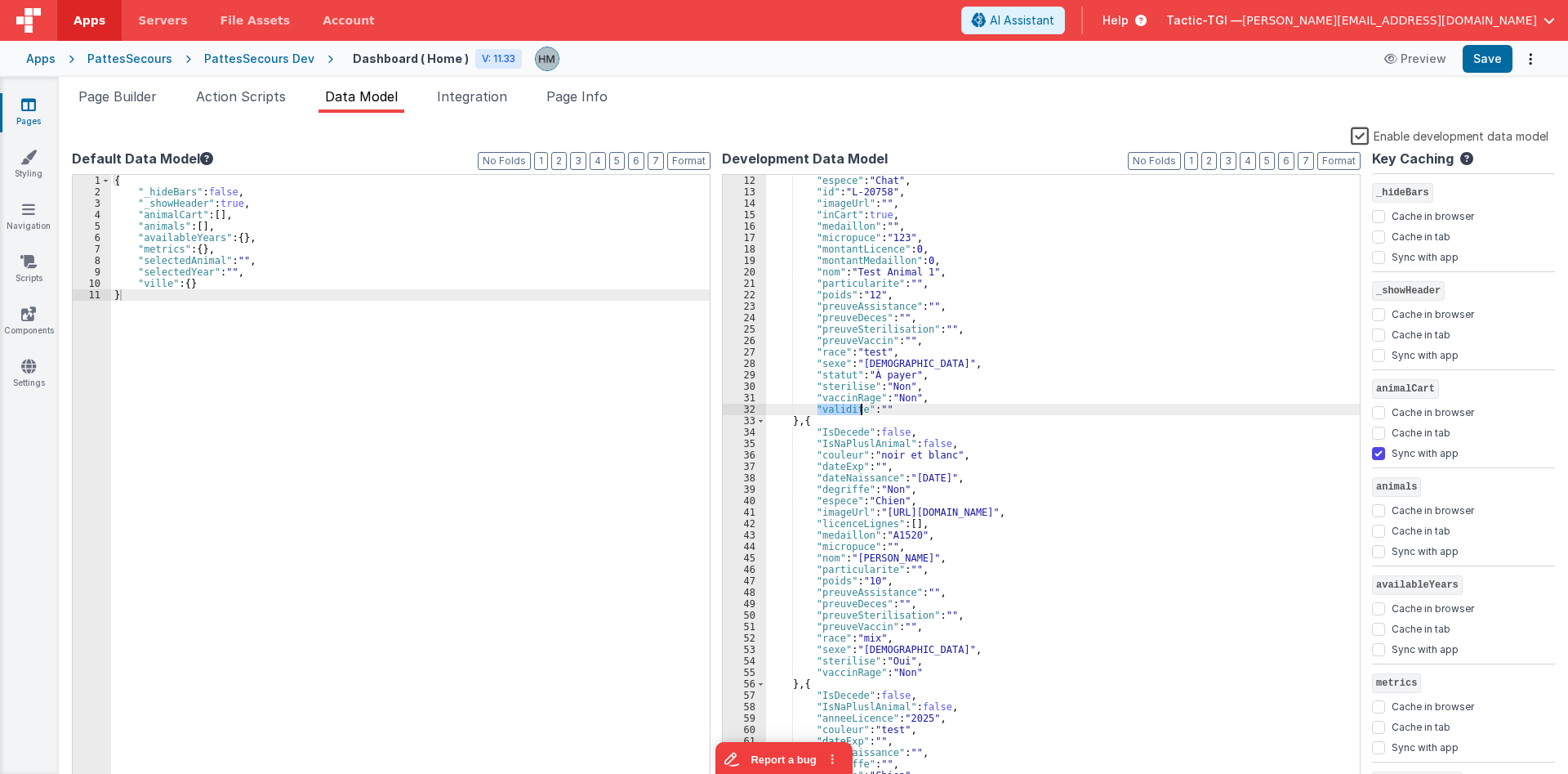
click at [841, 410] on div ""espece" : "Chat" , "id" : "L-20758" , "imageUrl" : "" , "inCart" : true , "med…" at bounding box center [1062, 493] width 593 height 636
click at [840, 399] on div ""espece" : "Chat" , "id" : "L-20758" , "imageUrl" : "" , "inCart" : true , "med…" at bounding box center [1062, 493] width 593 height 636
click at [844, 381] on div ""espece" : "Chat" , "id" : "L-20758" , "imageUrl" : "" , "inCart" : true , "med…" at bounding box center [1062, 493] width 593 height 636
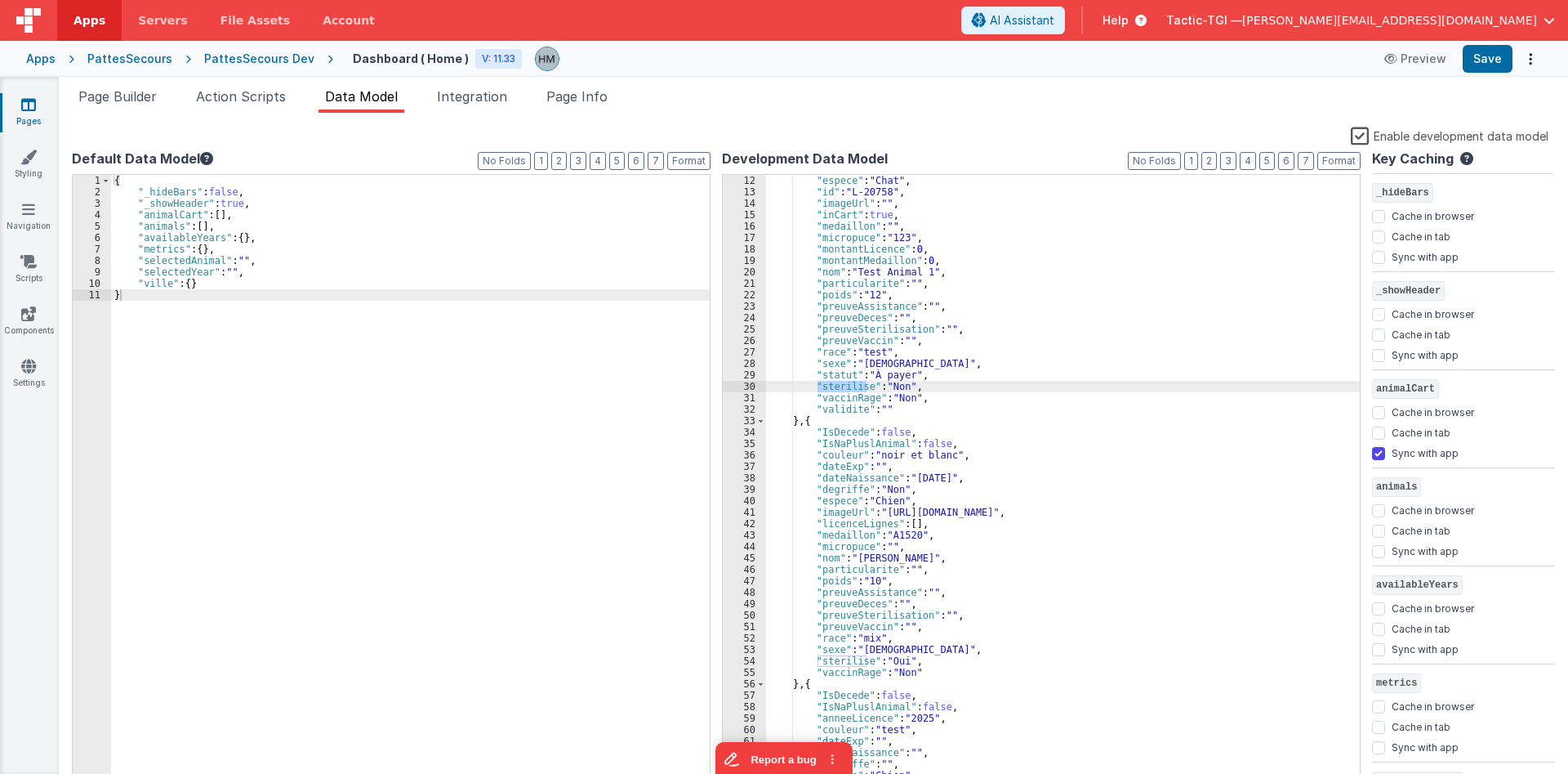
click at [834, 373] on div ""espece" : "Chat" , "id" : "L-20758" , "imageUrl" : "" , "inCart" : true , "med…" at bounding box center [1062, 493] width 593 height 636
click at [136, 102] on span "Page Builder" at bounding box center [117, 97] width 79 height 16
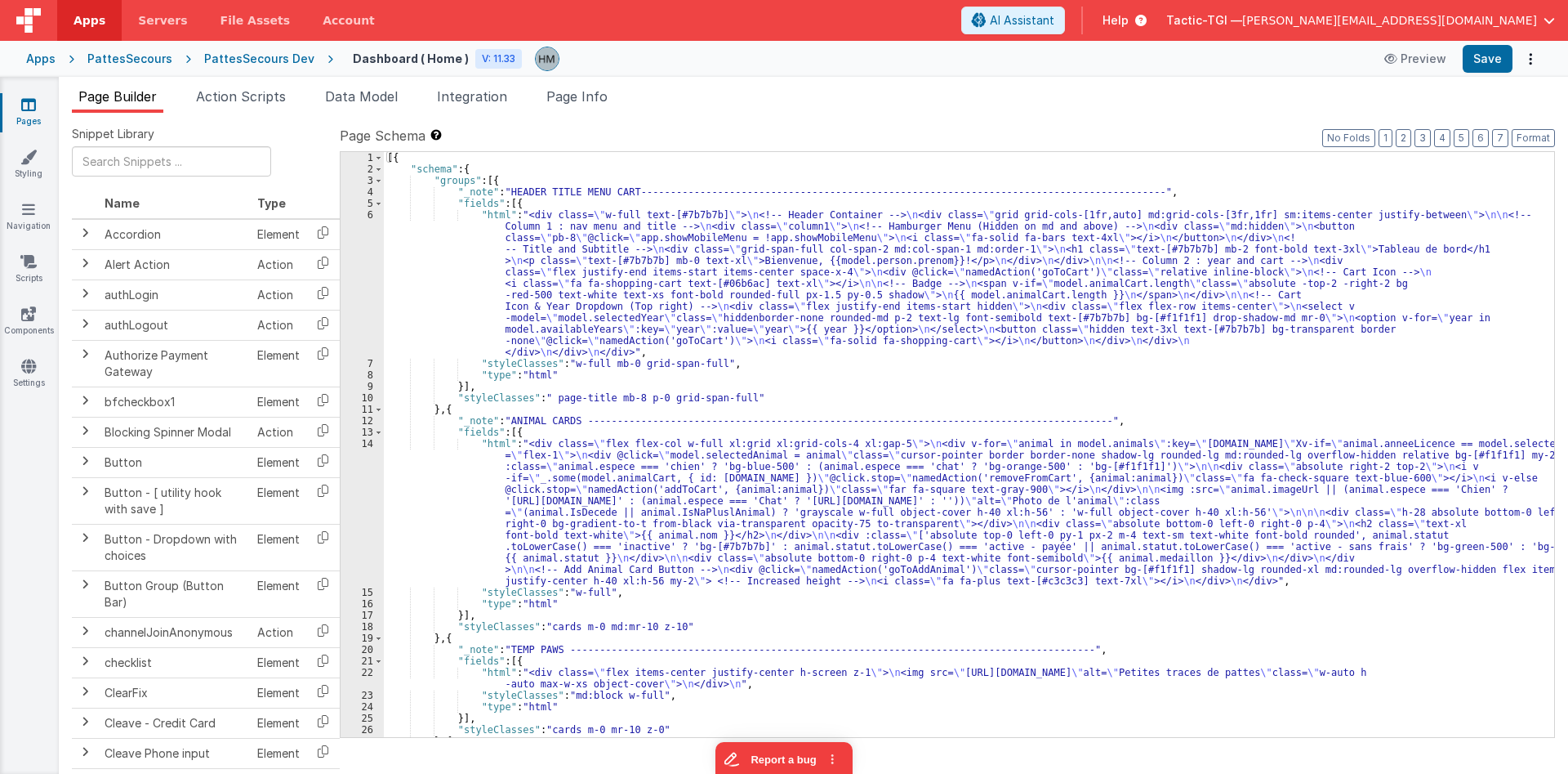
click at [610, 278] on div "[{ "schema" : { "groups" : [{ "_note" : "HEADER TITLE MENU CART----------------…" at bounding box center [970, 456] width 1171 height 608
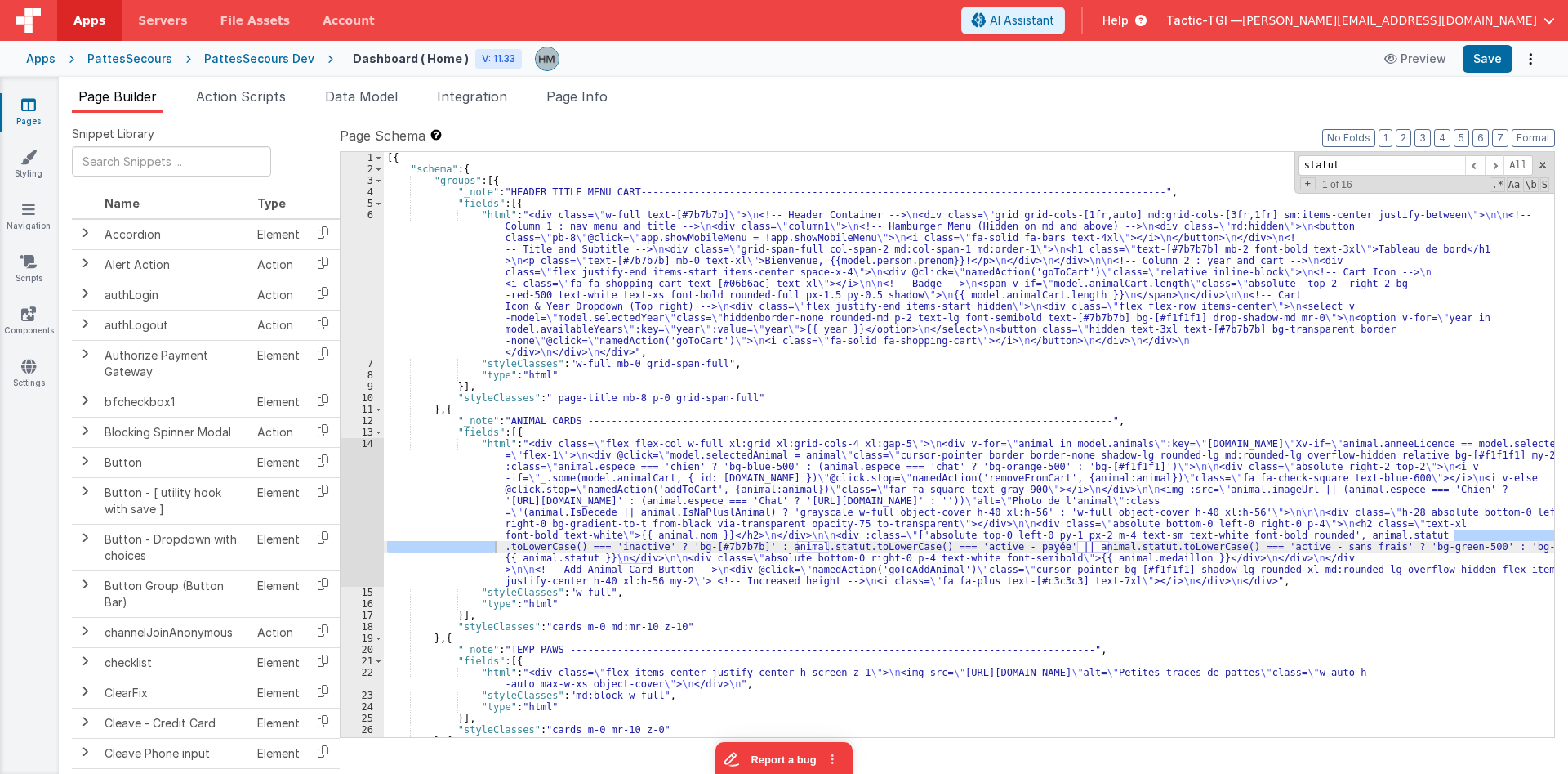
type input "statut"
click at [407, 436] on div "[{ "schema" : { "groups" : [{ "_note" : "HEADER TITLE MENU CART----------------…" at bounding box center [970, 456] width 1171 height 608
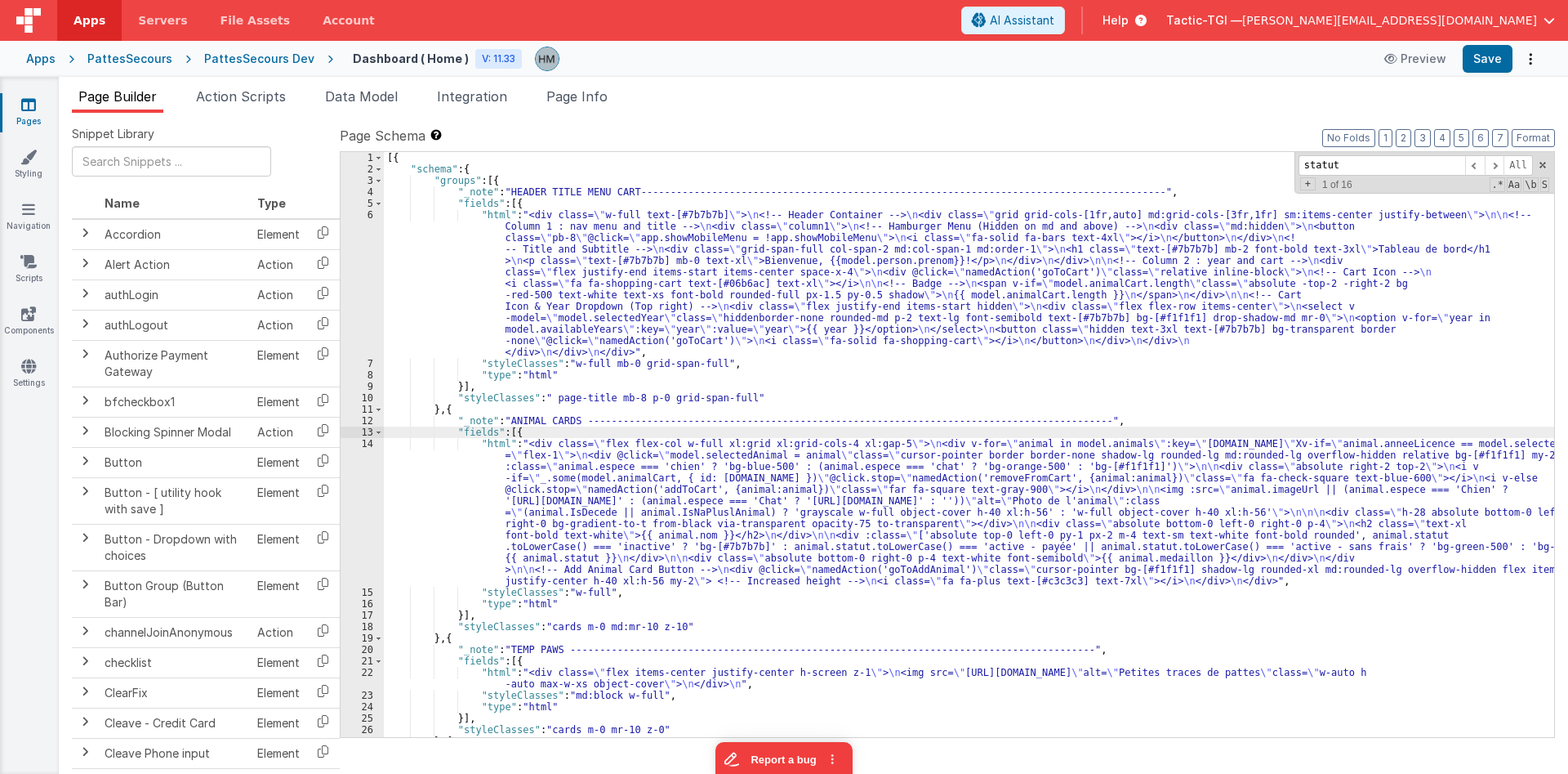
click at [374, 447] on div "14" at bounding box center [361, 512] width 43 height 148
click at [368, 448] on div "14" at bounding box center [361, 512] width 43 height 148
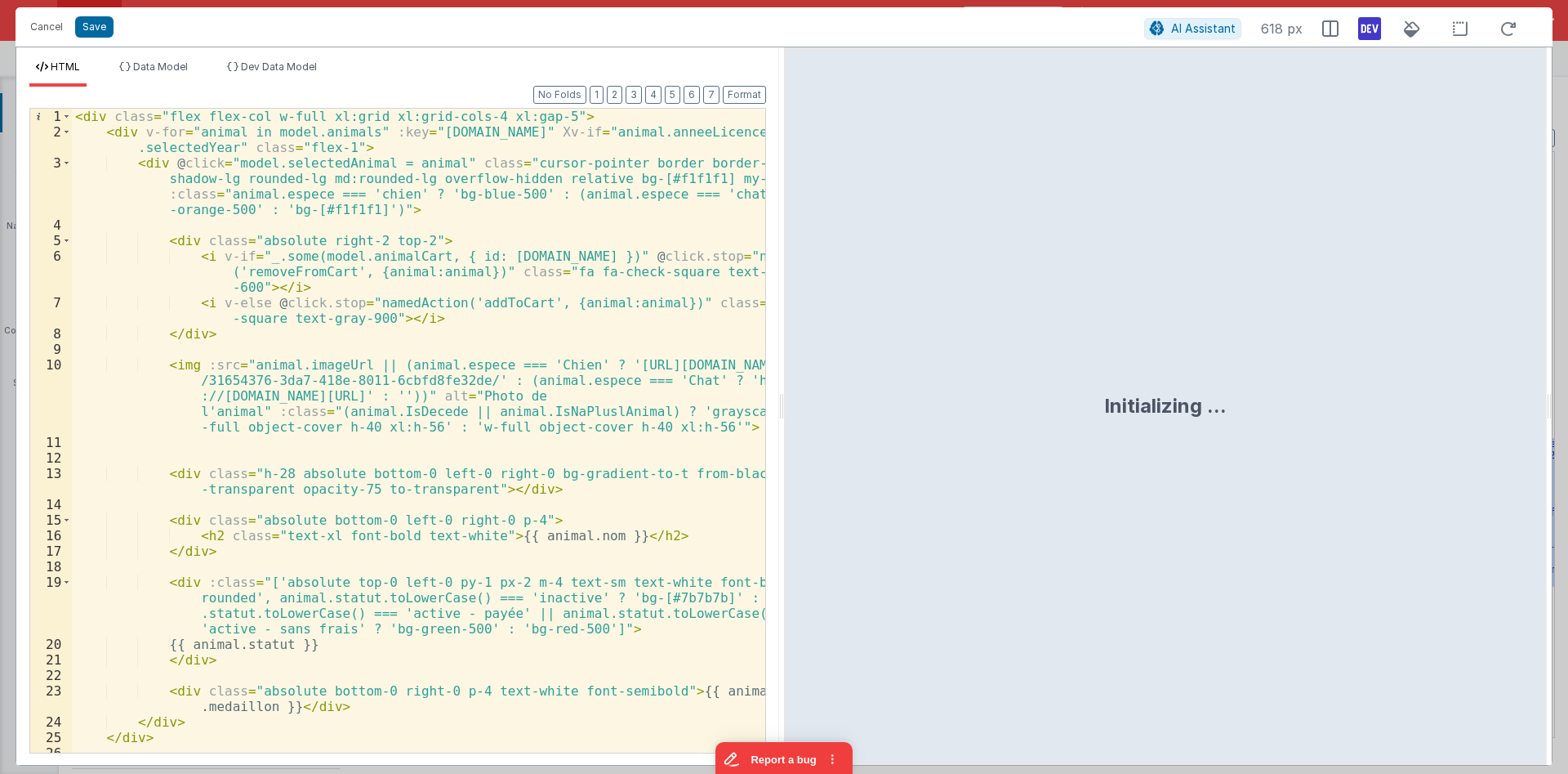
click at [450, 383] on div "< div class = "flex flex-col w-full xl:grid xl:grid-cols-4 xl:gap-5" > < div v-…" at bounding box center [418, 446] width 693 height 675
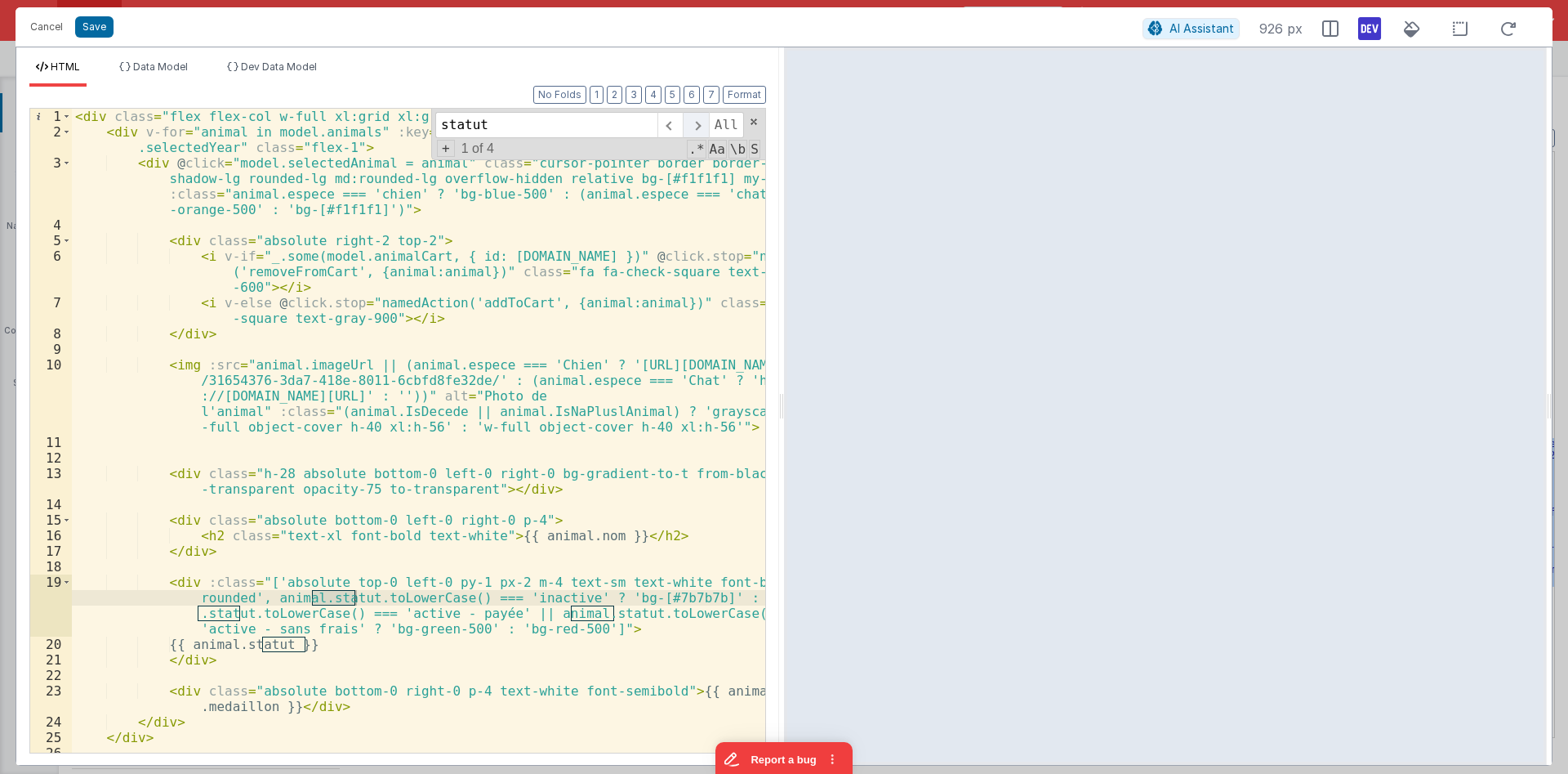
type input "statut"
click at [700, 128] on span at bounding box center [695, 125] width 25 height 26
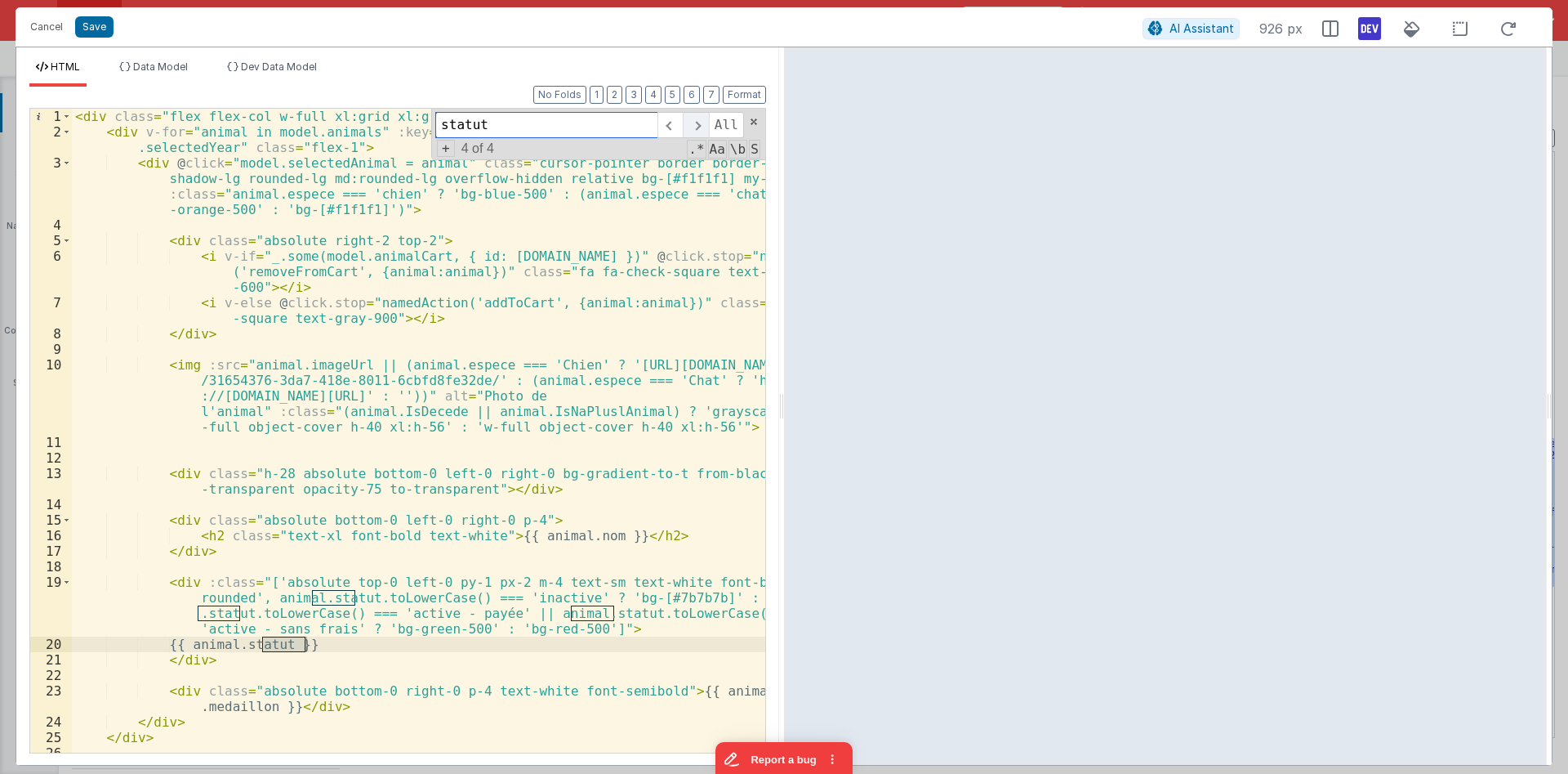
click at [700, 128] on span at bounding box center [695, 125] width 25 height 26
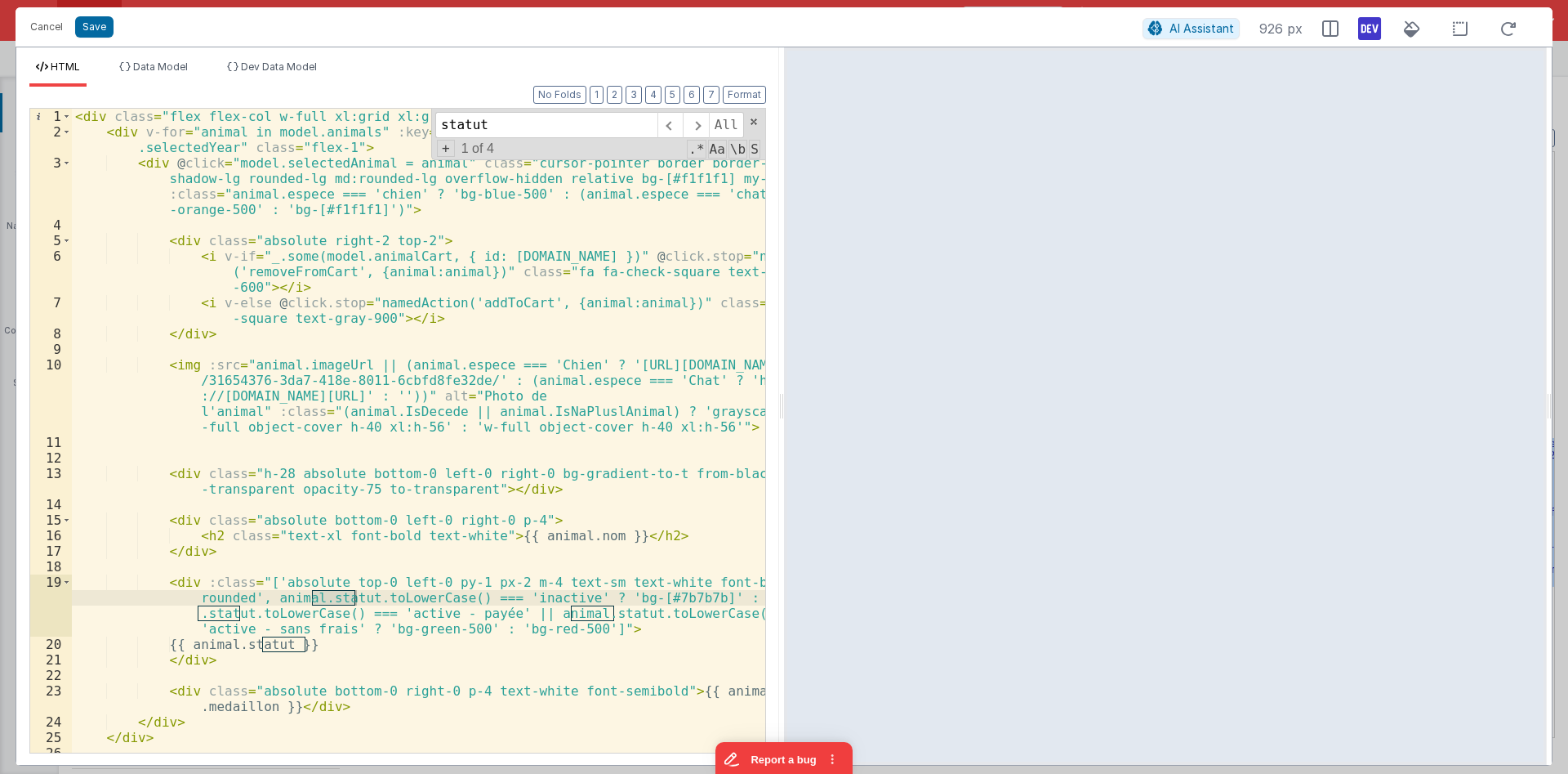
click at [416, 538] on div "< div class = "flex flex-col w-full xl:grid xl:grid-cols-4 xl:gap-5" > < div v-…" at bounding box center [418, 446] width 693 height 675
click at [306, 595] on div "< div class = "flex flex-col w-full xl:grid xl:grid-cols-4 xl:gap-5" > < div v-…" at bounding box center [418, 446] width 693 height 675
click at [241, 611] on div "< div class = "flex flex-col w-full xl:grid xl:grid-cols-4 xl:gap-5" > < div v-…" at bounding box center [418, 446] width 693 height 675
click at [573, 616] on div "< div class = "flex flex-col w-full xl:grid xl:grid-cols-4 xl:gap-5" > < div v-…" at bounding box center [418, 446] width 693 height 675
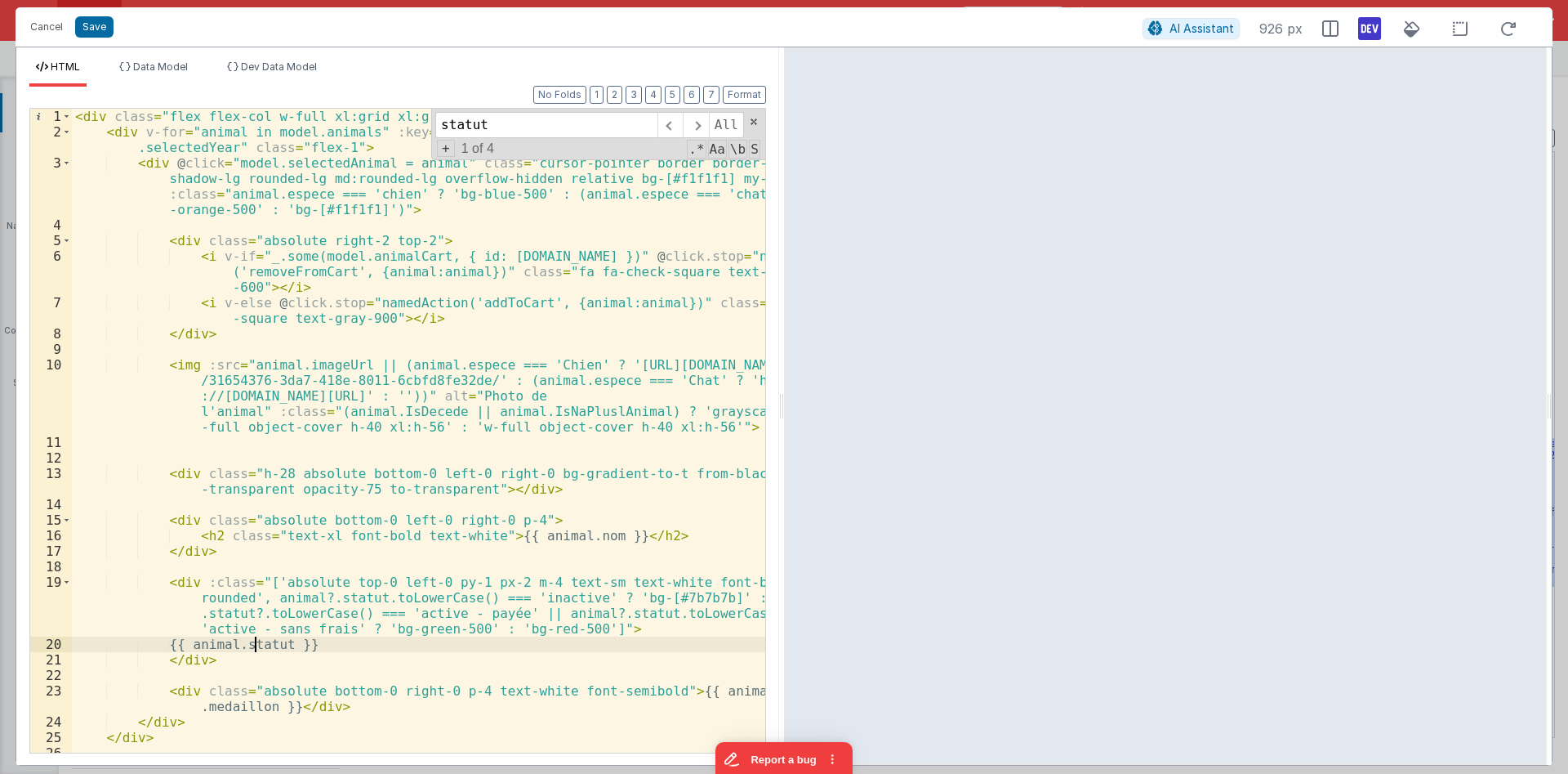
click at [256, 641] on div "< div class = "flex flex-col w-full xl:grid xl:grid-cols-4 xl:gap-5" > < div v-…" at bounding box center [418, 446] width 693 height 675
click at [281, 641] on div "< div class = "flex flex-col w-full xl:grid xl:grid-cols-4 xl:gap-5" > < div v-…" at bounding box center [418, 446] width 693 height 675
click at [460, 566] on div "< div class = "flex flex-col w-full xl:grid xl:grid-cols-4 xl:gap-5" > < div v-…" at bounding box center [418, 446] width 693 height 675
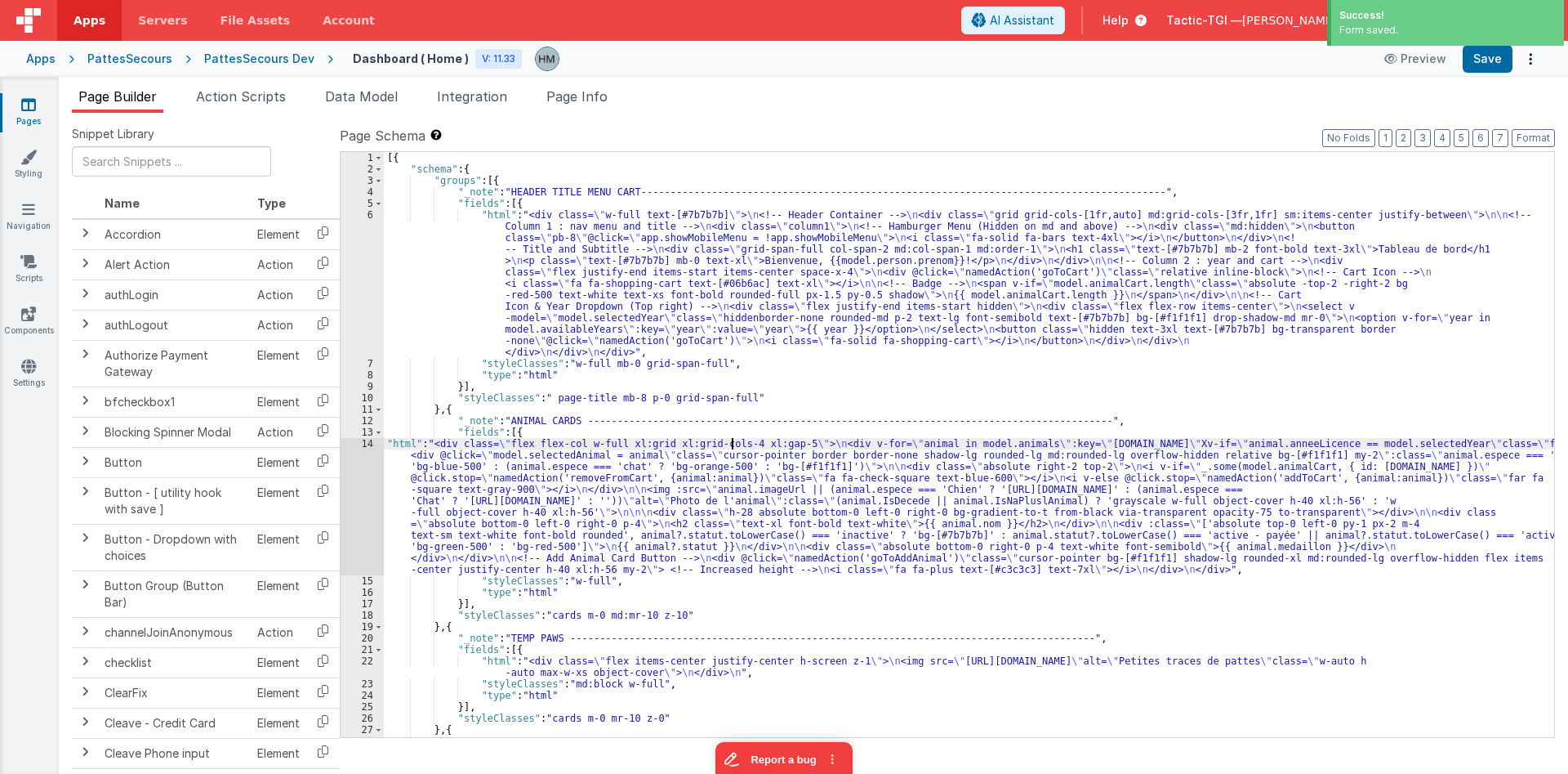
click at [730, 443] on div "[{ "schema" : { "groups" : [{ "_note" : "HEADER TITLE MENU CART----------------…" at bounding box center [970, 456] width 1171 height 608
click at [931, 469] on div "[{ "schema" : { "groups" : [{ "_note" : "HEADER TITLE MENU CART----------------…" at bounding box center [970, 456] width 1171 height 608
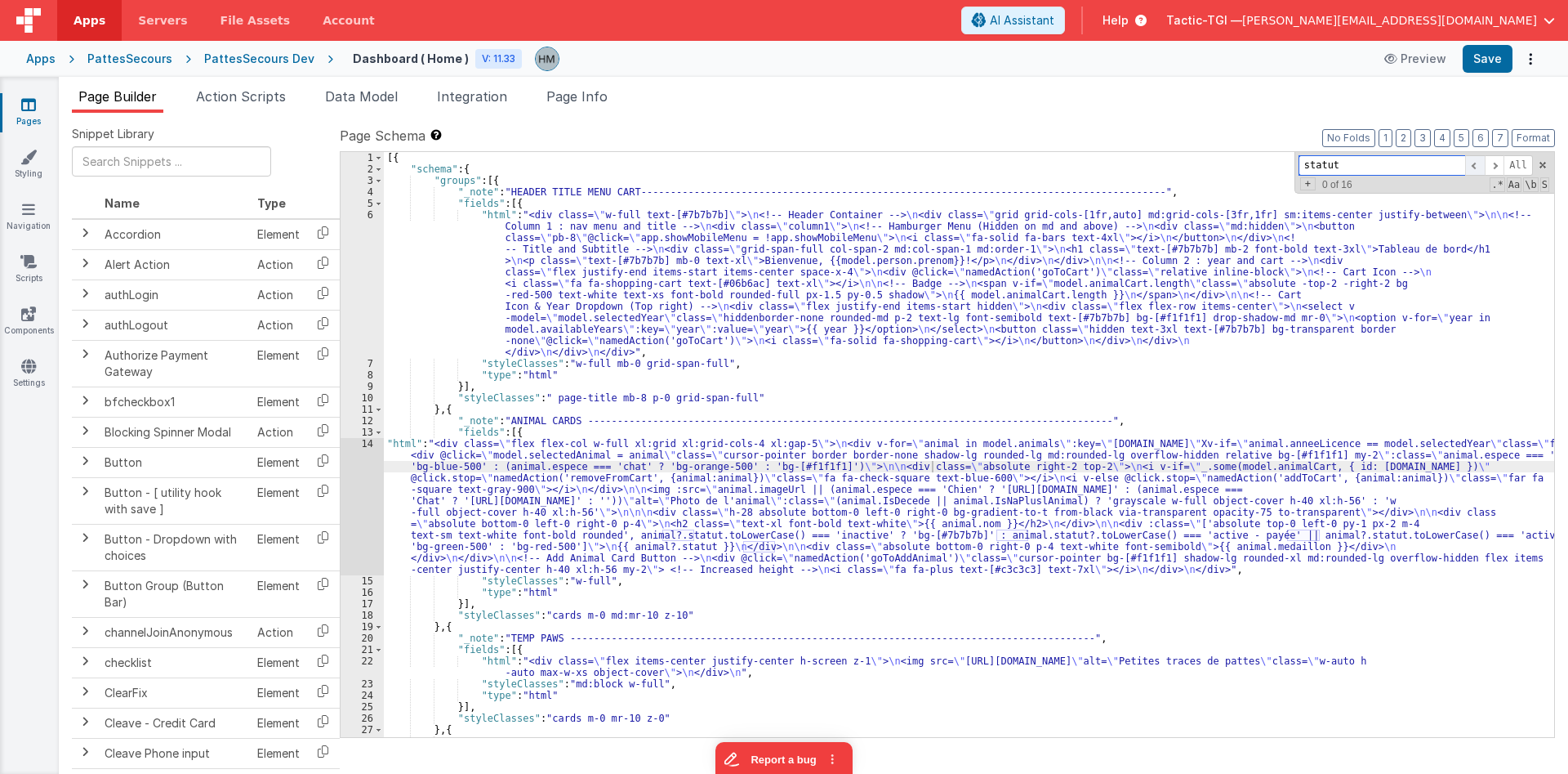
click at [1476, 166] on span at bounding box center [1475, 165] width 20 height 21
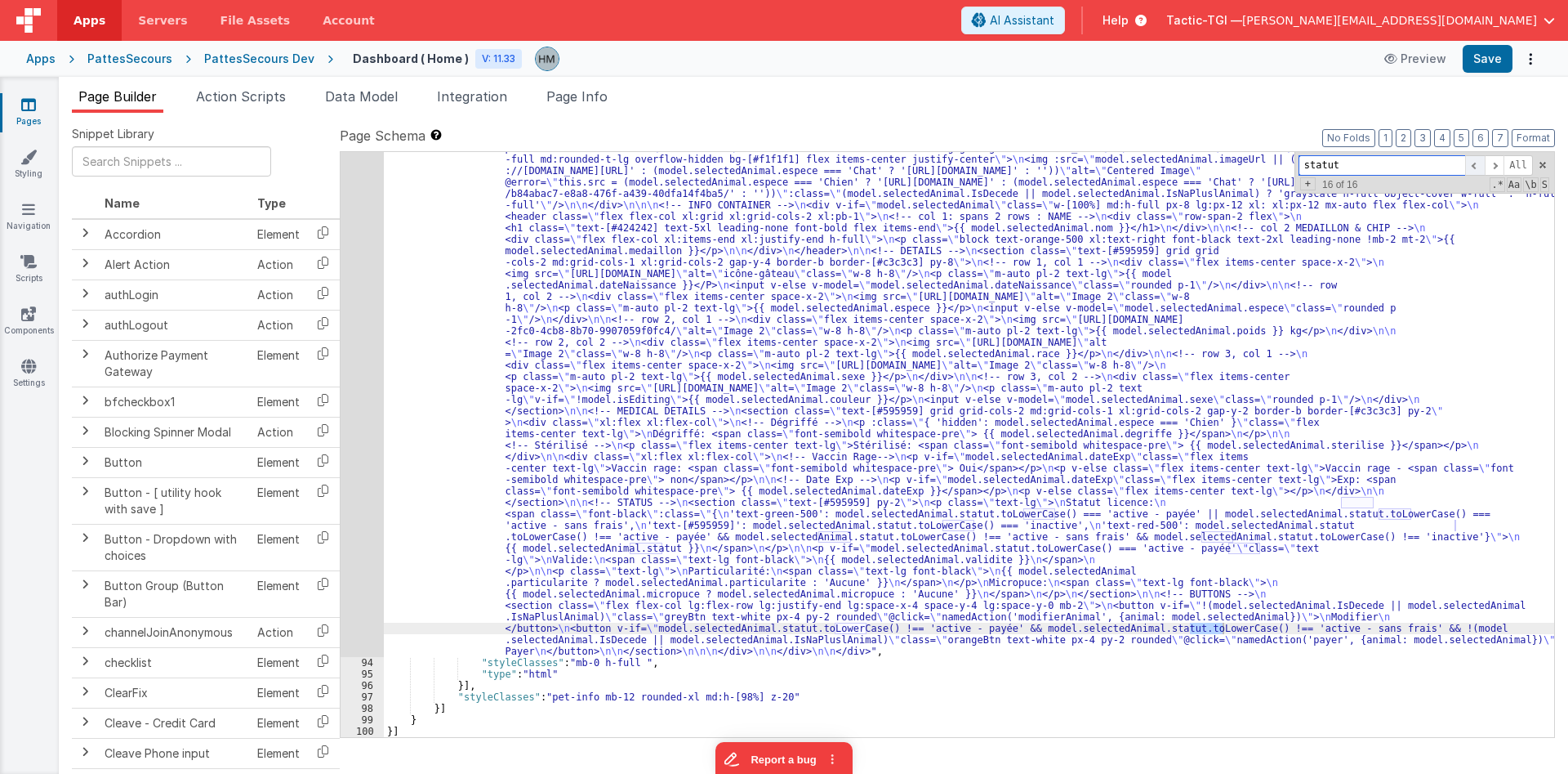
scroll to position [1417, 0]
click at [1476, 166] on span at bounding box center [1475, 165] width 20 height 21
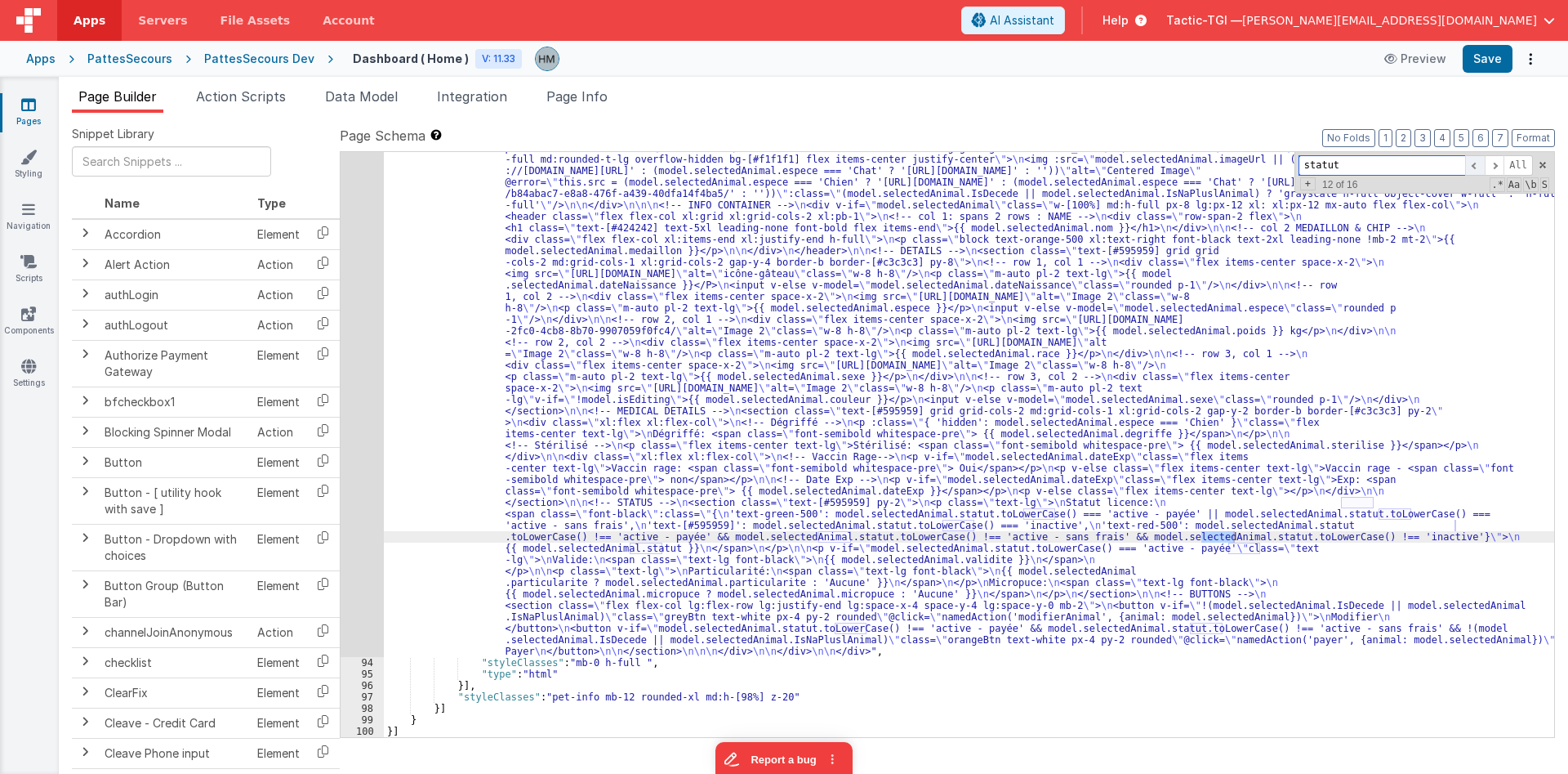
click at [1476, 166] on span at bounding box center [1475, 165] width 20 height 21
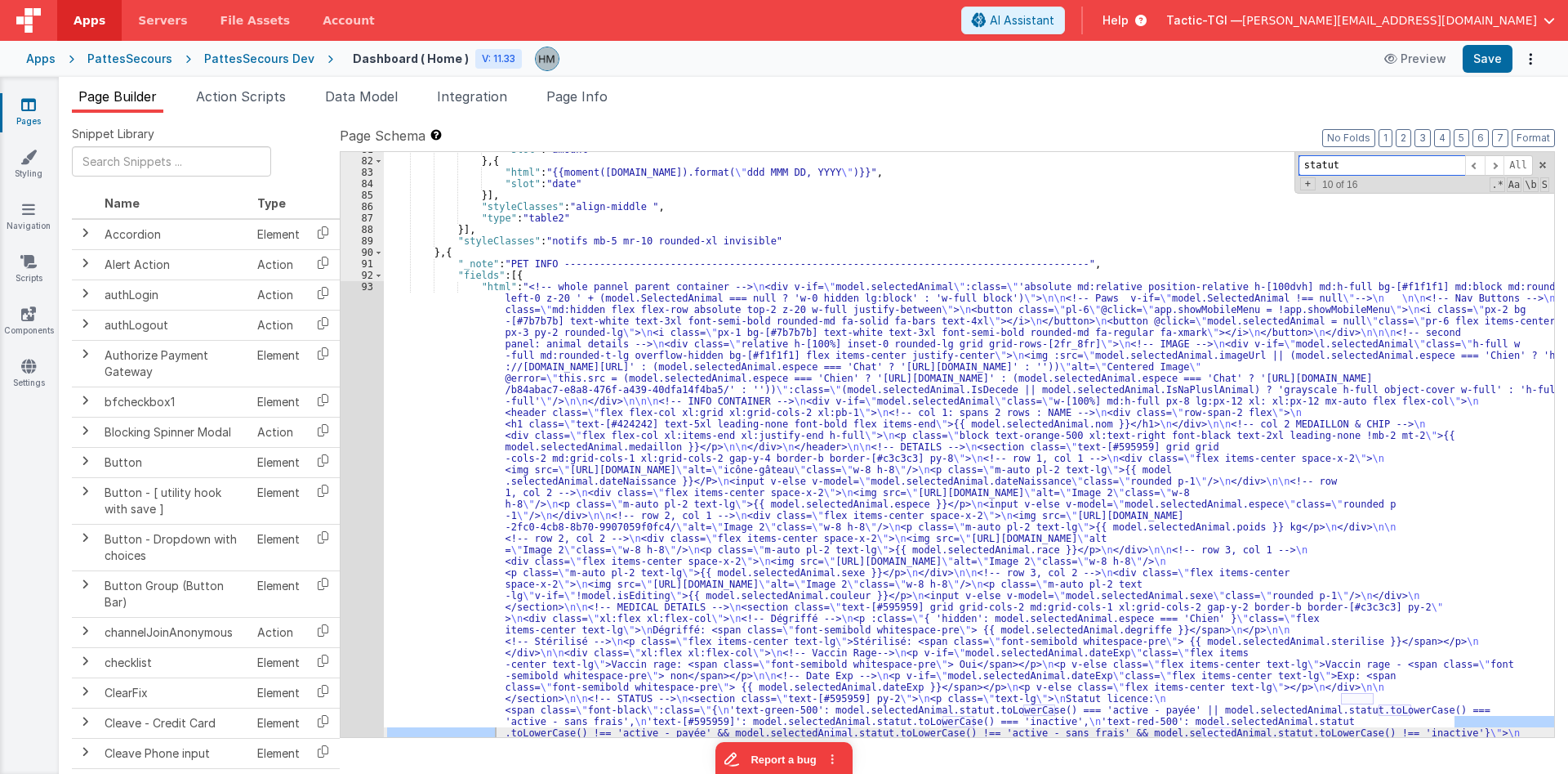
scroll to position [1221, 0]
click at [479, 307] on div ""slot" : "amount" } , { "html" : "{{moment(row.date).format( \" ddd MMM DD, YYY…" at bounding box center [970, 727] width 1171 height 1168
click at [361, 284] on div "93" at bounding box center [361, 567] width 43 height 572
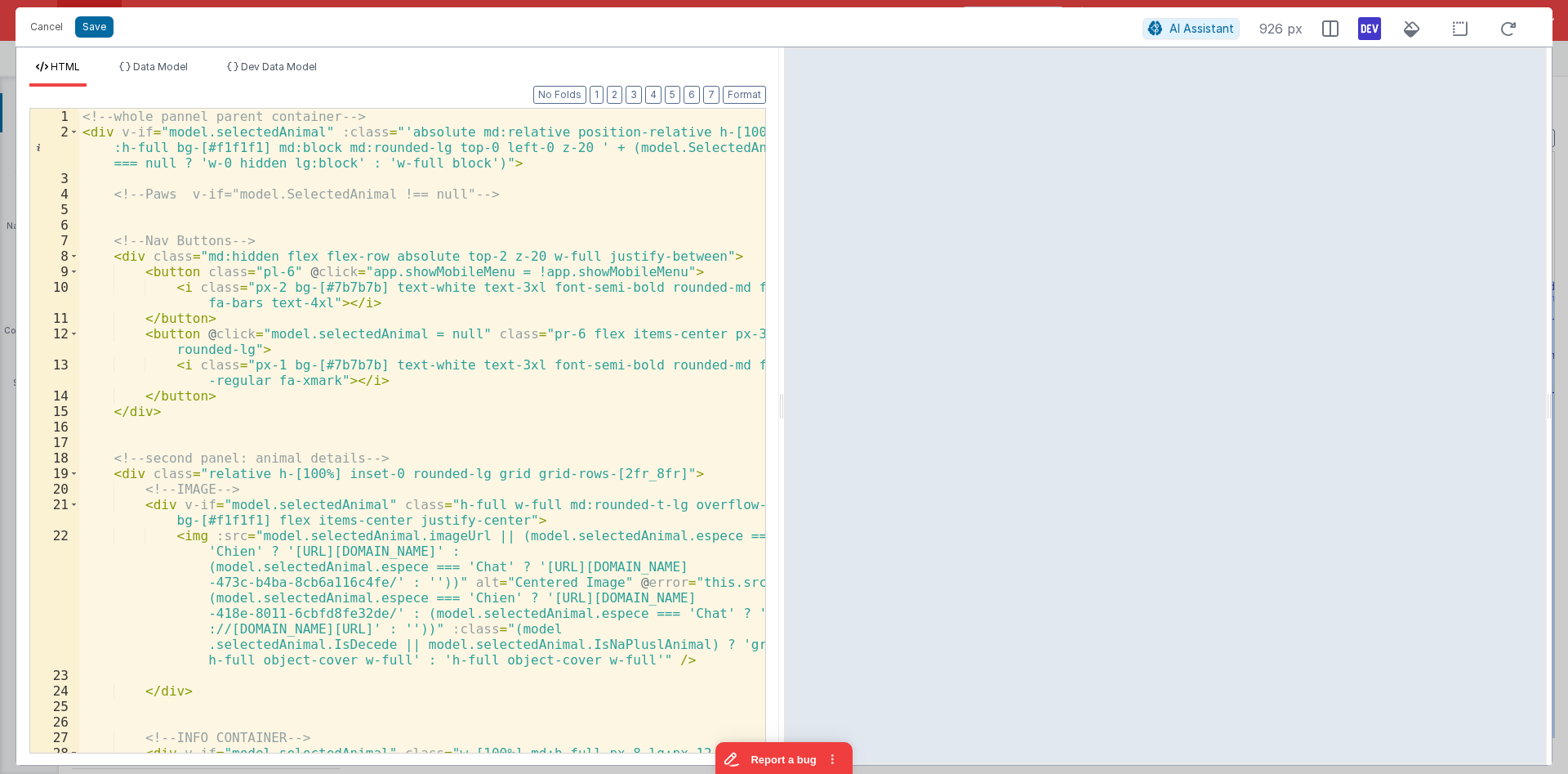
click at [365, 284] on div "<!-- whole pannel parent container --> < div v-if = "model.selectedAnimal" :cla…" at bounding box center [422, 453] width 686 height 690
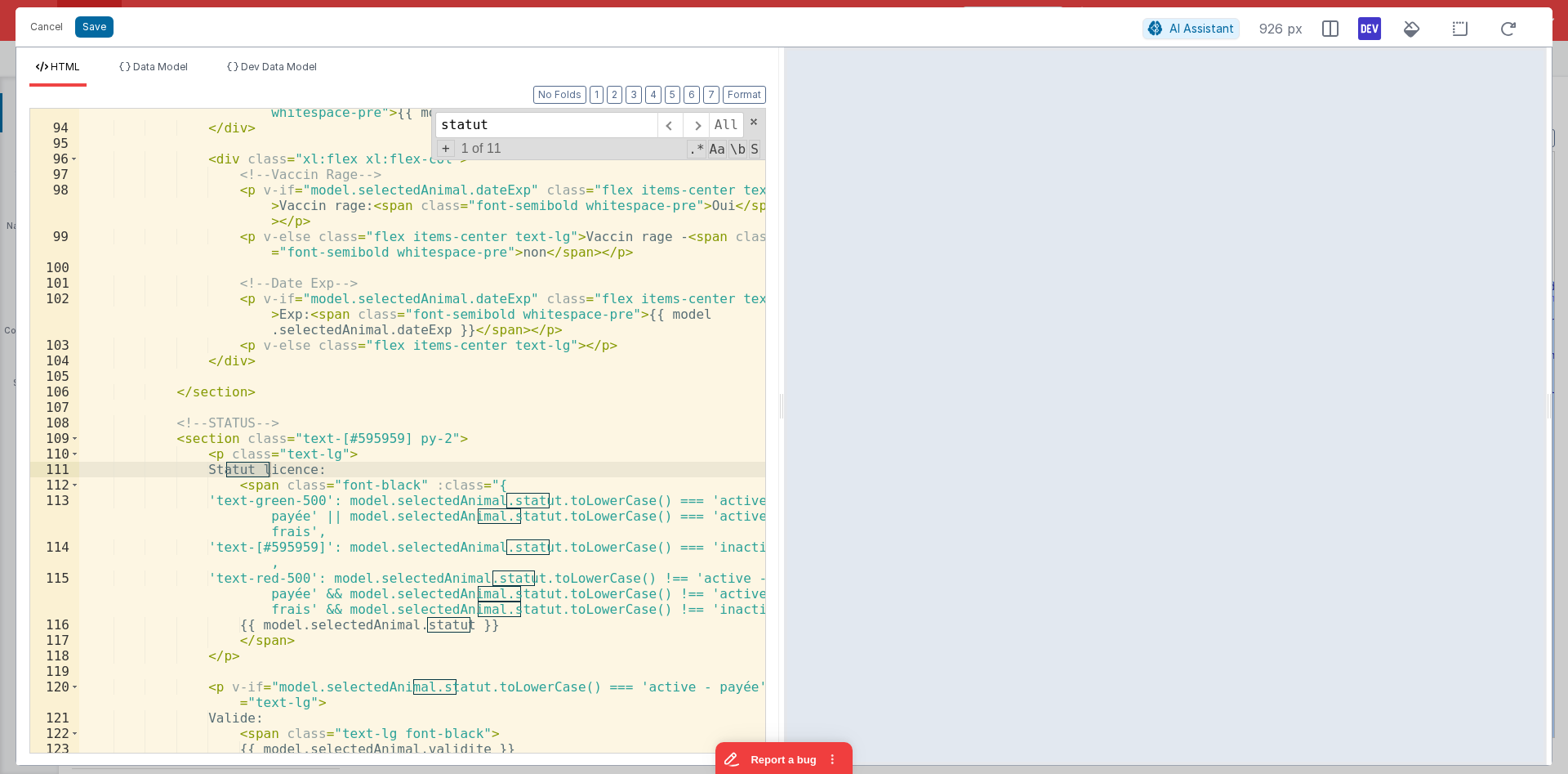
scroll to position [2012, 0]
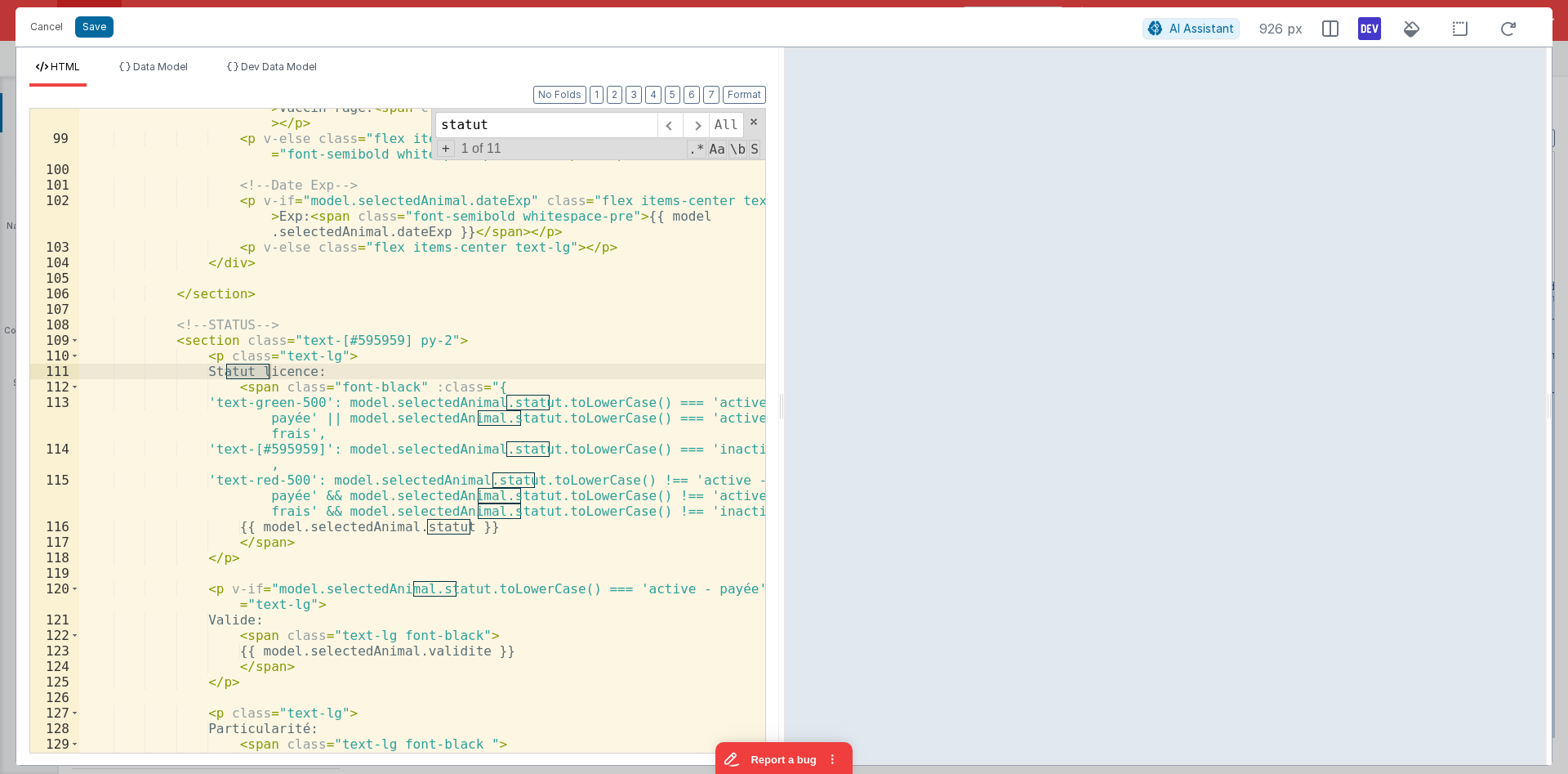
type input "statut"
